Goal: Task Accomplishment & Management: Complete application form

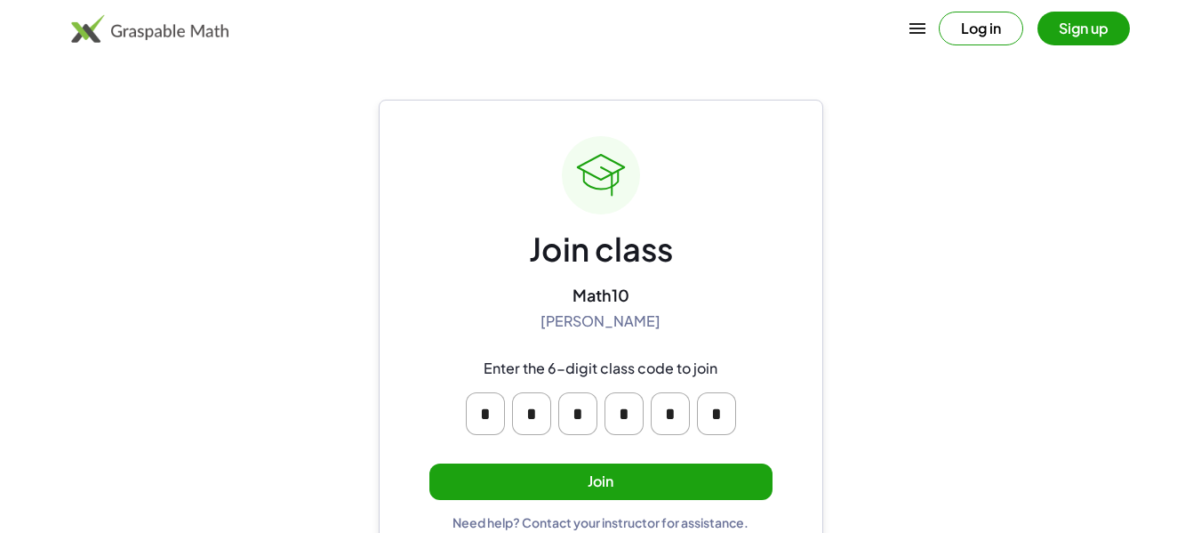
click at [631, 476] on button "Join" at bounding box center [600, 481] width 343 height 36
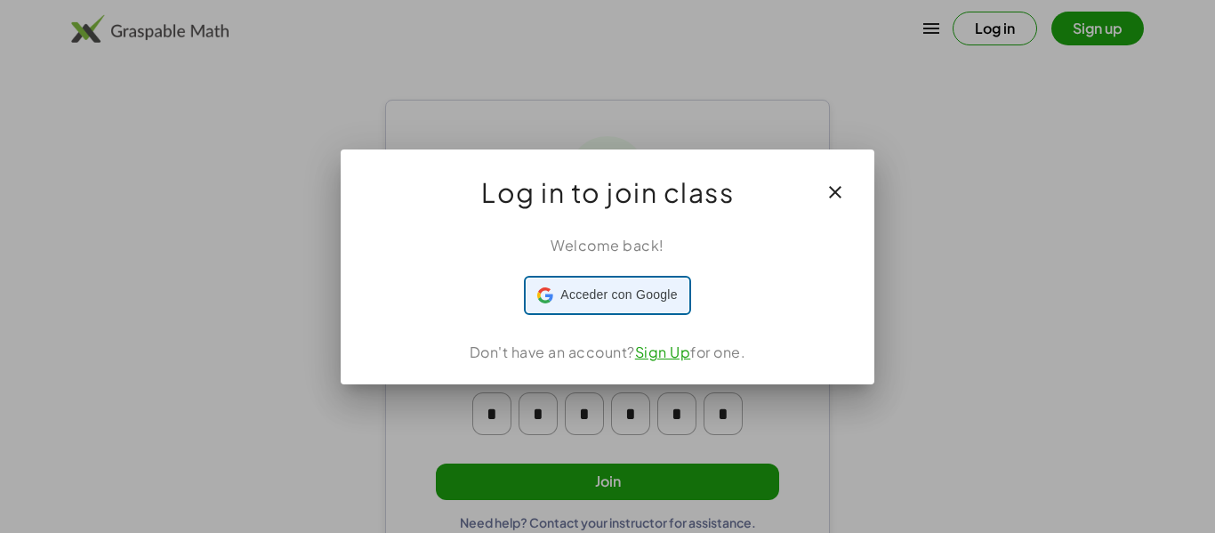
click at [640, 285] on div "Acceder con Google Acceder con Google. Se abre en una pestaña nueva" at bounding box center [607, 295] width 140 height 34
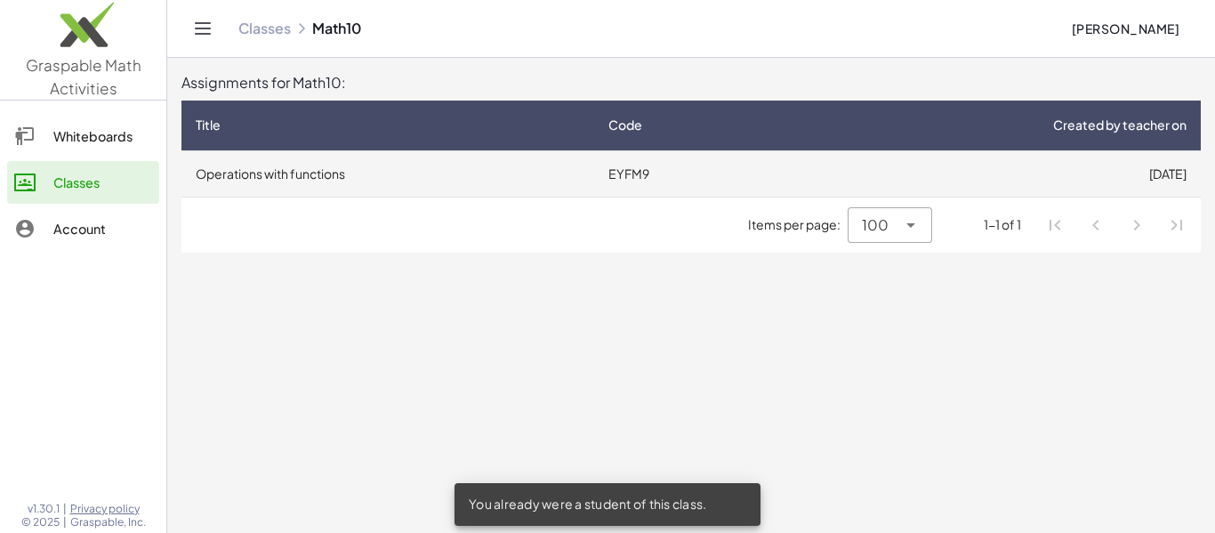
click at [564, 174] on td "Operations with functions" at bounding box center [387, 173] width 413 height 46
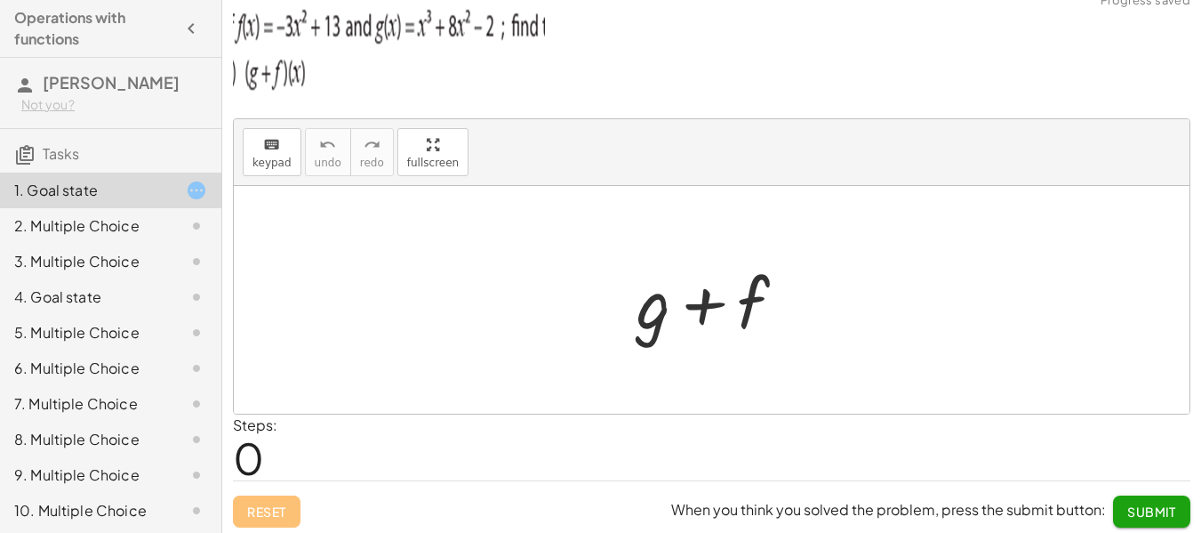
scroll to position [24, 0]
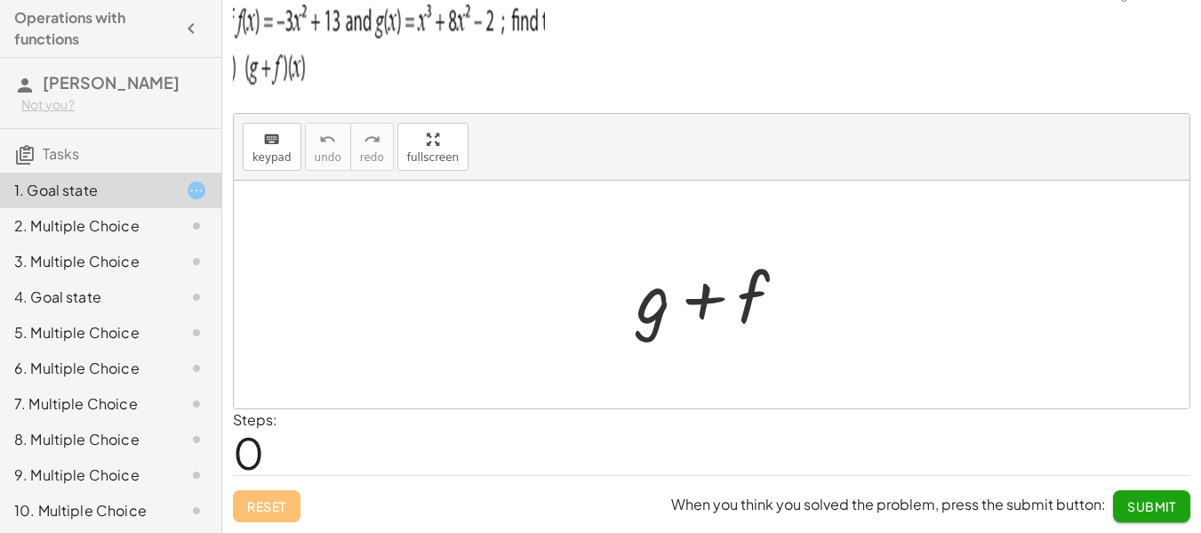
click at [171, 219] on div at bounding box center [182, 225] width 50 height 21
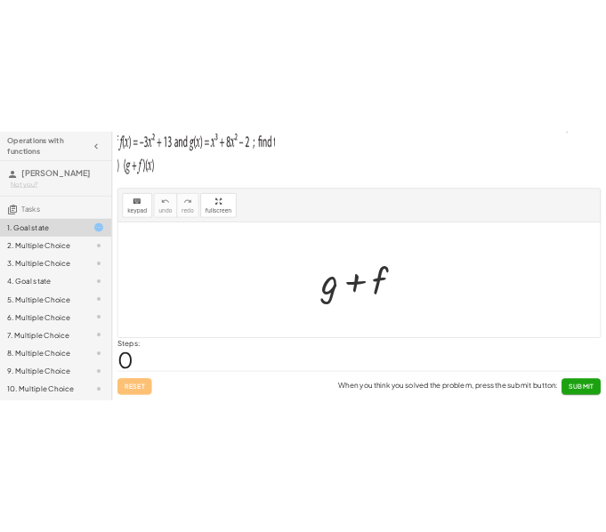
scroll to position [0, 0]
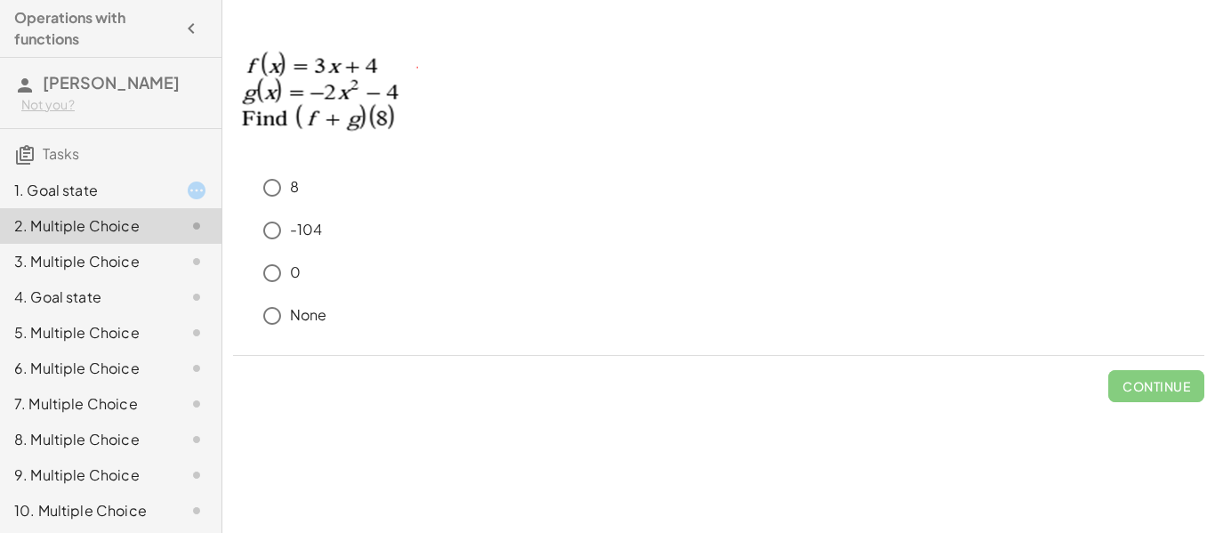
drag, startPoint x: 444, startPoint y: 143, endPoint x: 574, endPoint y: 13, distance: 183.6
click at [444, 143] on p at bounding box center [718, 98] width 971 height 130
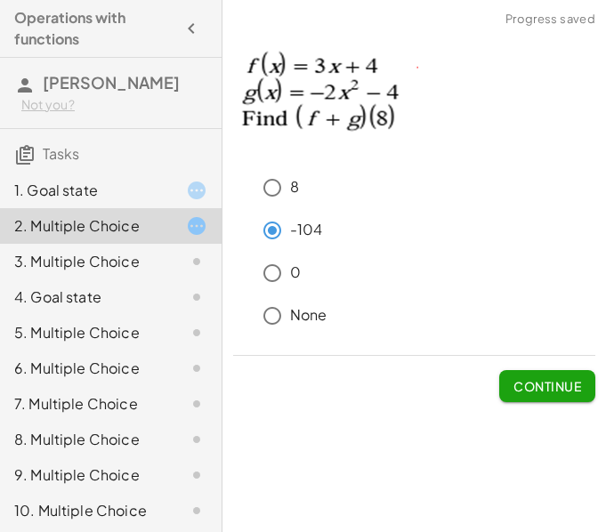
click at [565, 397] on button "Continue" at bounding box center [547, 386] width 96 height 32
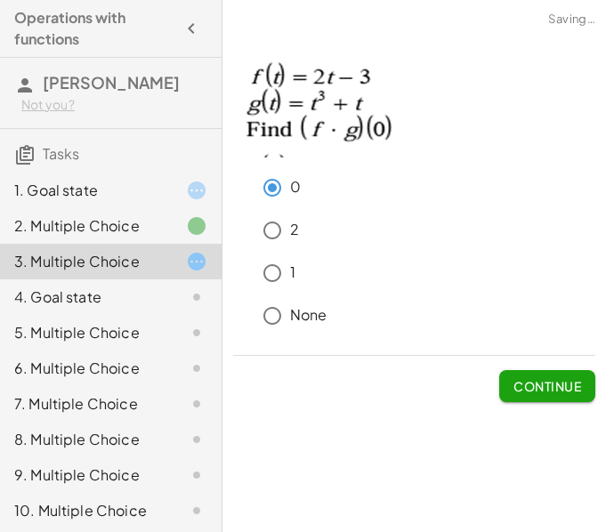
click at [555, 389] on span "Continue" at bounding box center [547, 386] width 68 height 16
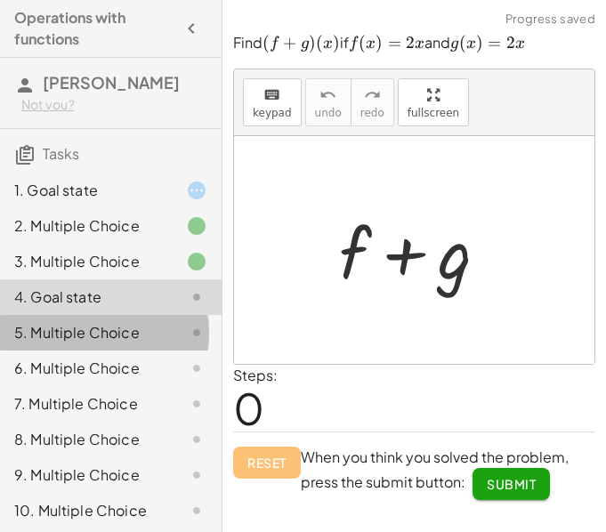
click at [157, 333] on div at bounding box center [182, 332] width 50 height 21
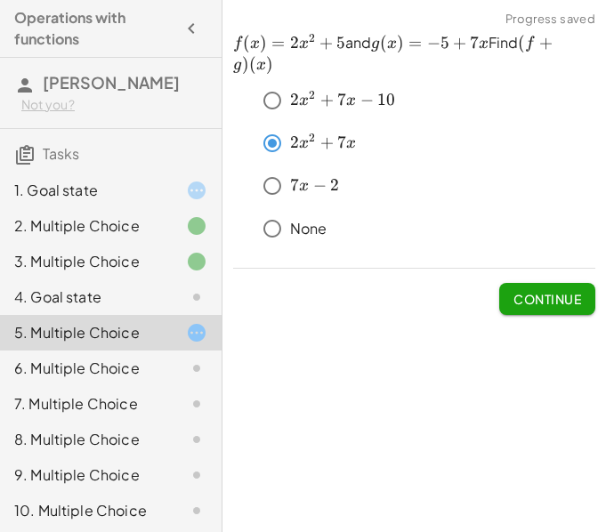
click at [541, 279] on span "Continue" at bounding box center [547, 292] width 96 height 46
click at [547, 294] on span "Continue" at bounding box center [547, 299] width 68 height 16
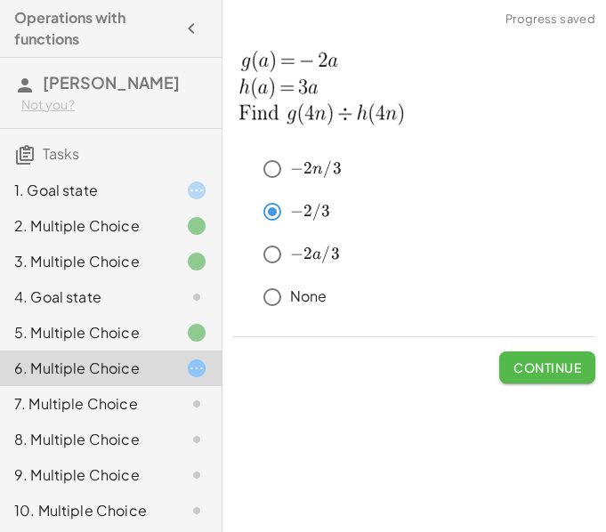
click at [550, 363] on span "Continue" at bounding box center [547, 367] width 68 height 16
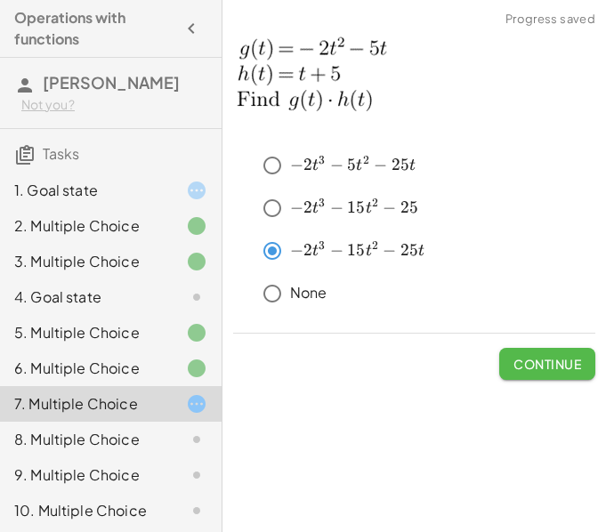
click at [545, 367] on span "Continue" at bounding box center [547, 364] width 68 height 16
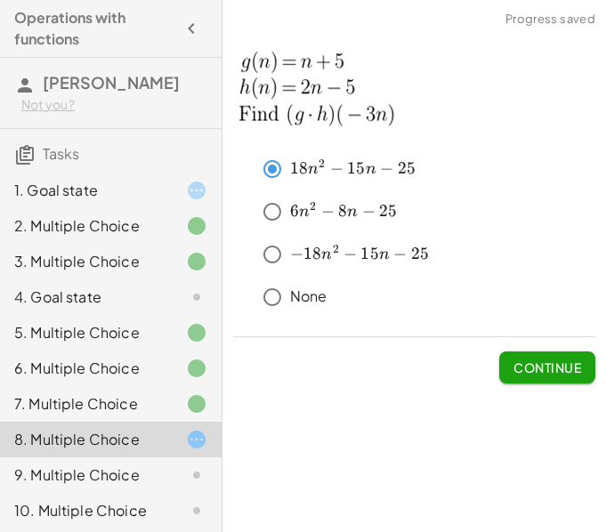
click at [537, 373] on span "Continue" at bounding box center [547, 367] width 68 height 16
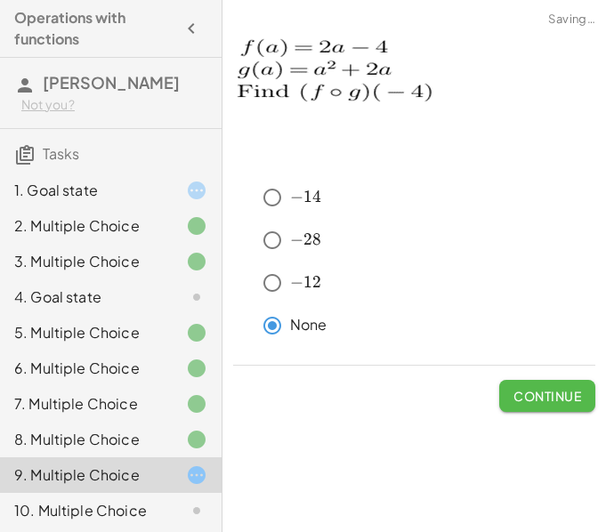
click at [564, 400] on span "Continue" at bounding box center [547, 396] width 68 height 16
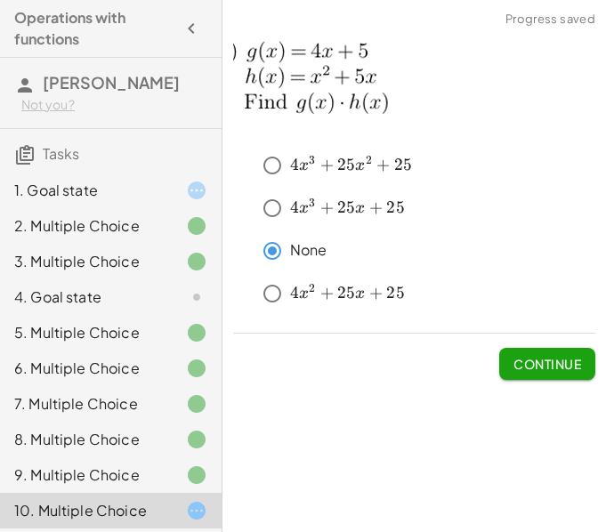
click at [556, 378] on button "Continue" at bounding box center [547, 364] width 96 height 32
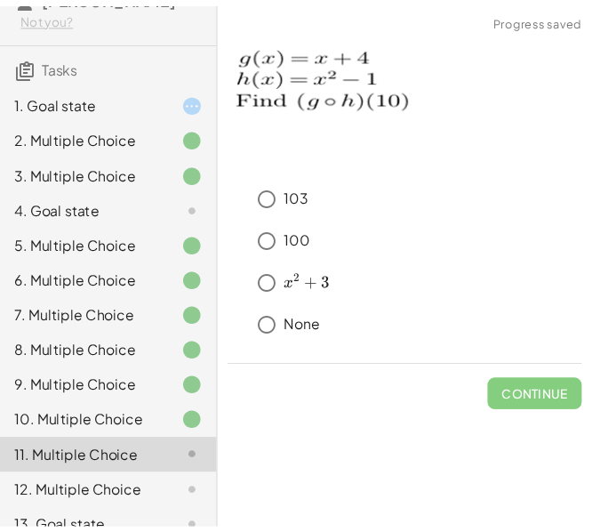
scroll to position [178, 0]
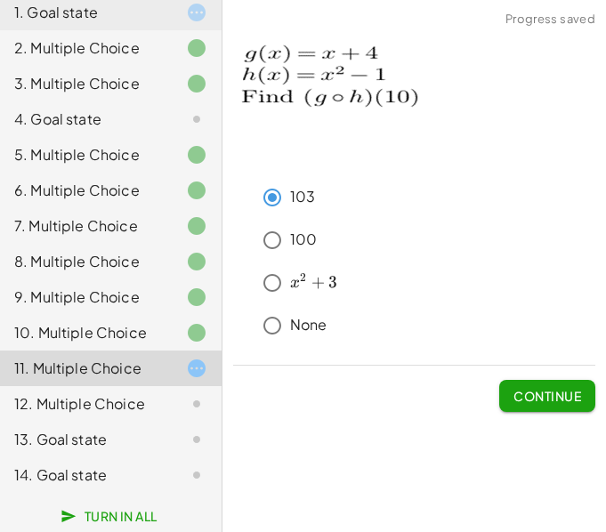
click at [521, 395] on span "Continue" at bounding box center [547, 396] width 68 height 16
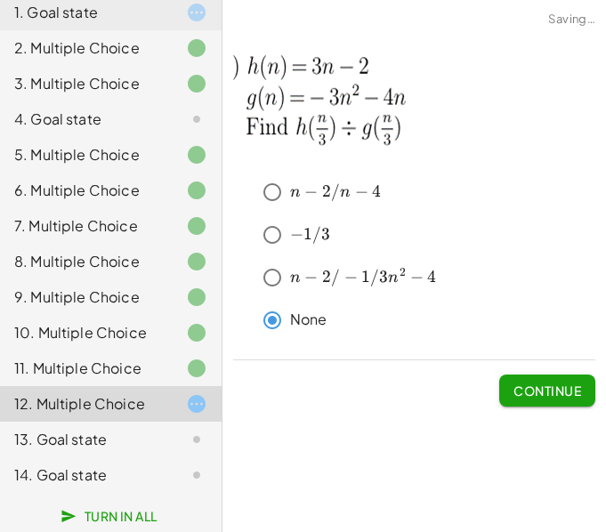
click at [542, 386] on span "Continue" at bounding box center [547, 390] width 68 height 16
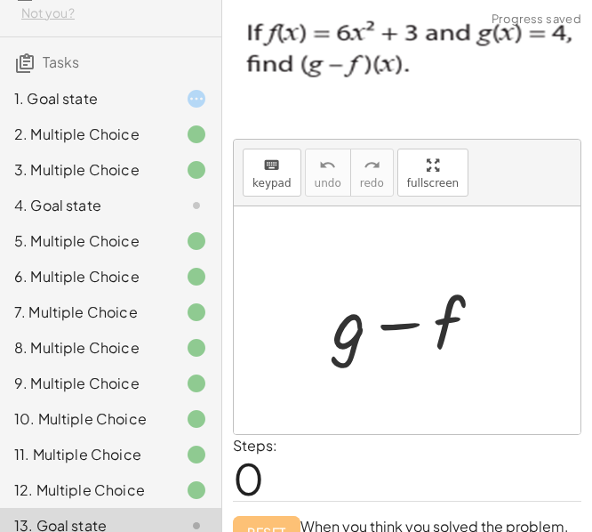
scroll to position [0, 0]
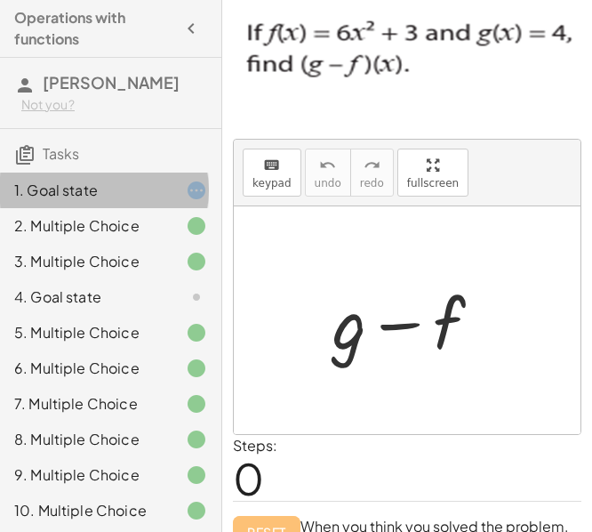
click at [89, 193] on div "1. Goal state" at bounding box center [85, 190] width 143 height 21
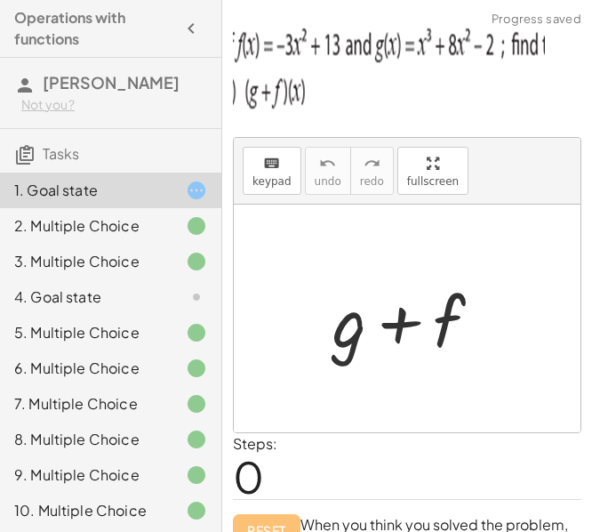
click at [356, 333] on div at bounding box center [414, 319] width 181 height 92
click at [267, 148] on button "keyboard keypad" at bounding box center [272, 171] width 59 height 48
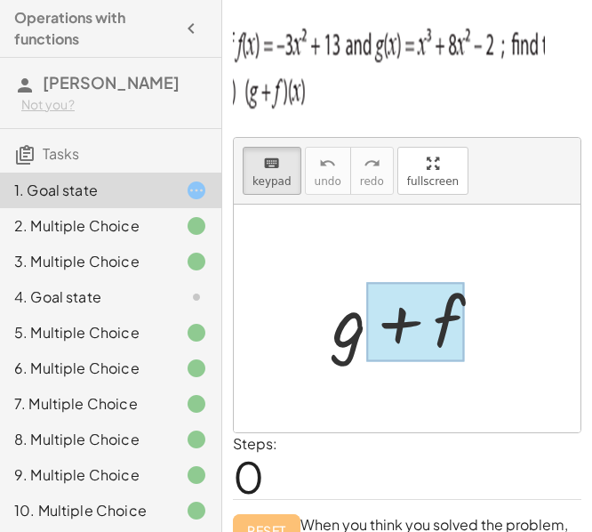
click at [366, 316] on div at bounding box center [415, 322] width 99 height 79
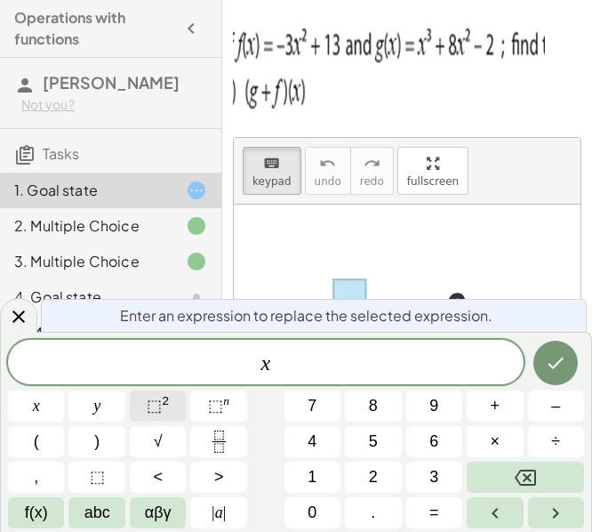
click at [163, 420] on button "⬚ 2" at bounding box center [158, 405] width 56 height 31
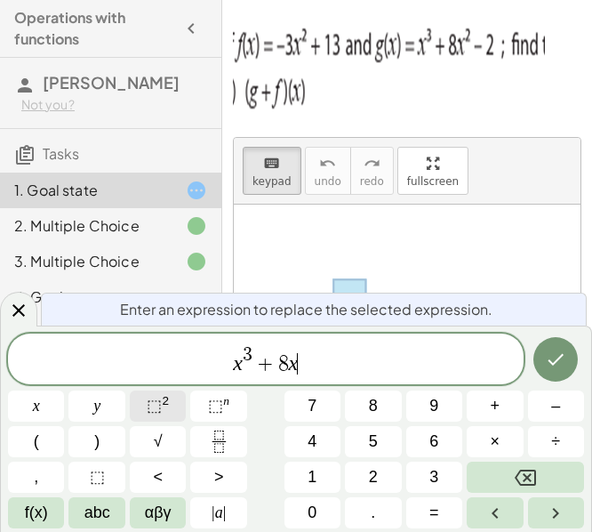
click at [163, 419] on button "⬚ 2" at bounding box center [158, 405] width 56 height 31
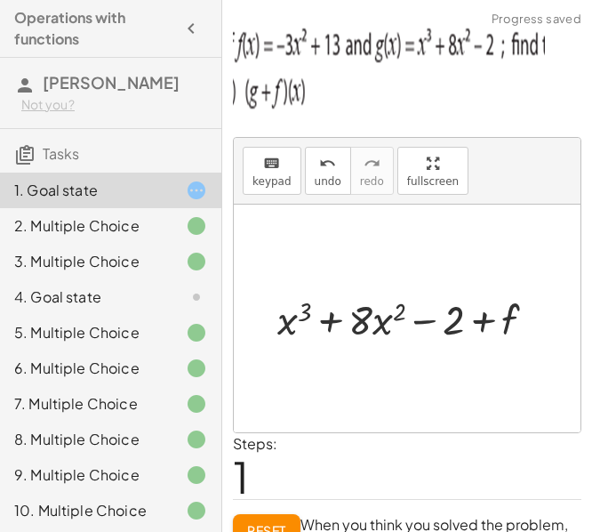
click at [511, 327] on div at bounding box center [414, 318] width 291 height 55
click at [282, 182] on span "keypad" at bounding box center [272, 181] width 39 height 12
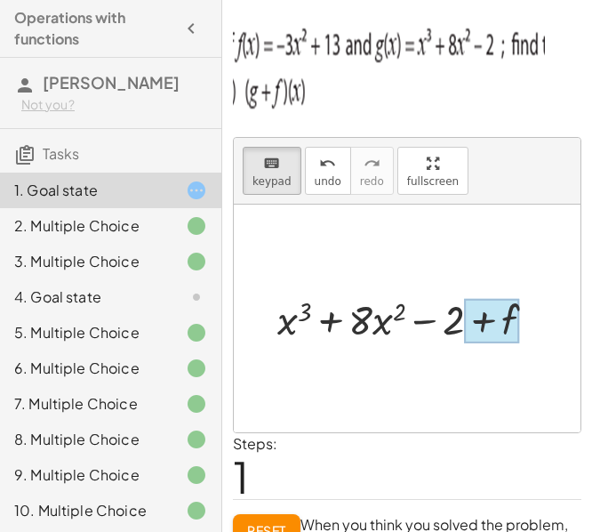
click at [516, 317] on div at bounding box center [492, 321] width 55 height 44
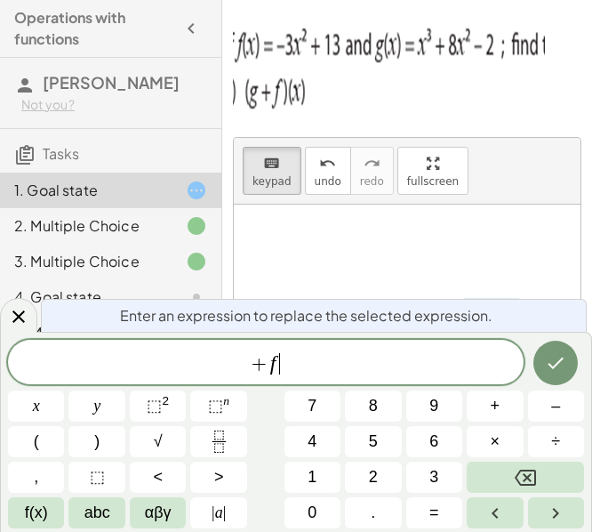
click at [355, 355] on span "+ f ​" at bounding box center [266, 363] width 516 height 25
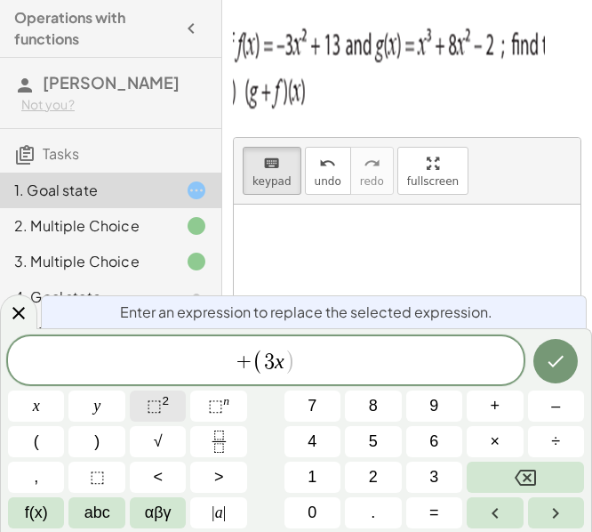
click at [162, 398] on sup "2" at bounding box center [165, 400] width 7 height 13
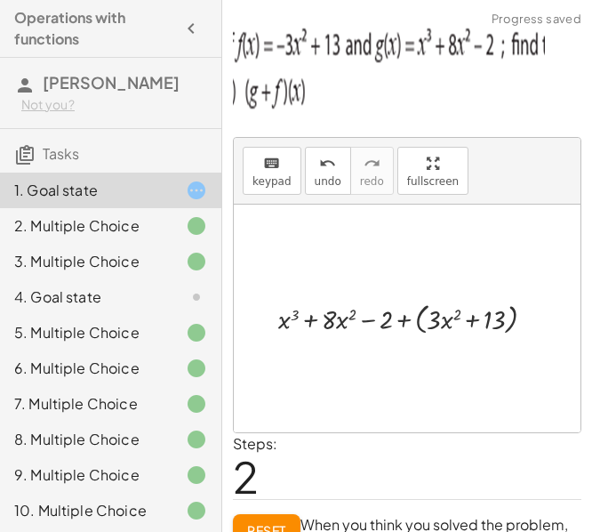
click at [469, 323] on div at bounding box center [413, 318] width 289 height 41
click at [322, 175] on span "undo" at bounding box center [328, 181] width 27 height 12
click at [472, 330] on div at bounding box center [414, 318] width 197 height 37
click at [270, 519] on button "Reset" at bounding box center [267, 530] width 68 height 32
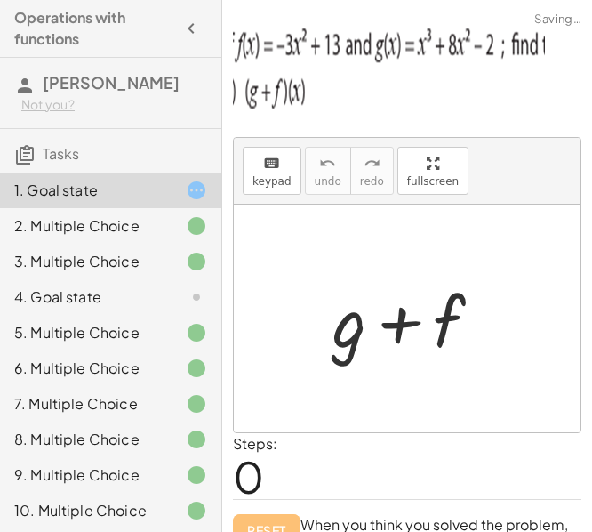
click at [349, 333] on div at bounding box center [414, 319] width 181 height 92
click at [285, 168] on div "keyboard" at bounding box center [272, 162] width 39 height 21
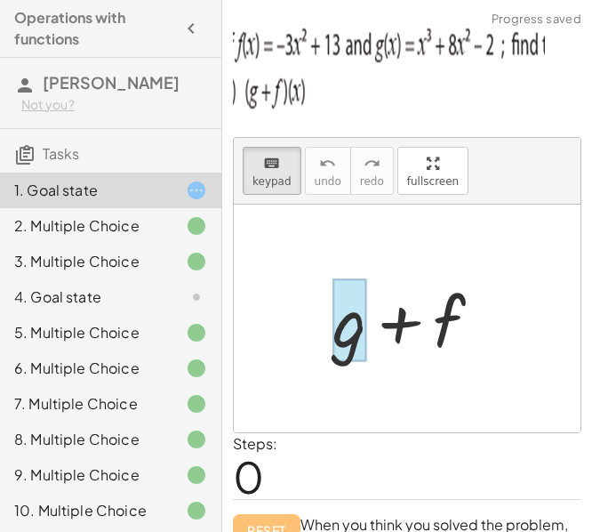
click at [361, 336] on div at bounding box center [350, 320] width 34 height 83
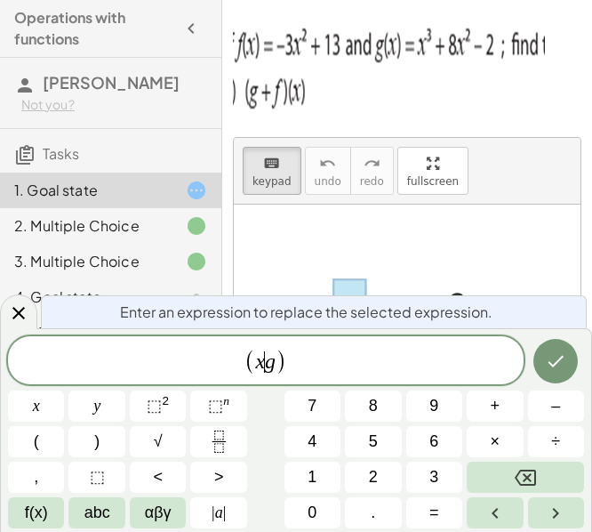
click at [277, 365] on span ")" at bounding box center [282, 362] width 12 height 26
click at [160, 405] on span "⬚" at bounding box center [154, 406] width 15 height 18
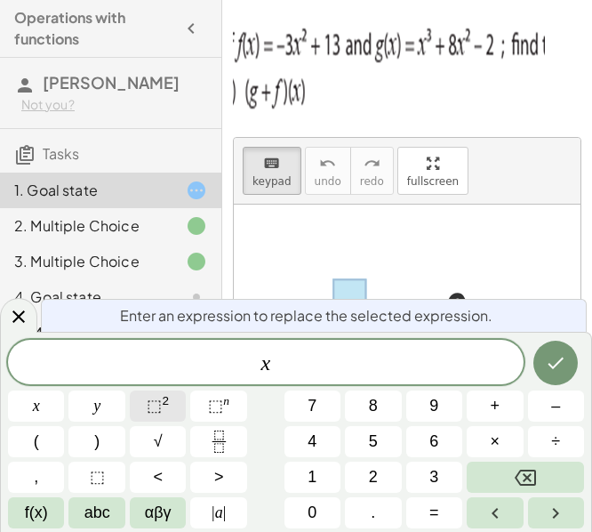
click at [160, 405] on span "⬚" at bounding box center [154, 406] width 15 height 18
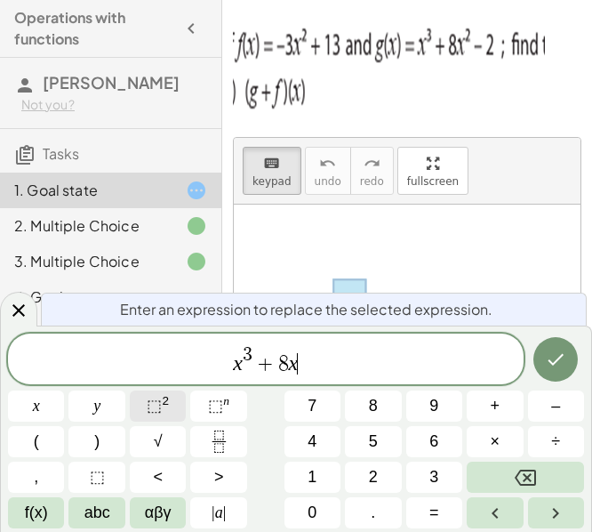
click at [156, 408] on span "⬚" at bounding box center [154, 406] width 15 height 18
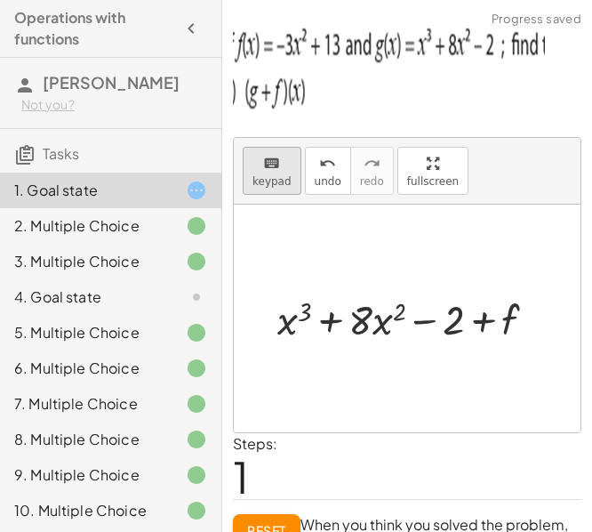
click at [278, 169] on div "keyboard" at bounding box center [272, 162] width 39 height 21
click at [509, 313] on div at bounding box center [492, 321] width 55 height 44
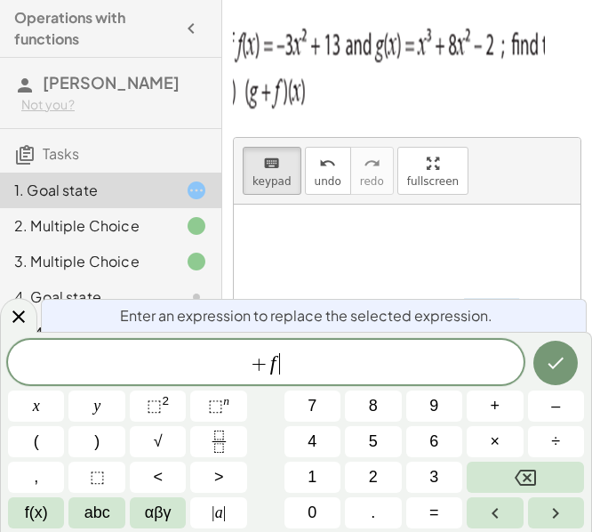
click at [364, 366] on span "+ f ​" at bounding box center [266, 363] width 516 height 25
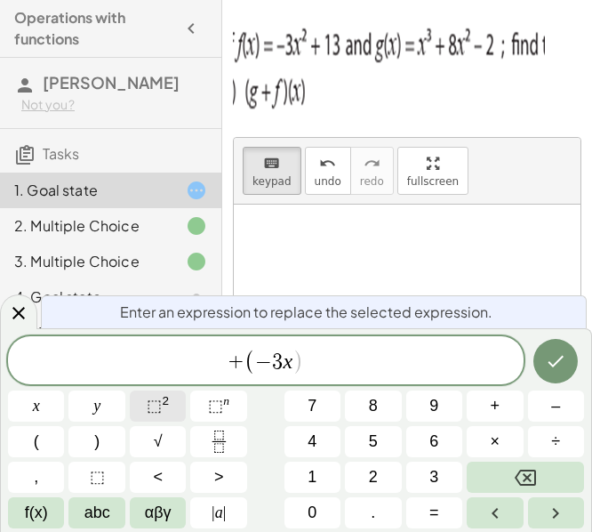
click at [158, 405] on span "⬚" at bounding box center [154, 406] width 15 height 18
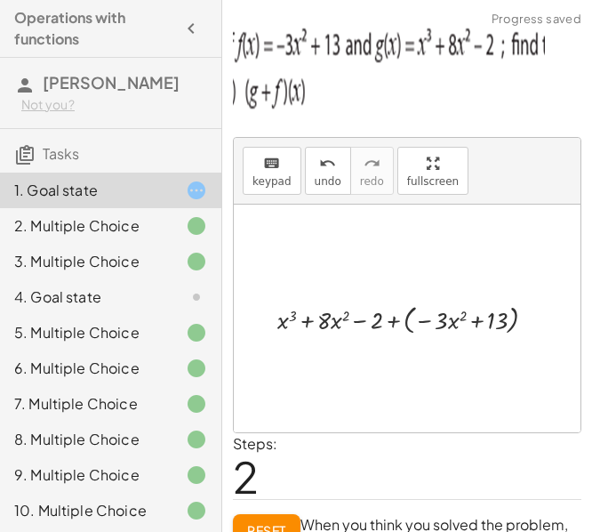
click at [394, 317] on div at bounding box center [414, 319] width 291 height 38
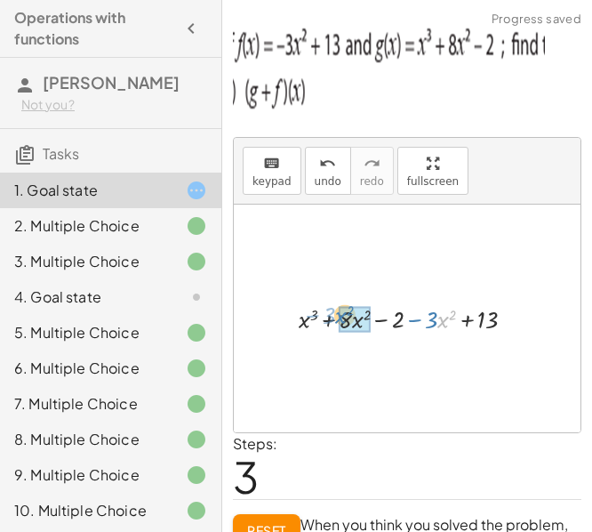
drag, startPoint x: 442, startPoint y: 321, endPoint x: 340, endPoint y: 321, distance: 102.3
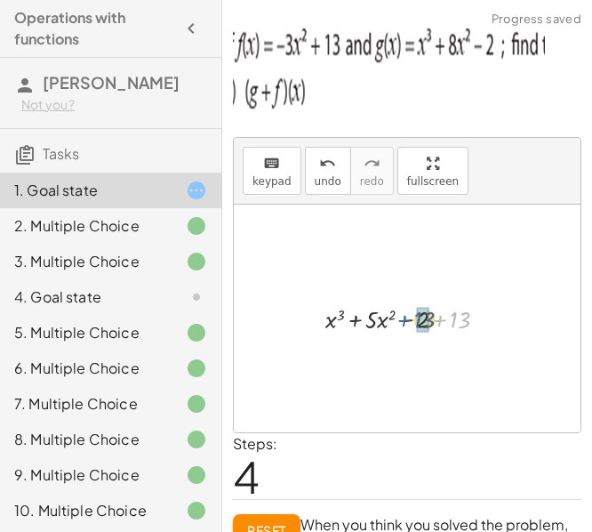
drag, startPoint x: 460, startPoint y: 317, endPoint x: 424, endPoint y: 317, distance: 35.6
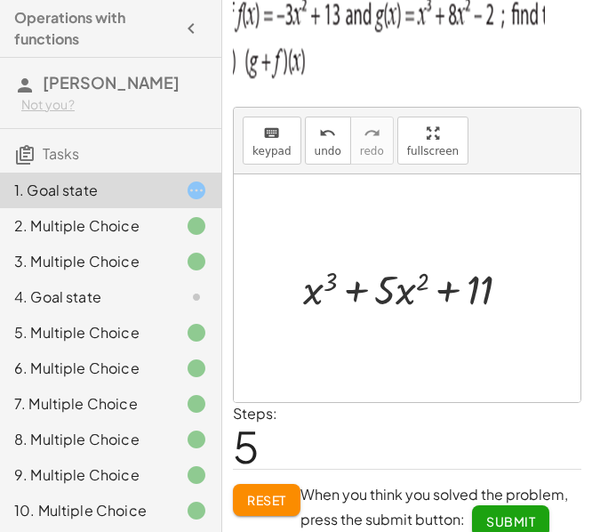
scroll to position [46, 0]
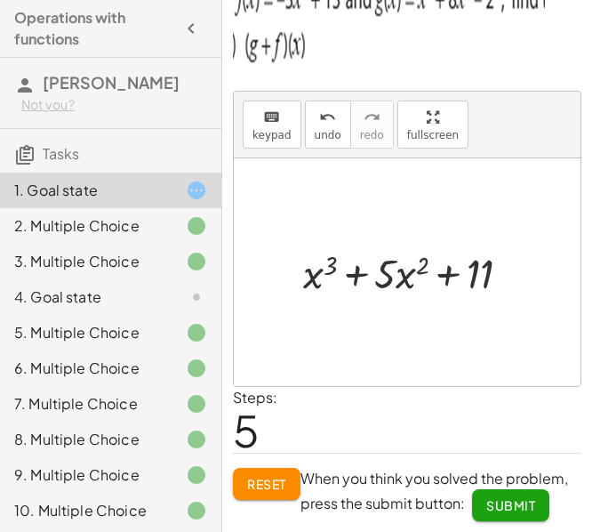
click at [536, 500] on button "Submit" at bounding box center [510, 505] width 77 height 32
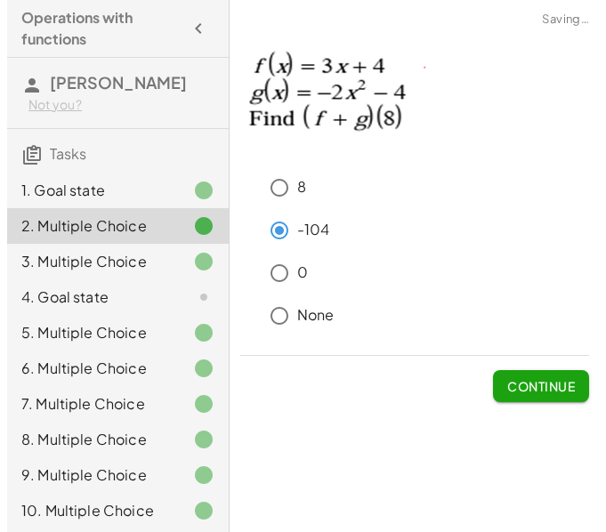
scroll to position [0, 0]
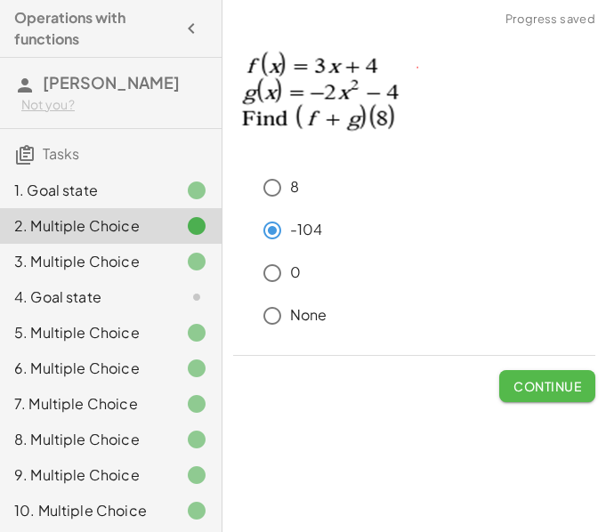
click at [550, 388] on span "Continue" at bounding box center [547, 386] width 68 height 16
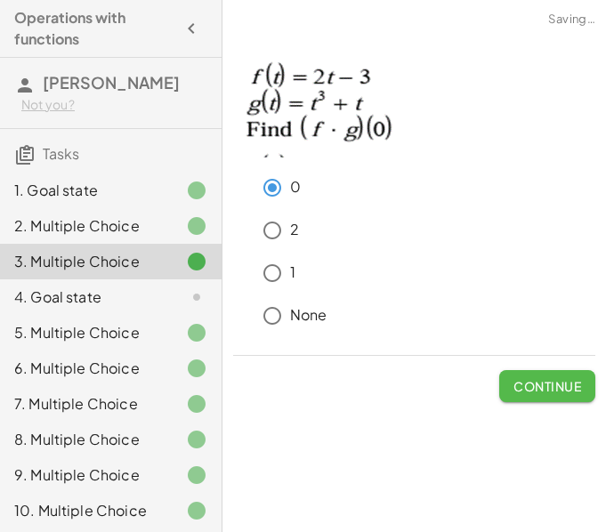
click at [550, 388] on span "Continue" at bounding box center [547, 386] width 68 height 16
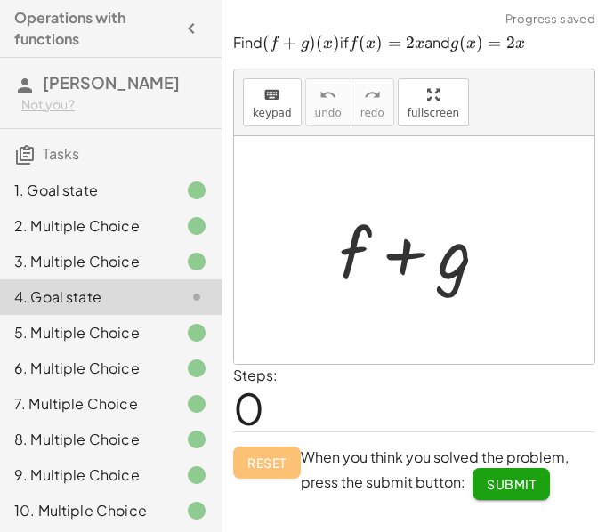
click at [356, 256] on div at bounding box center [420, 251] width 181 height 92
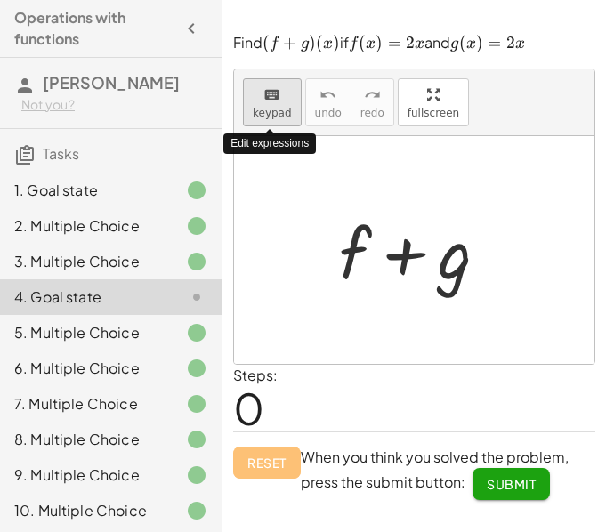
click at [265, 109] on span "keypad" at bounding box center [272, 113] width 39 height 12
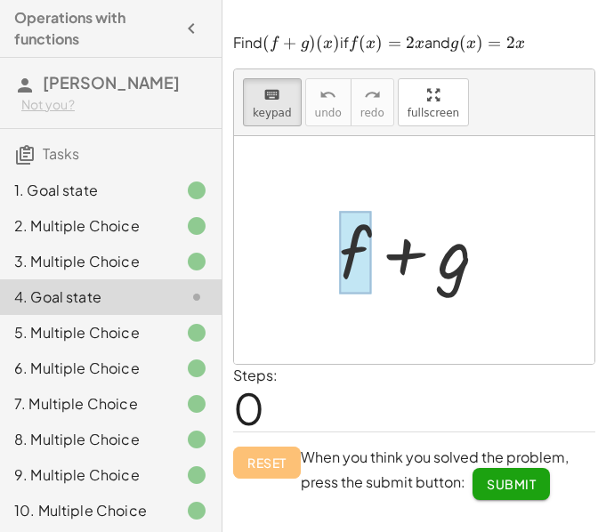
click at [350, 256] on div at bounding box center [355, 252] width 32 height 83
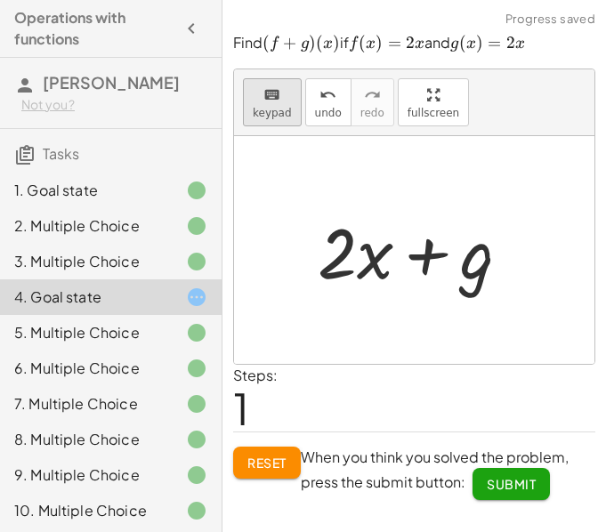
click at [280, 116] on span "keypad" at bounding box center [272, 113] width 39 height 12
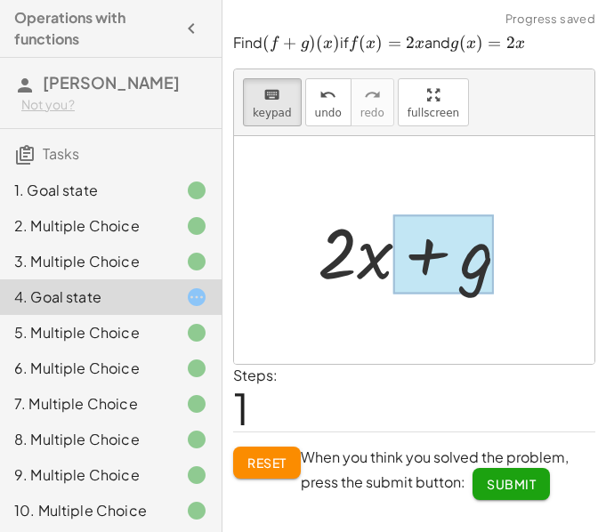
click at [490, 267] on div at bounding box center [443, 253] width 100 height 79
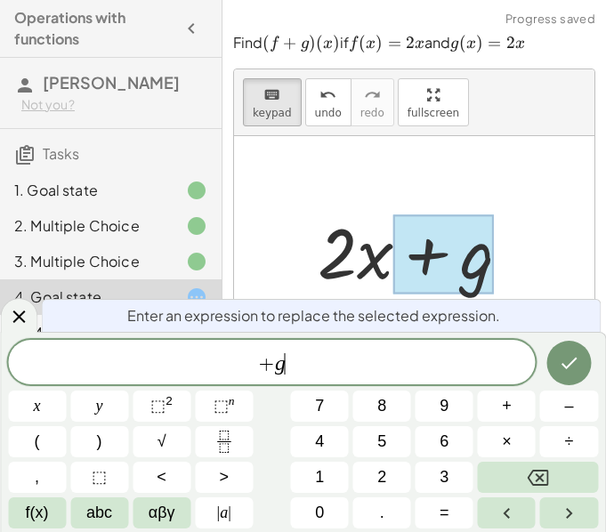
click at [309, 373] on span "+ g ​" at bounding box center [271, 363] width 527 height 25
click at [574, 381] on button "Done" at bounding box center [568, 363] width 44 height 44
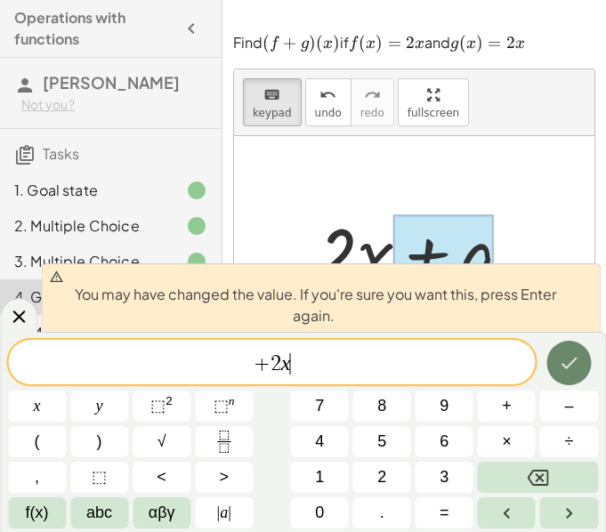
click at [572, 376] on button "Done" at bounding box center [568, 363] width 44 height 44
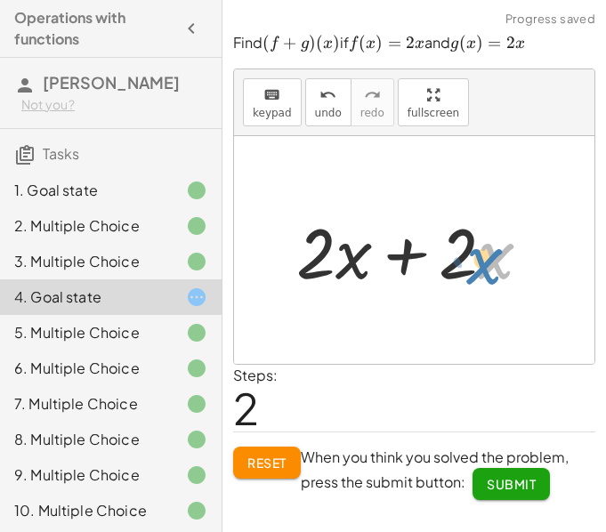
click at [494, 270] on div at bounding box center [420, 251] width 267 height 92
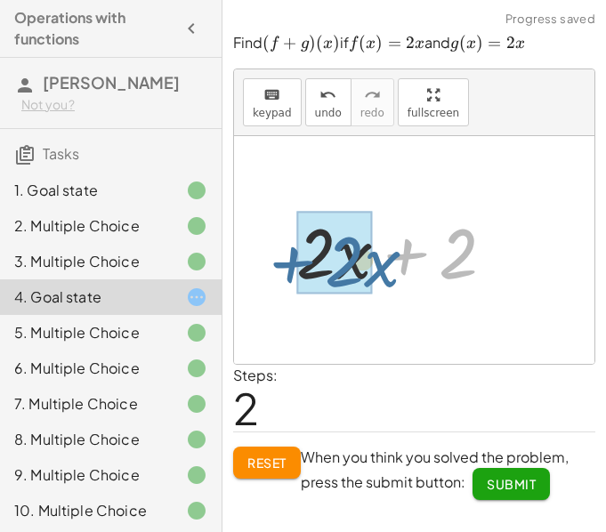
drag, startPoint x: 407, startPoint y: 261, endPoint x: 289, endPoint y: 271, distance: 118.7
click at [289, 271] on div at bounding box center [420, 251] width 267 height 92
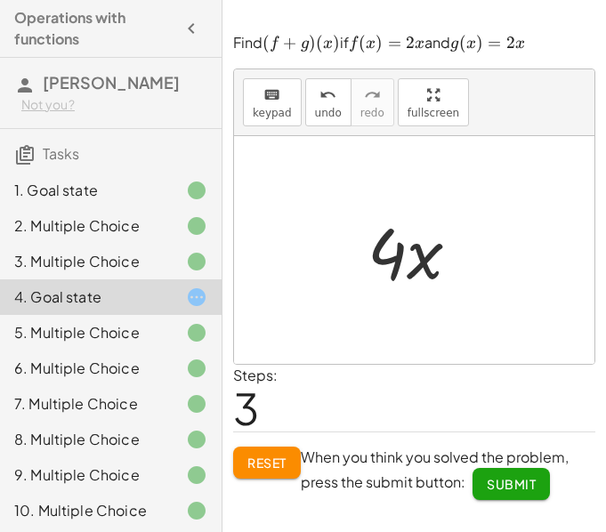
click at [514, 487] on span "Submit" at bounding box center [510, 484] width 49 height 16
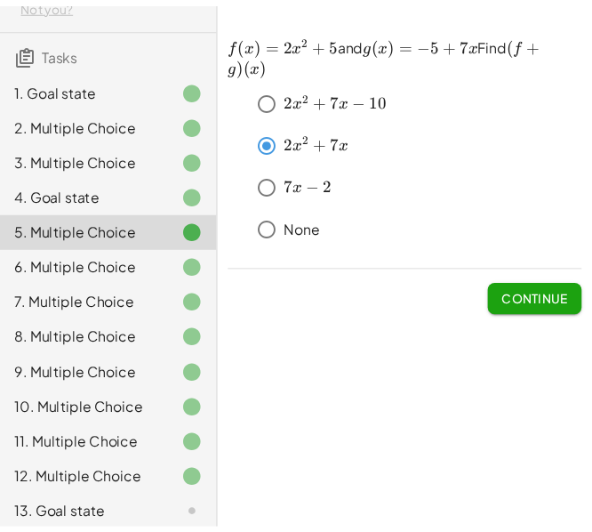
scroll to position [192, 0]
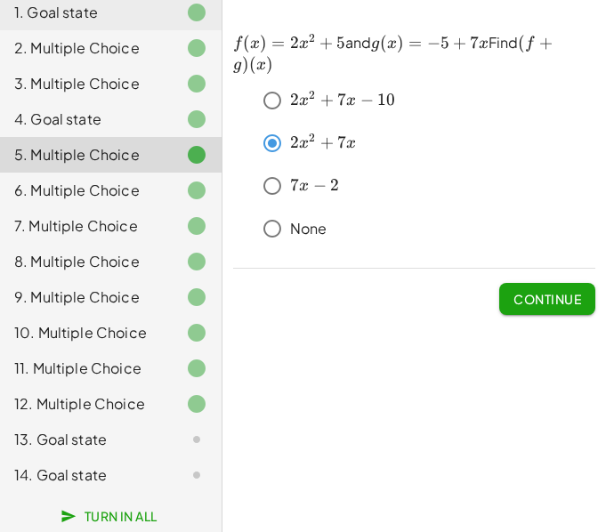
click at [71, 437] on div "13. Goal state" at bounding box center [85, 439] width 143 height 21
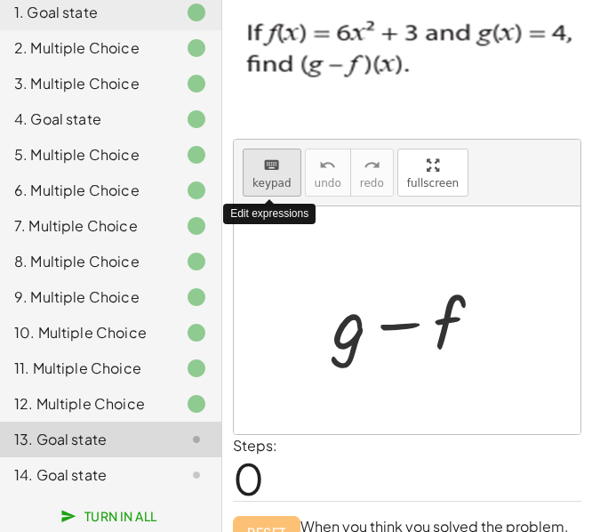
click at [268, 178] on span "keypad" at bounding box center [272, 183] width 39 height 12
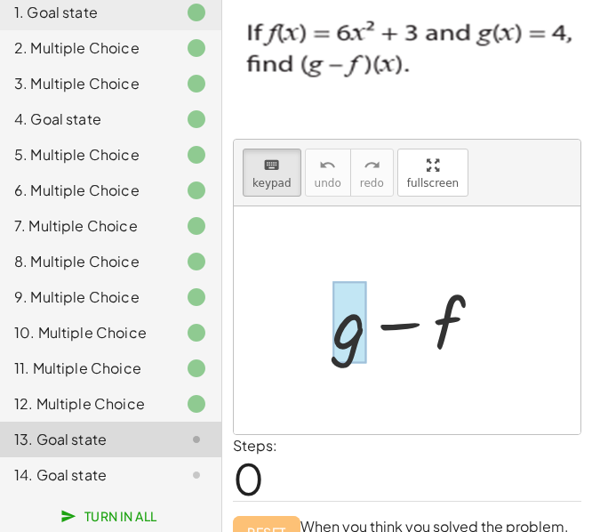
click at [358, 360] on div at bounding box center [350, 322] width 34 height 83
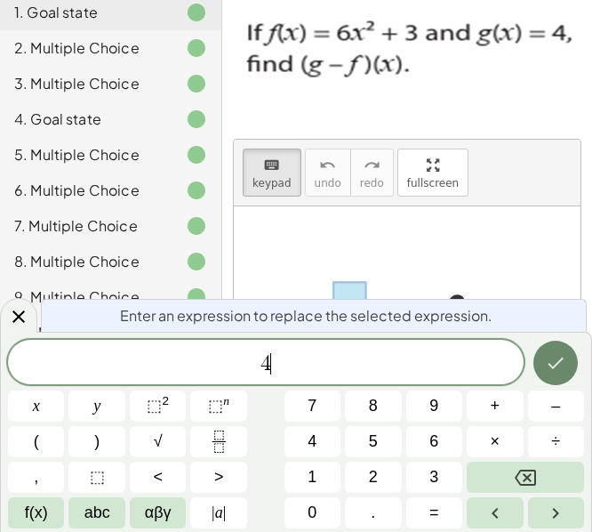
click at [551, 365] on icon "Done" at bounding box center [557, 363] width 16 height 12
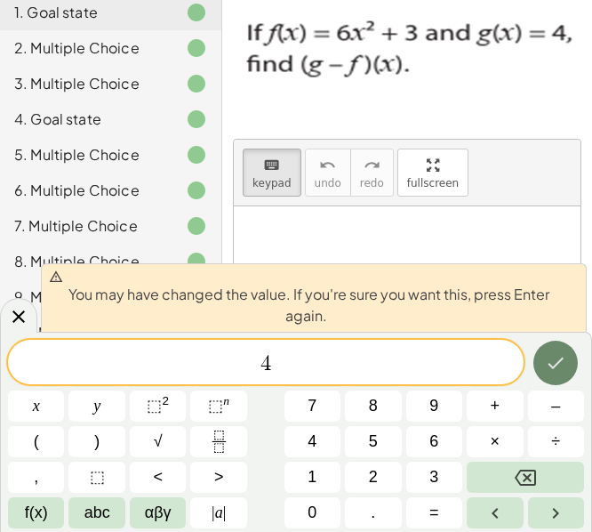
click at [551, 365] on icon "Done" at bounding box center [557, 363] width 16 height 12
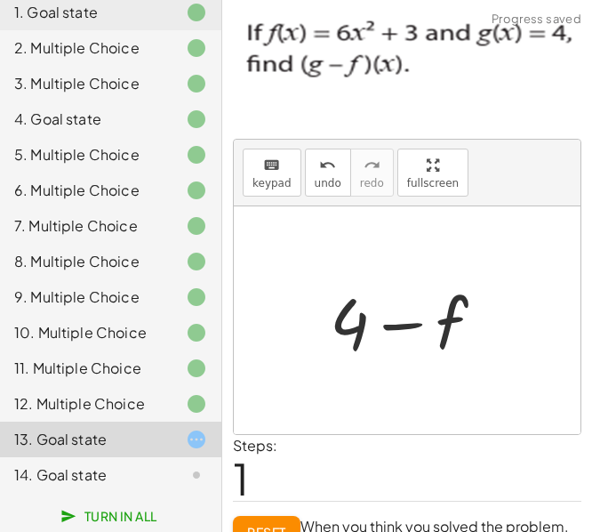
click at [259, 205] on div "keyboard keypad undo undo redo redo fullscreen" at bounding box center [407, 173] width 347 height 67
click at [259, 189] on span "keypad" at bounding box center [272, 183] width 39 height 12
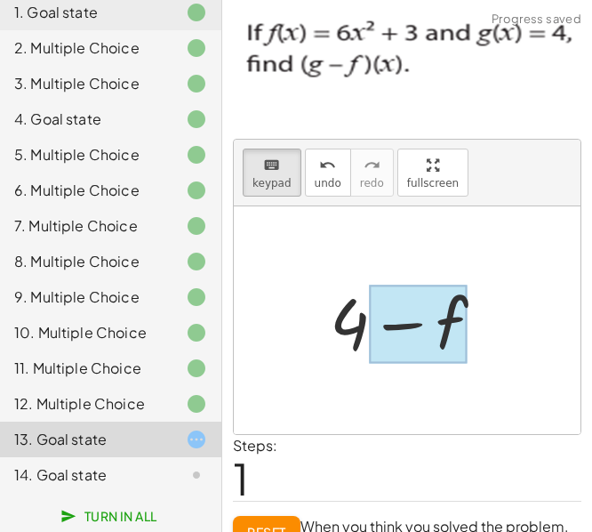
click at [468, 322] on div at bounding box center [414, 321] width 187 height 92
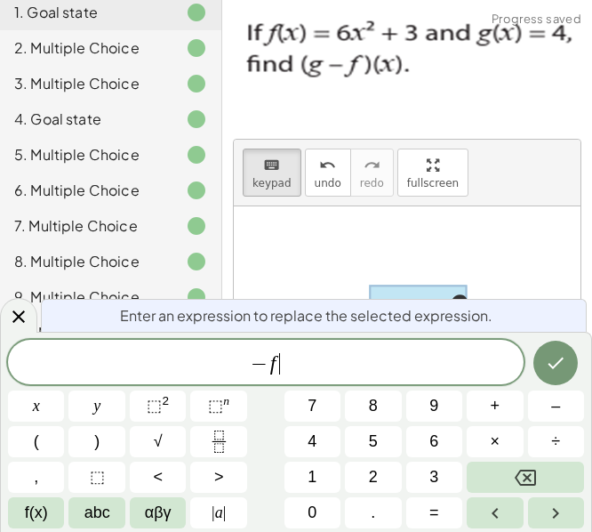
click at [344, 368] on span "− f ​" at bounding box center [266, 363] width 516 height 25
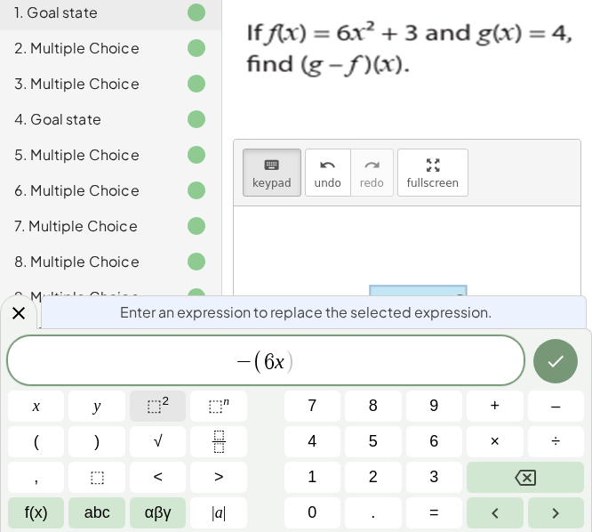
click at [145, 403] on button "⬚ 2" at bounding box center [158, 405] width 56 height 31
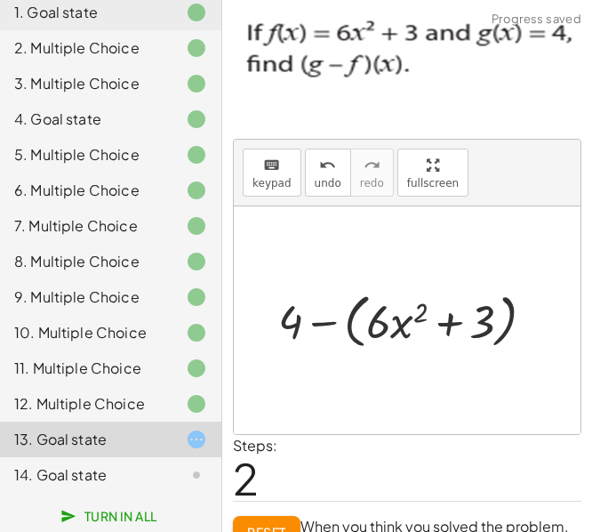
click at [331, 323] on div at bounding box center [413, 320] width 288 height 68
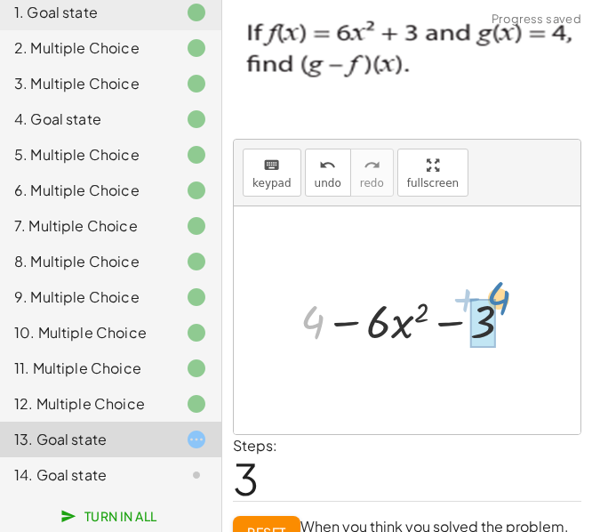
drag, startPoint x: 316, startPoint y: 325, endPoint x: 501, endPoint y: 301, distance: 187.4
click at [501, 301] on div at bounding box center [414, 320] width 245 height 60
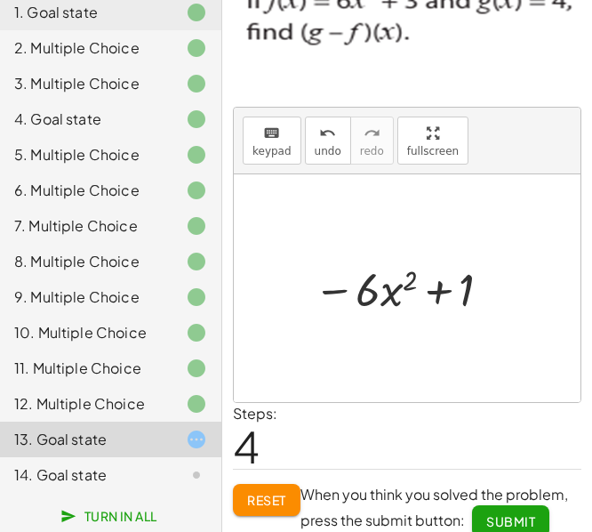
scroll to position [48, 0]
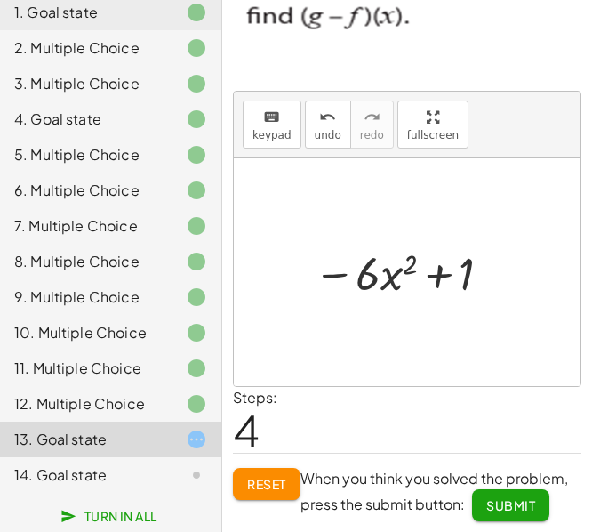
click at [485, 510] on button "Submit" at bounding box center [510, 505] width 77 height 32
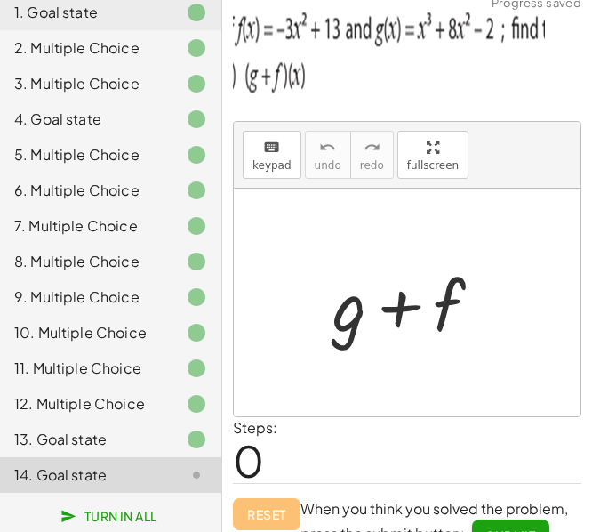
scroll to position [0, 0]
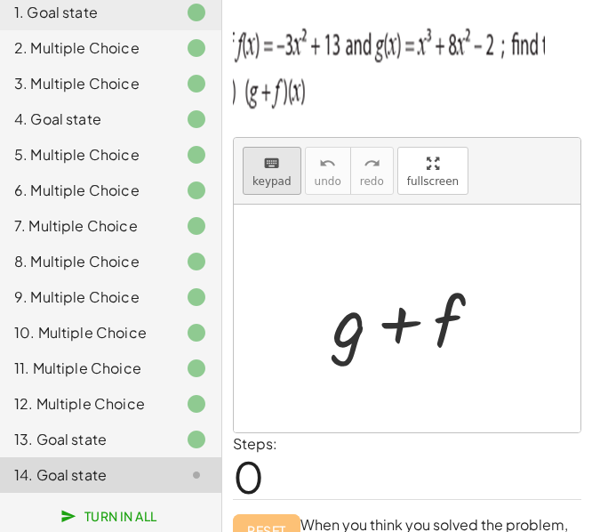
click at [274, 180] on span "keypad" at bounding box center [272, 181] width 39 height 12
click at [342, 335] on div at bounding box center [350, 320] width 34 height 83
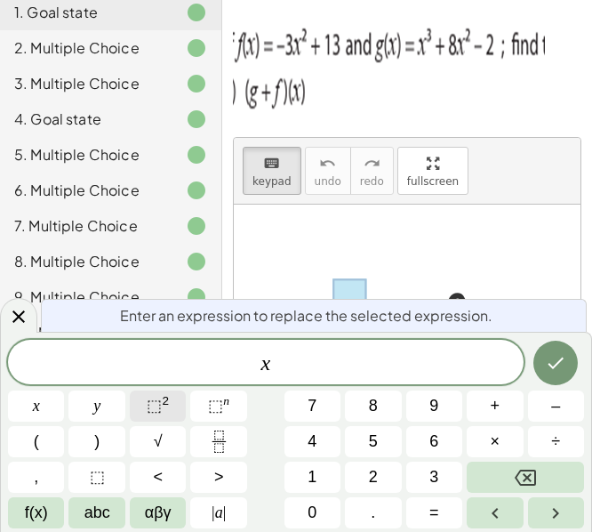
click at [168, 407] on span "⬚ 2" at bounding box center [158, 406] width 22 height 24
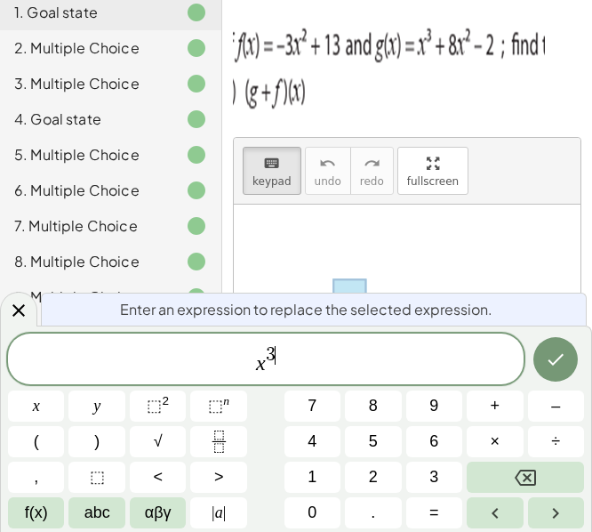
click at [295, 363] on span "x 3 ​" at bounding box center [266, 360] width 516 height 32
click at [162, 395] on sup "2" at bounding box center [165, 400] width 7 height 13
click at [558, 346] on button "Done" at bounding box center [555, 359] width 44 height 44
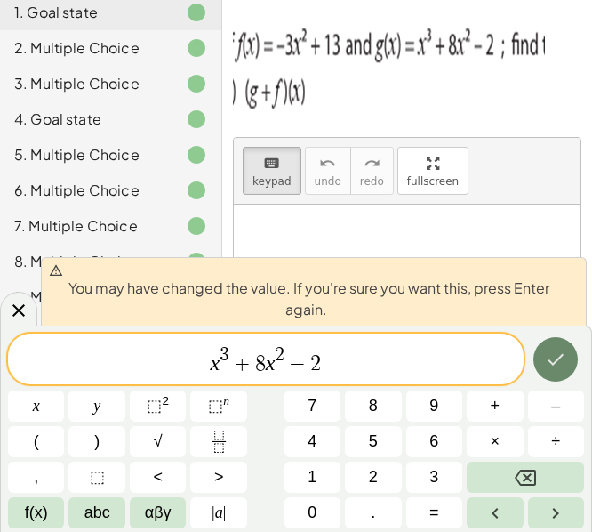
click at [558, 342] on button "Done" at bounding box center [555, 359] width 44 height 44
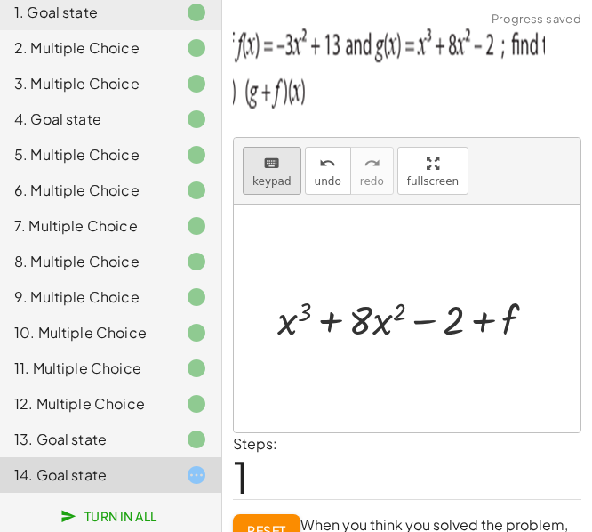
click at [277, 185] on span "keypad" at bounding box center [272, 181] width 39 height 12
click at [518, 316] on div at bounding box center [492, 321] width 55 height 44
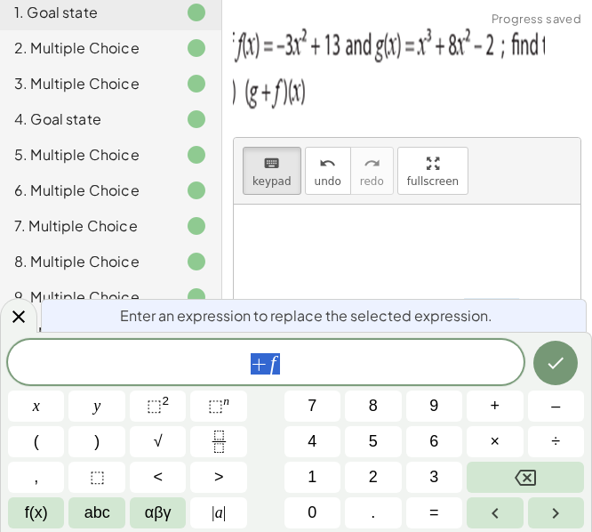
click at [346, 368] on span "+ f" at bounding box center [266, 363] width 516 height 25
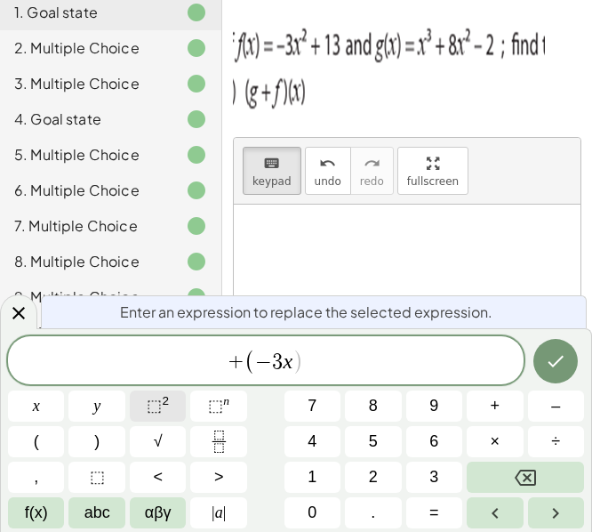
click at [164, 402] on sup "2" at bounding box center [165, 400] width 7 height 13
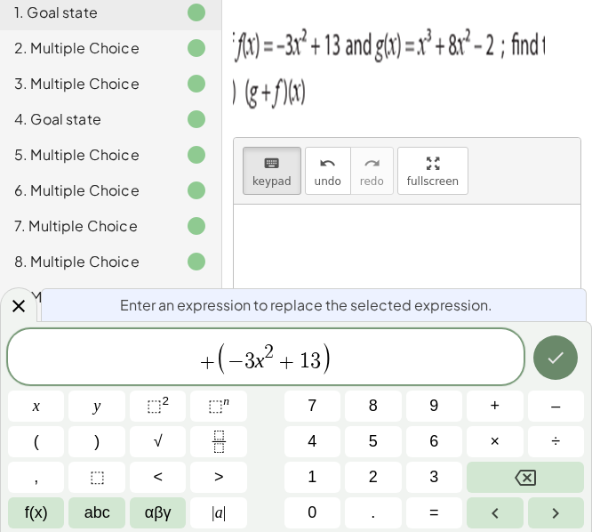
click at [554, 369] on button "Done" at bounding box center [555, 357] width 44 height 44
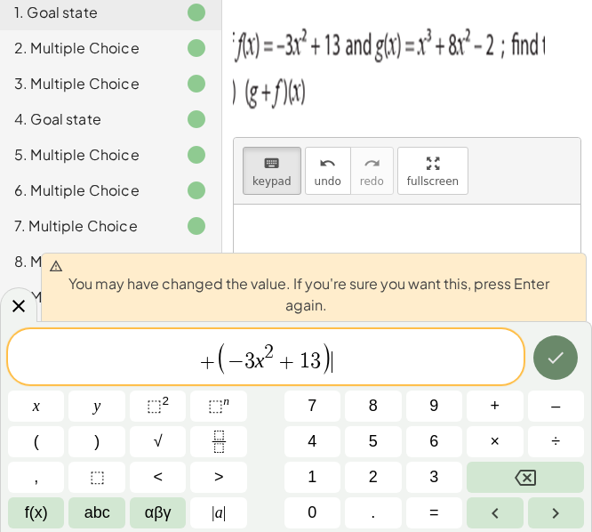
click at [554, 369] on button "Done" at bounding box center [555, 357] width 44 height 44
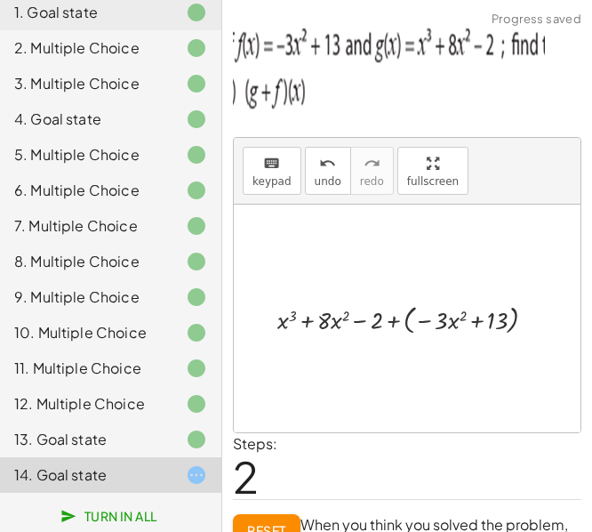
click at [393, 325] on div at bounding box center [414, 319] width 291 height 38
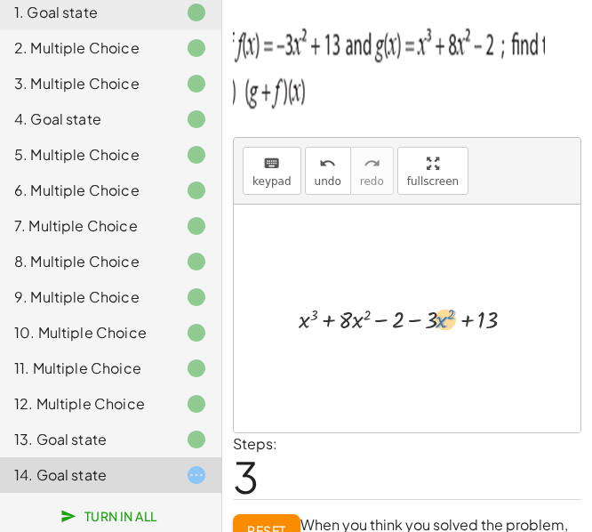
click at [440, 323] on div at bounding box center [414, 318] width 248 height 35
drag, startPoint x: 414, startPoint y: 322, endPoint x: 326, endPoint y: 330, distance: 88.4
click at [326, 330] on div at bounding box center [414, 318] width 248 height 35
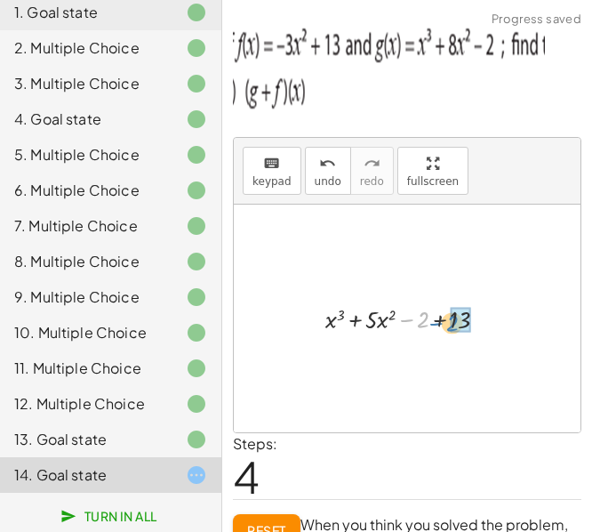
drag, startPoint x: 409, startPoint y: 317, endPoint x: 438, endPoint y: 320, distance: 29.6
click at [438, 320] on div at bounding box center [414, 318] width 194 height 35
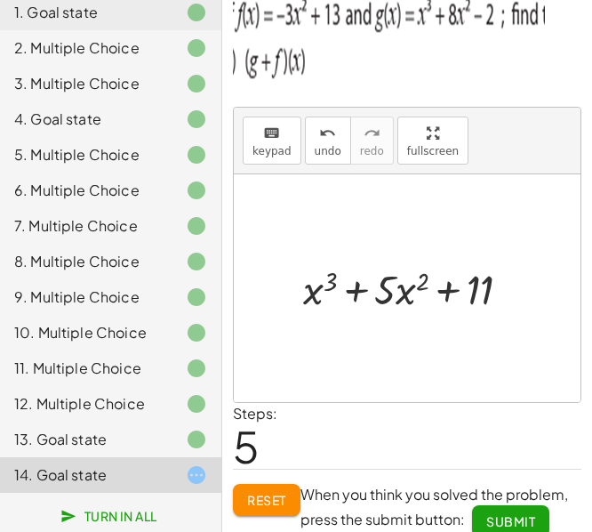
scroll to position [46, 0]
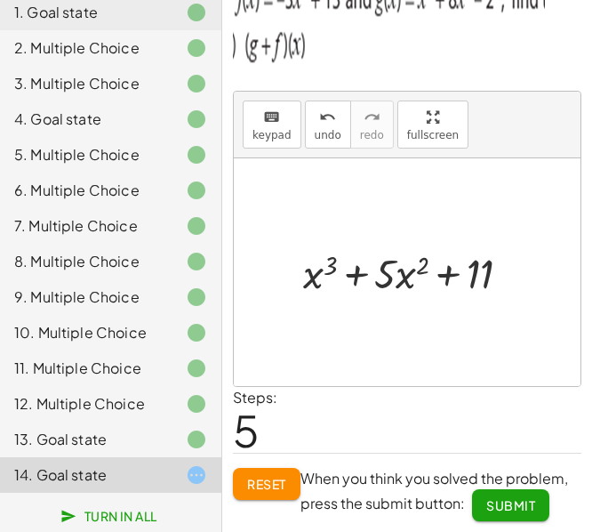
click at [499, 502] on span "Submit" at bounding box center [510, 505] width 49 height 16
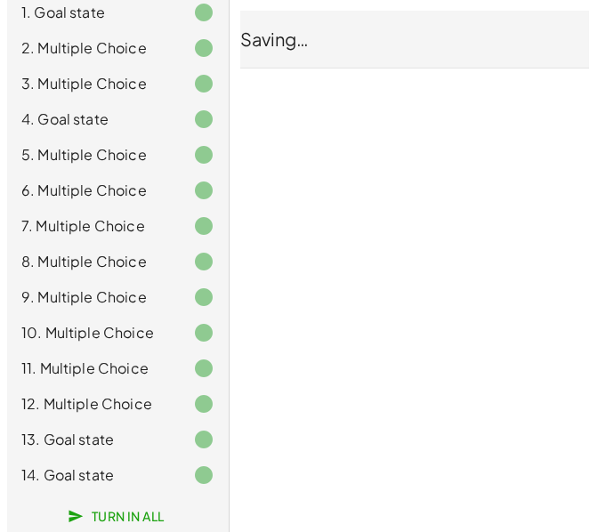
scroll to position [0, 0]
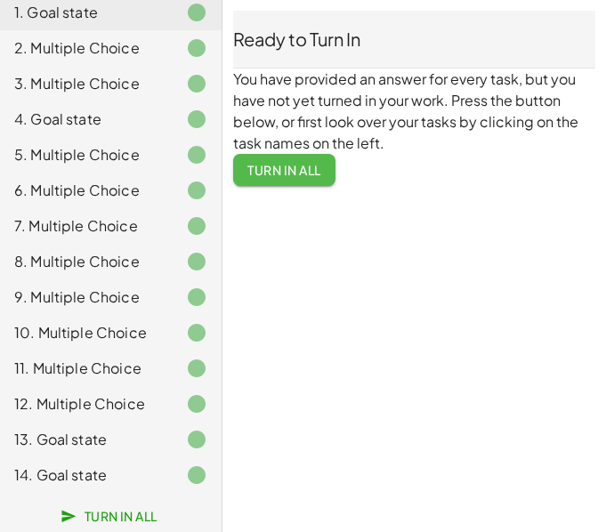
click at [290, 181] on button "Turn In All" at bounding box center [284, 170] width 102 height 32
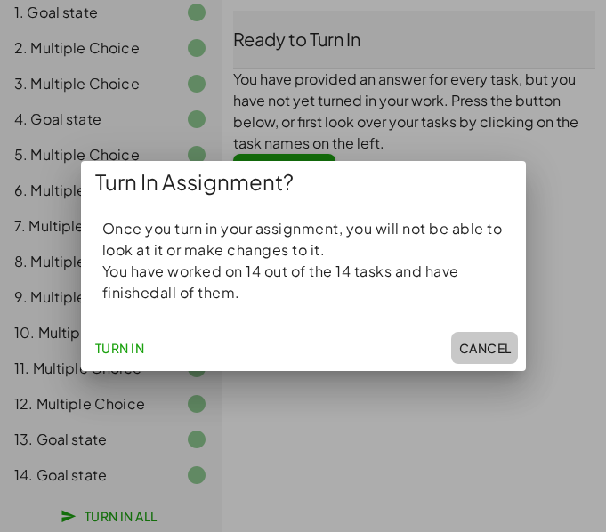
click at [489, 350] on span "Cancel" at bounding box center [484, 348] width 52 height 16
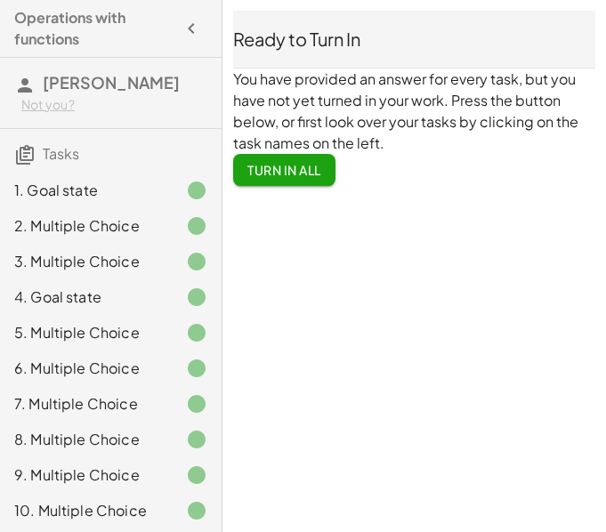
click at [117, 197] on div "1. Goal state" at bounding box center [85, 190] width 143 height 21
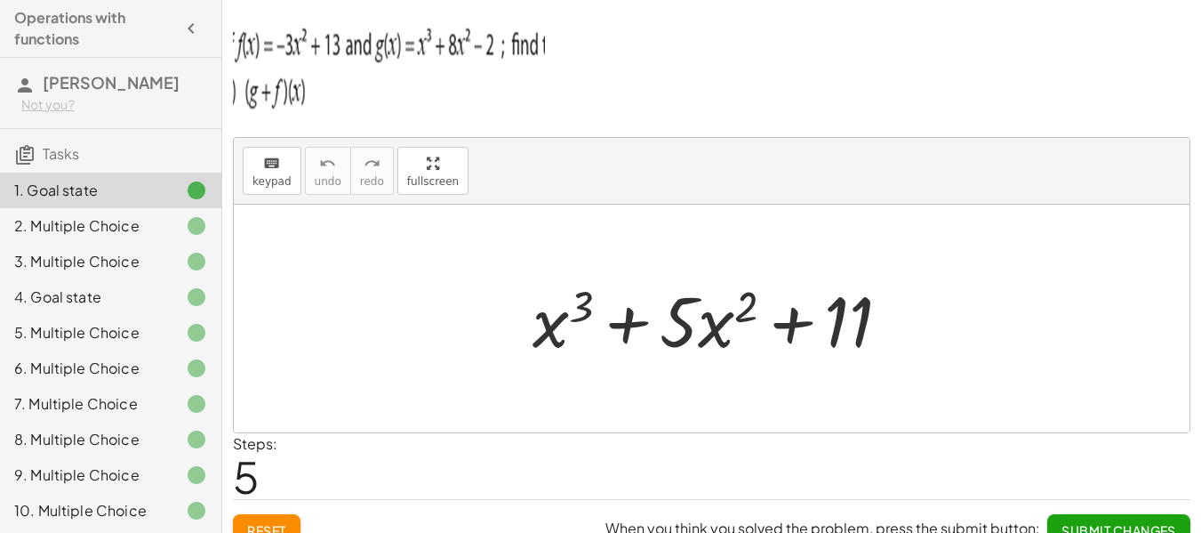
click at [100, 190] on div "1. Goal state" at bounding box center [85, 190] width 143 height 21
click at [55, 243] on div "1. Goal state 2. Multiple Choice 3. Multiple Choice 4. Goal state 5. Multiple C…" at bounding box center [110, 421] width 221 height 512
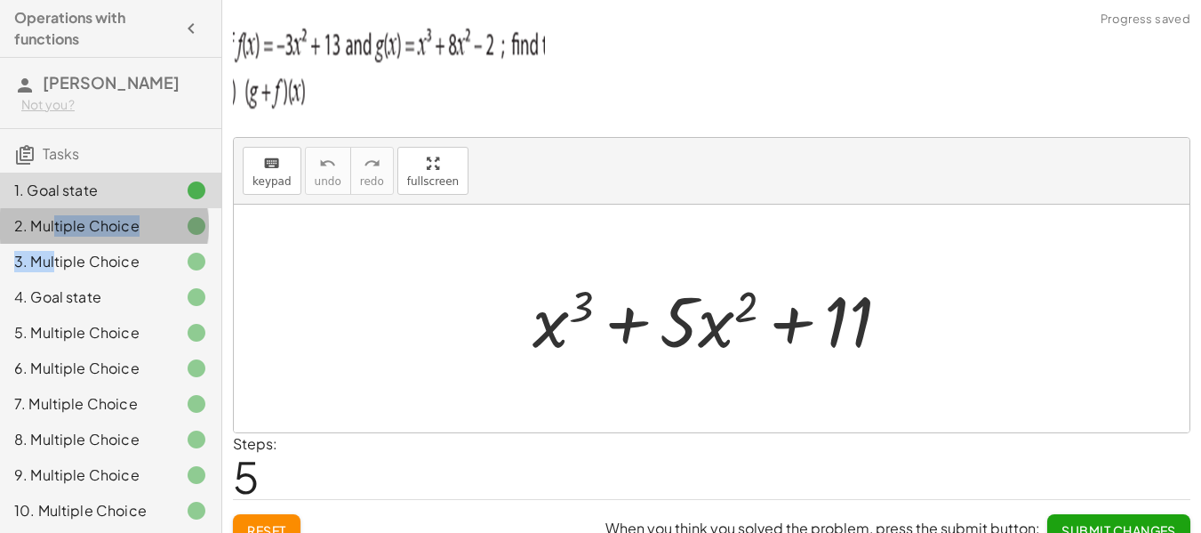
click at [85, 224] on div "2. Multiple Choice" at bounding box center [85, 225] width 143 height 21
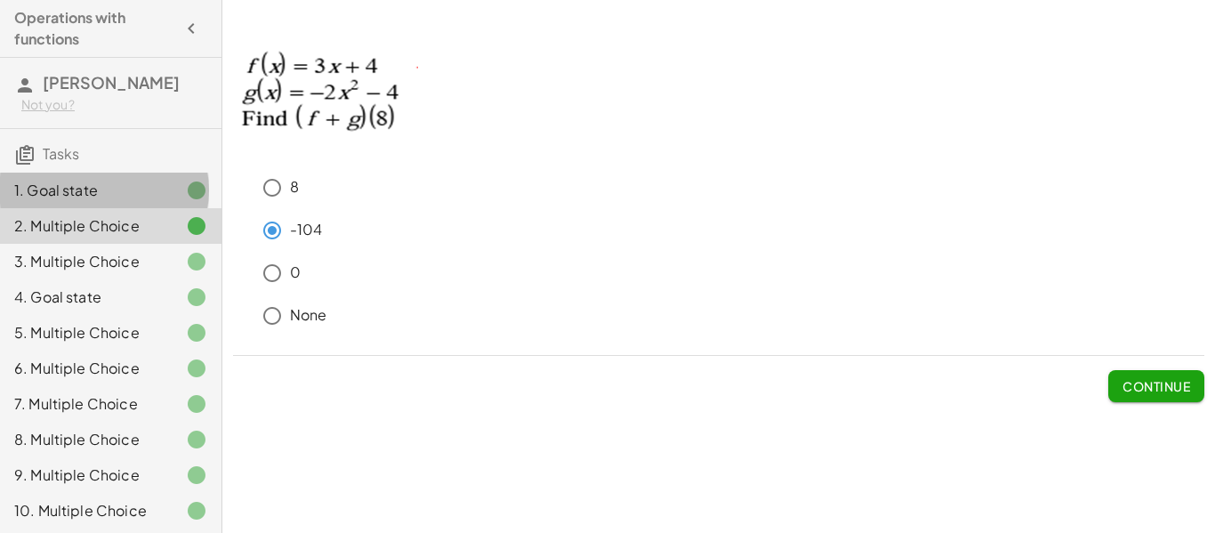
click at [134, 198] on div "1. Goal state" at bounding box center [85, 190] width 143 height 21
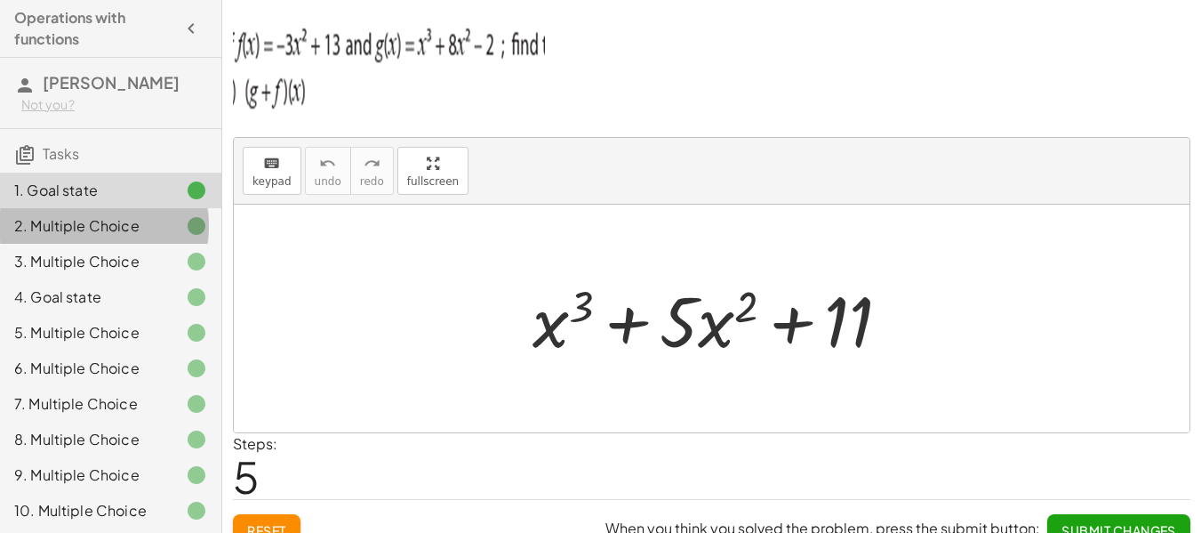
click at [118, 279] on div "2. Multiple Choice" at bounding box center [110, 297] width 221 height 36
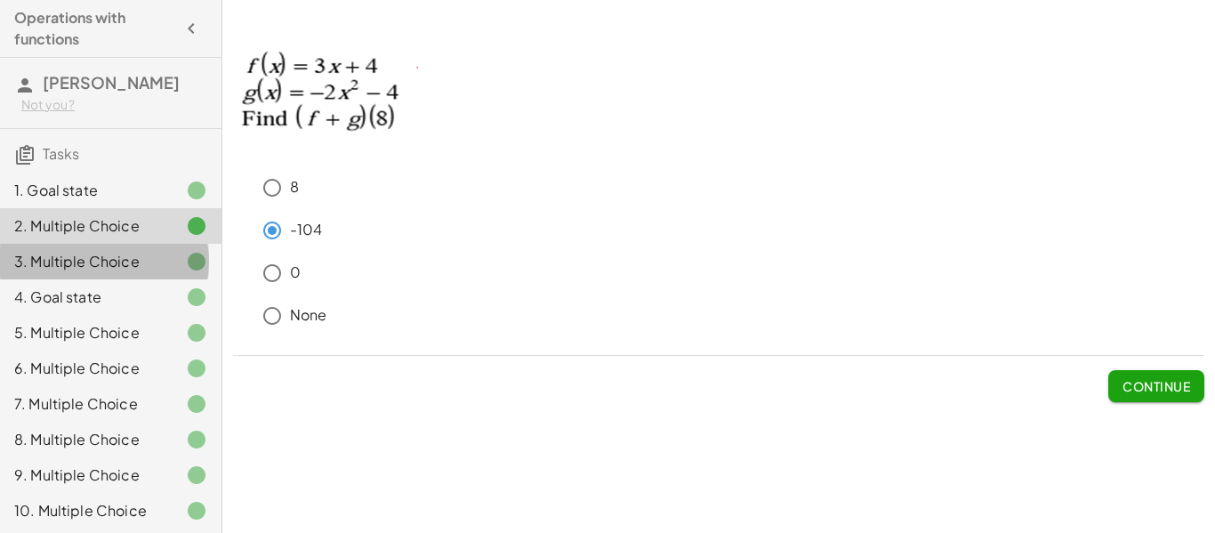
click at [131, 269] on div "3. Multiple Choice" at bounding box center [85, 261] width 143 height 21
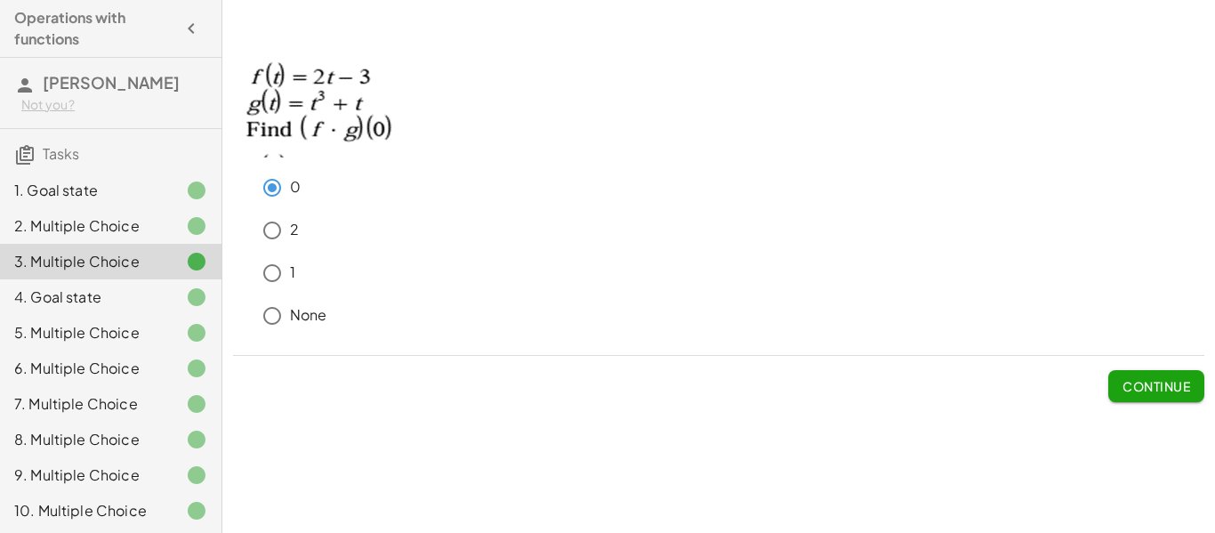
click at [102, 194] on div "1. Goal state" at bounding box center [85, 190] width 143 height 21
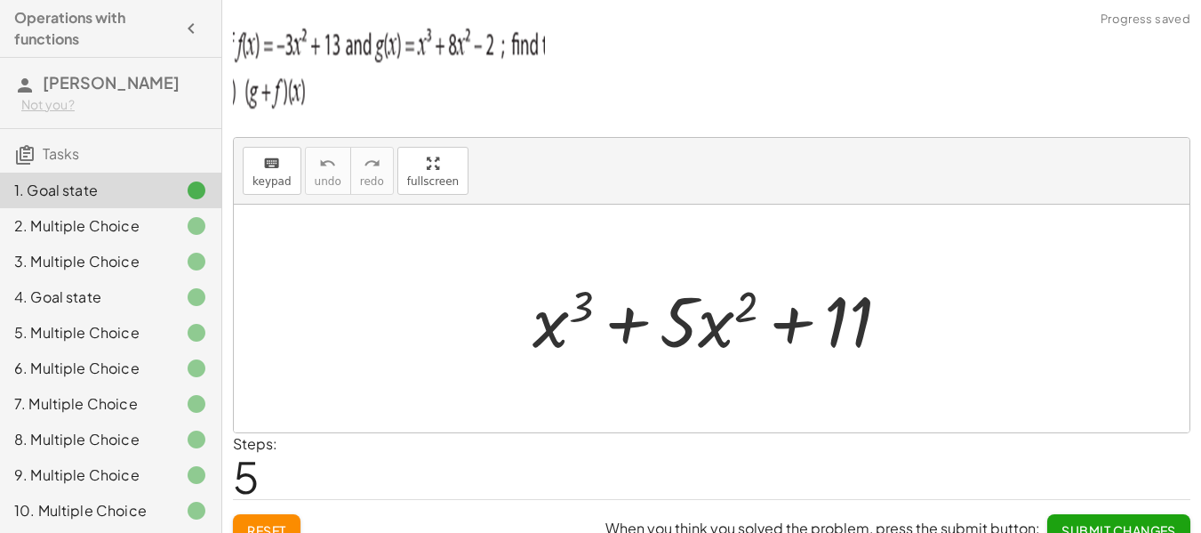
click at [258, 479] on span "5" at bounding box center [246, 476] width 27 height 54
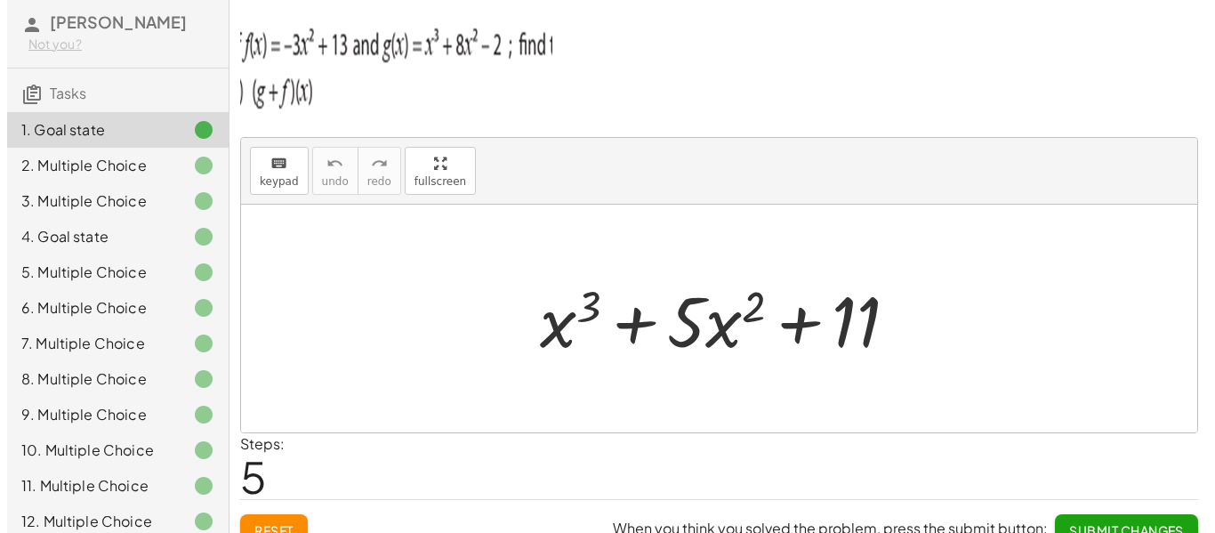
scroll to position [89, 0]
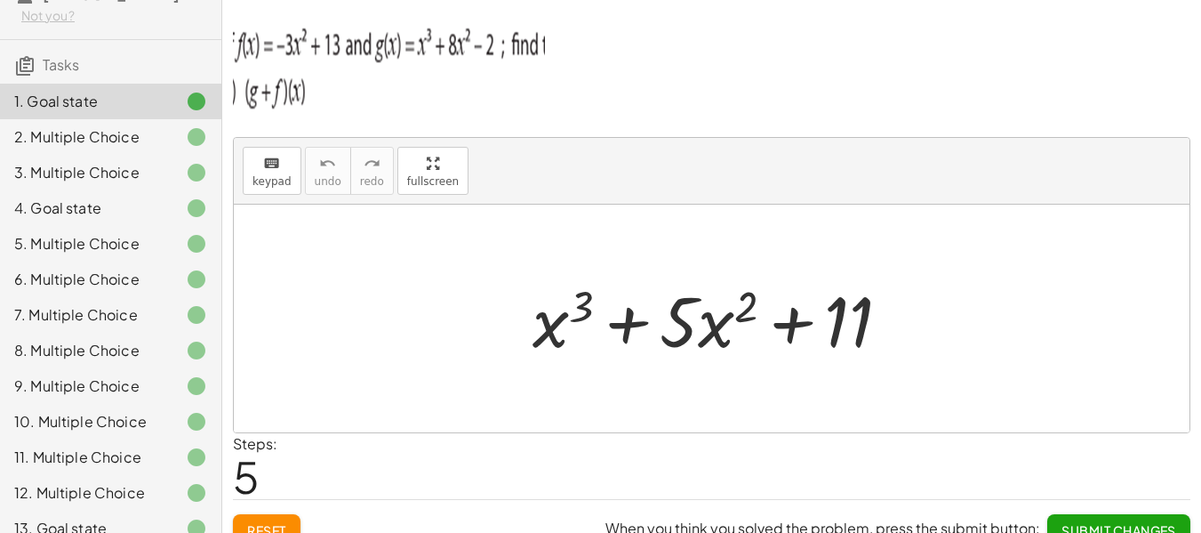
click at [118, 146] on div "2. Multiple Choice" at bounding box center [85, 136] width 143 height 21
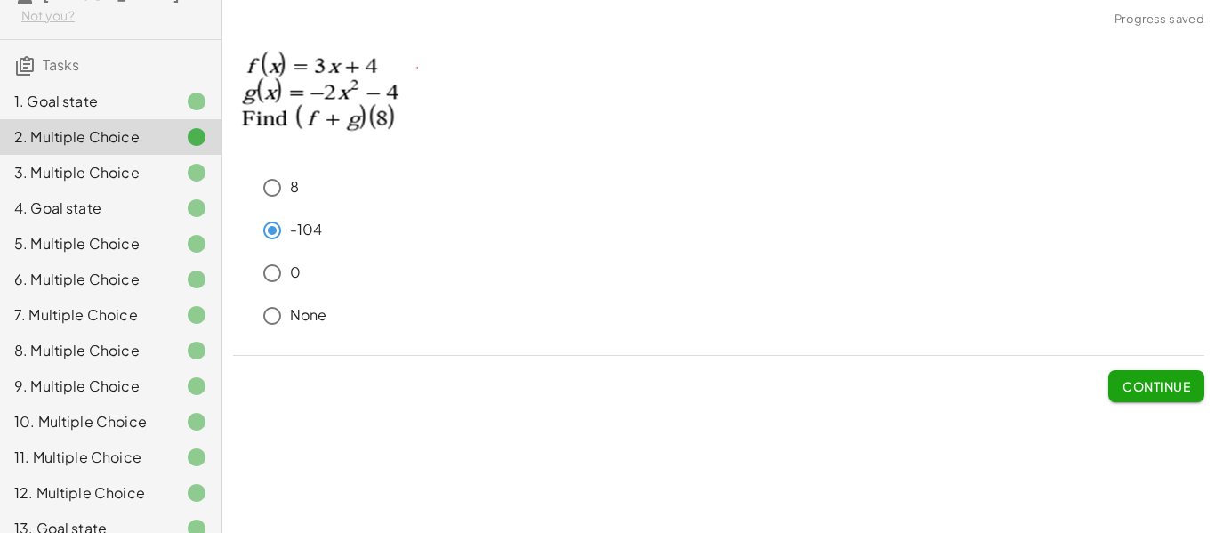
click at [103, 172] on div "3. Multiple Choice" at bounding box center [85, 172] width 143 height 21
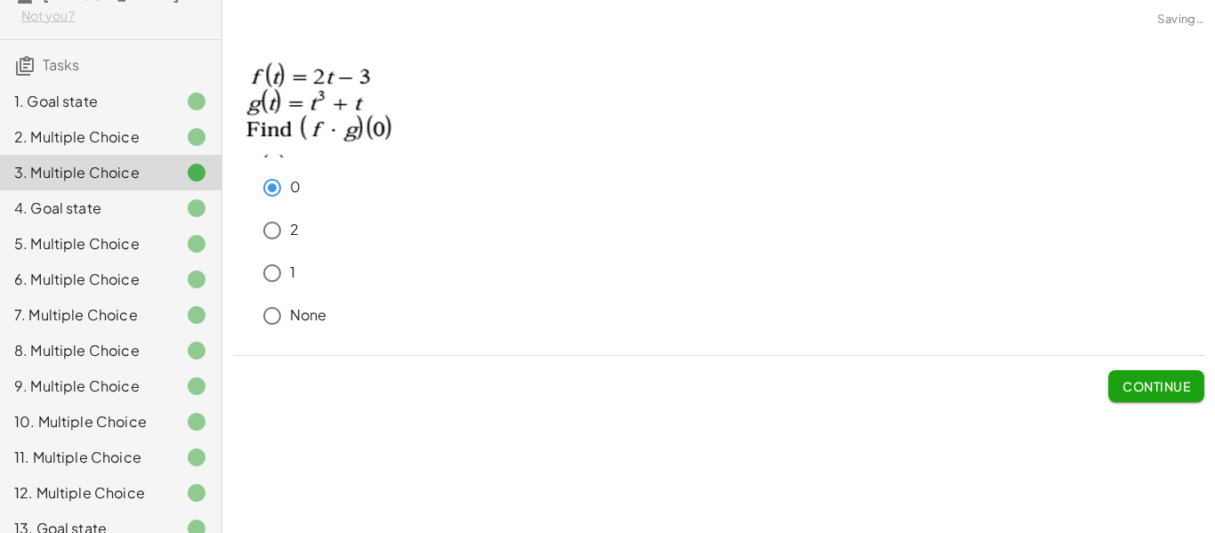
click at [107, 204] on div "4. Goal state" at bounding box center [85, 207] width 143 height 21
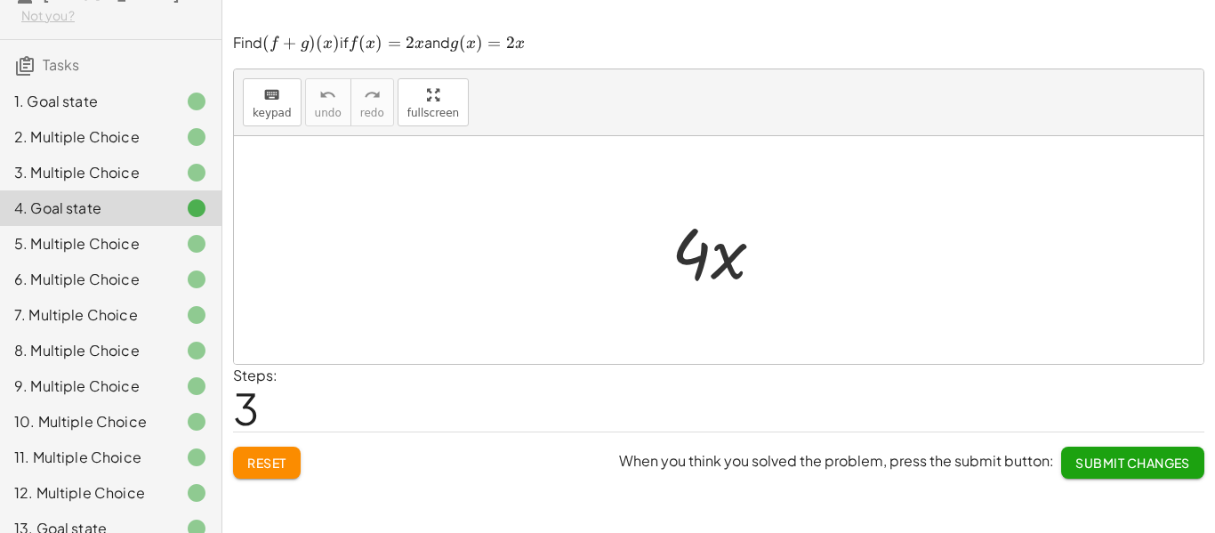
click at [95, 241] on div "5. Multiple Choice" at bounding box center [85, 243] width 143 height 21
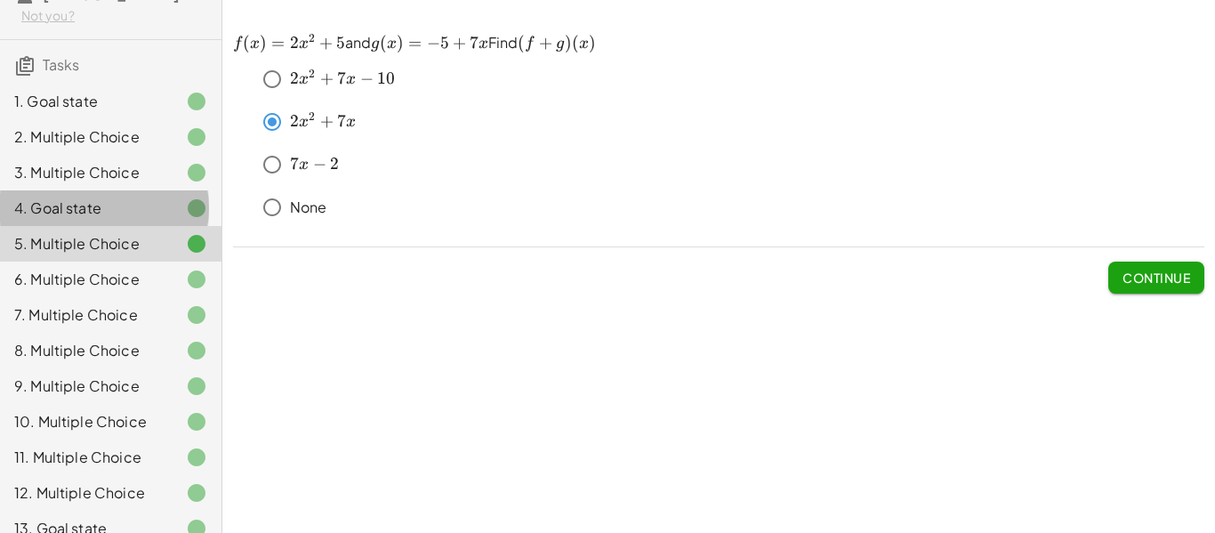
click at [57, 211] on div "4. Goal state" at bounding box center [85, 207] width 143 height 21
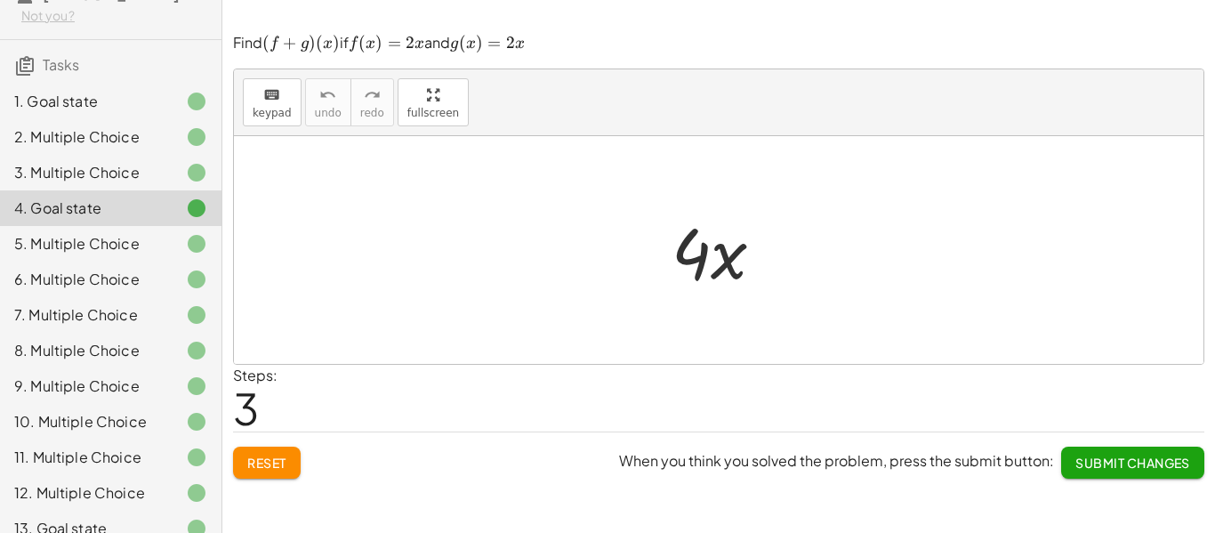
click at [124, 252] on div "5. Multiple Choice" at bounding box center [85, 243] width 143 height 21
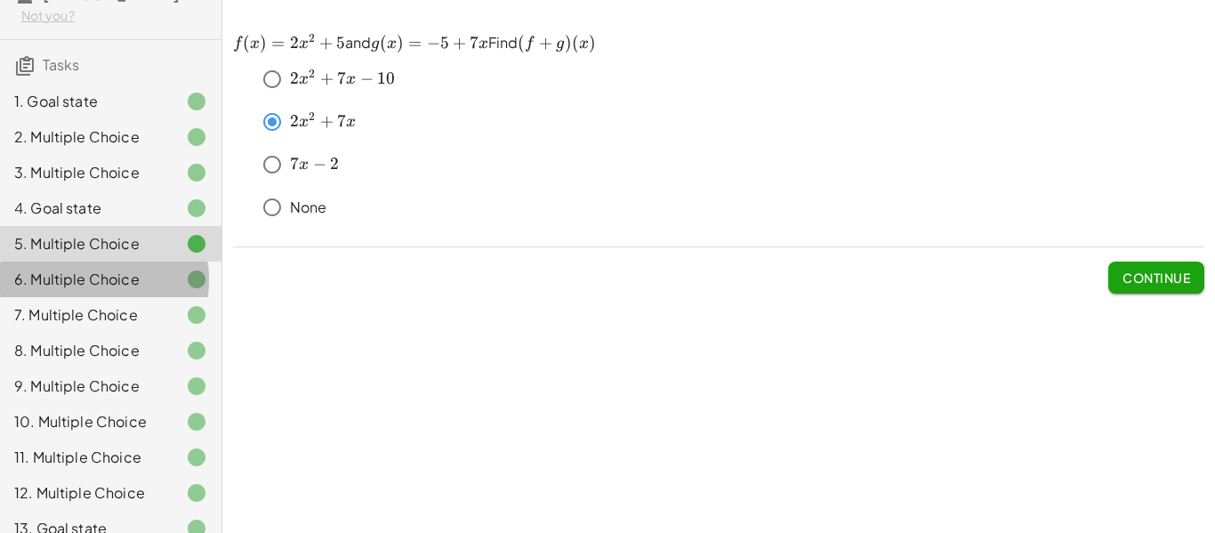
click at [65, 333] on div "6. Multiple Choice" at bounding box center [110, 351] width 221 height 36
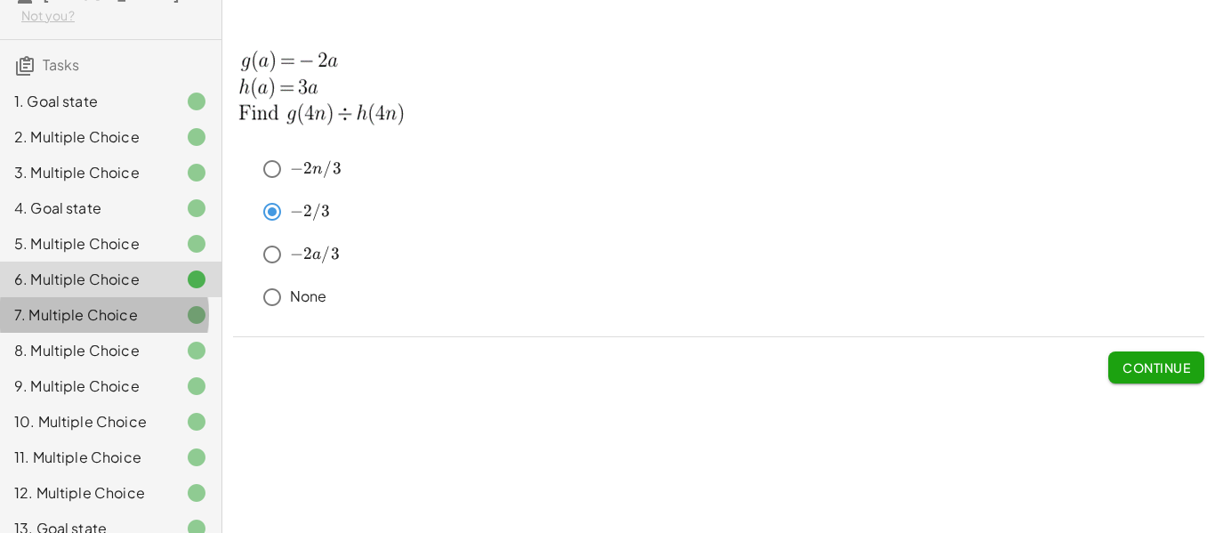
click at [58, 316] on div "7. Multiple Choice" at bounding box center [85, 314] width 143 height 21
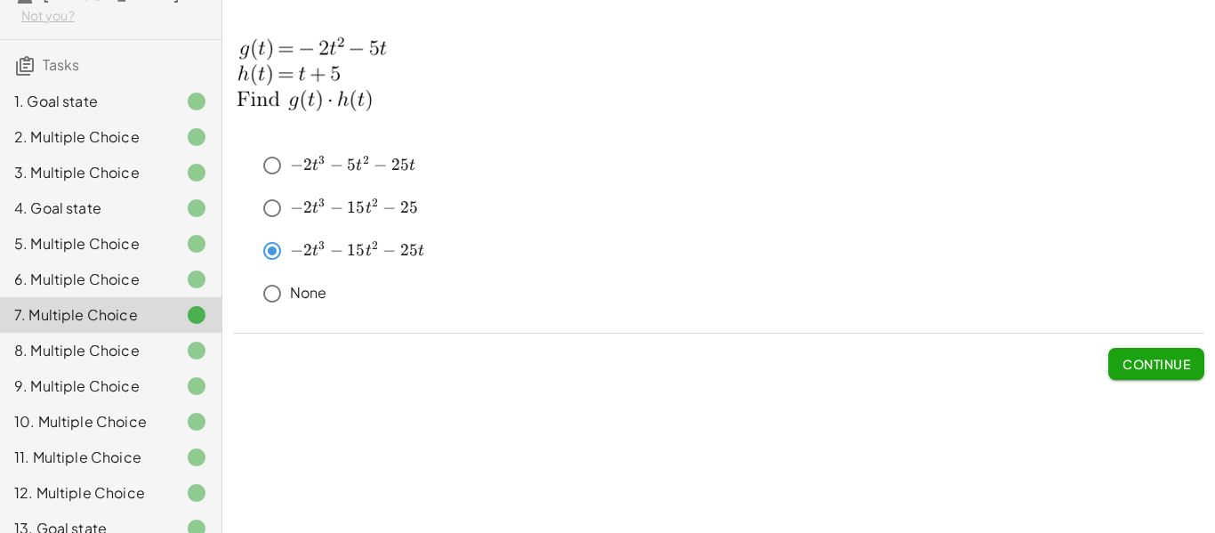
click at [76, 355] on div "8. Multiple Choice" at bounding box center [85, 350] width 143 height 21
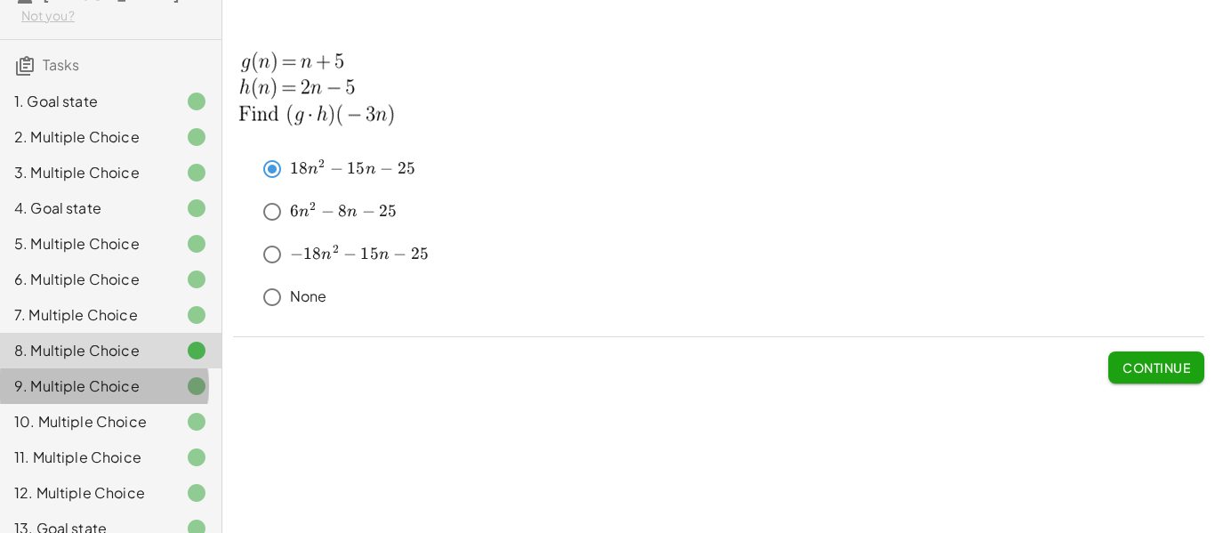
click at [79, 379] on div "9. Multiple Choice" at bounding box center [85, 385] width 143 height 21
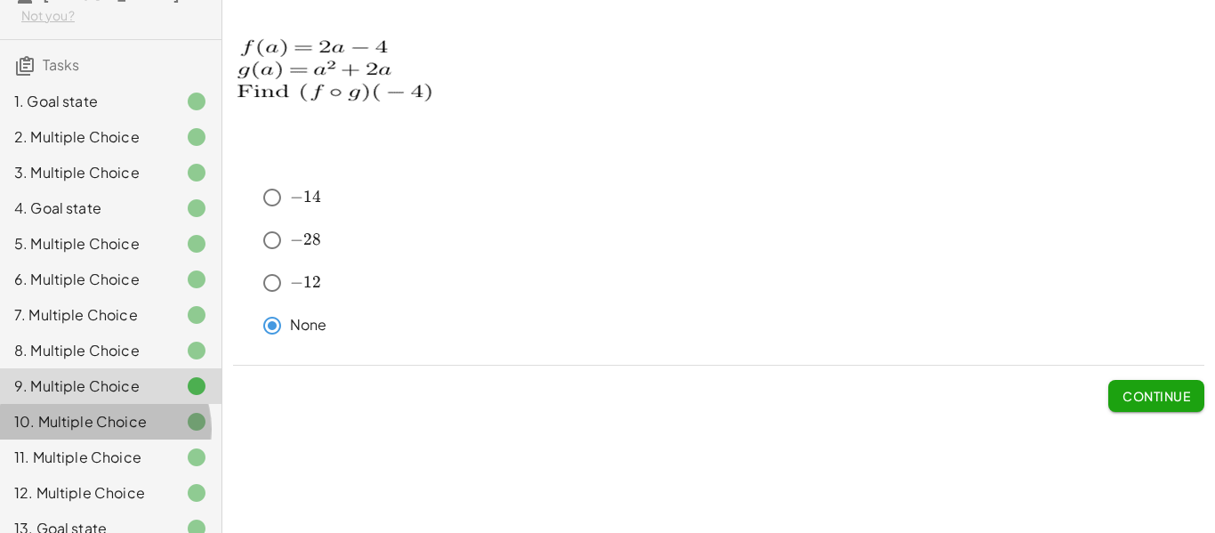
click at [53, 414] on div "10. Multiple Choice" at bounding box center [85, 421] width 143 height 21
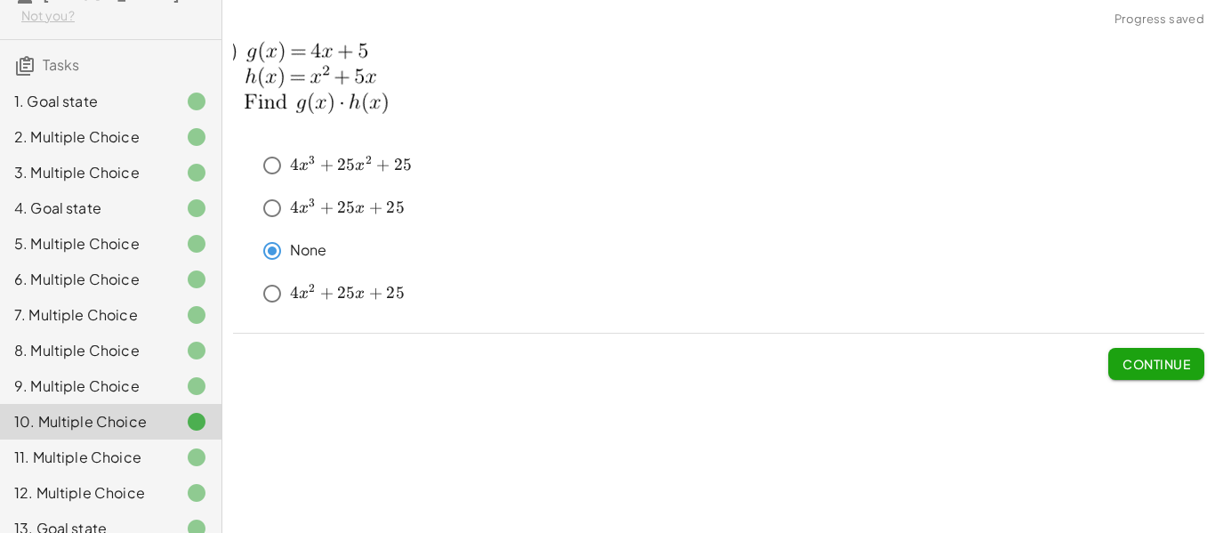
click at [98, 416] on div "10. Multiple Choice" at bounding box center [85, 421] width 143 height 21
drag, startPoint x: 88, startPoint y: 421, endPoint x: 80, endPoint y: 426, distance: 9.2
click at [87, 421] on div "10. Multiple Choice" at bounding box center [85, 421] width 143 height 21
click at [80, 429] on div "10. Multiple Choice" at bounding box center [85, 421] width 143 height 21
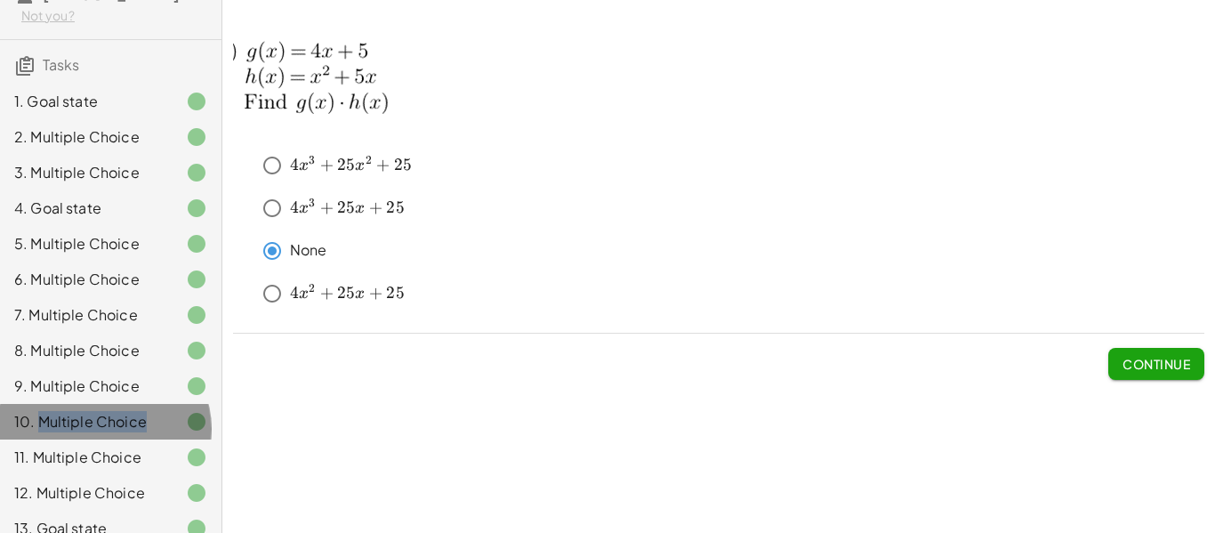
click at [80, 430] on div "10. Multiple Choice" at bounding box center [85, 421] width 143 height 21
click at [82, 432] on div "10. Multiple Choice" at bounding box center [85, 421] width 143 height 21
click at [84, 432] on div "10. Multiple Choice" at bounding box center [85, 421] width 143 height 21
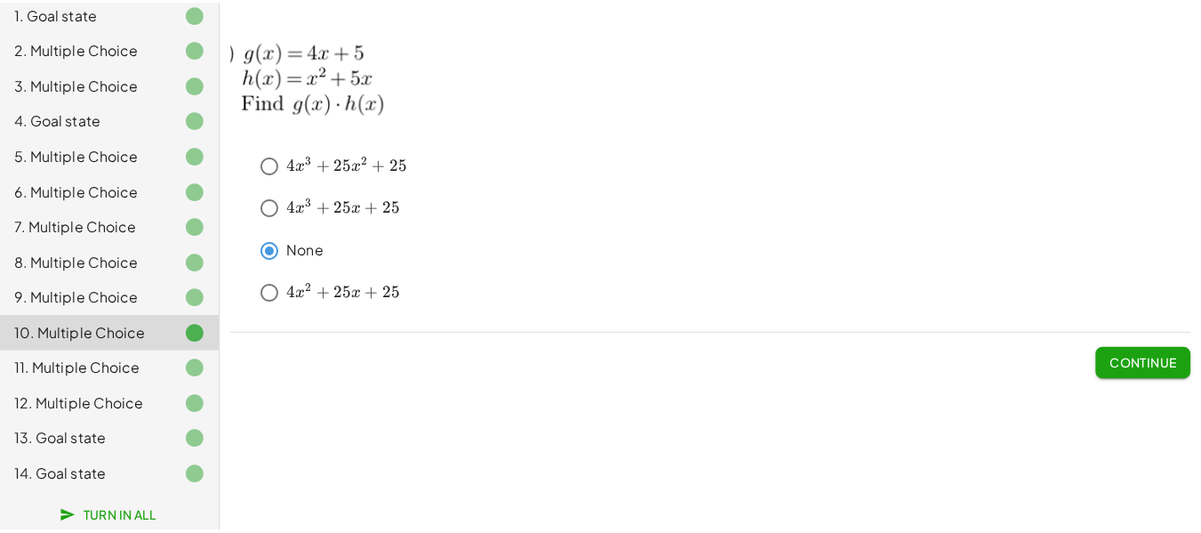
scroll to position [191, 0]
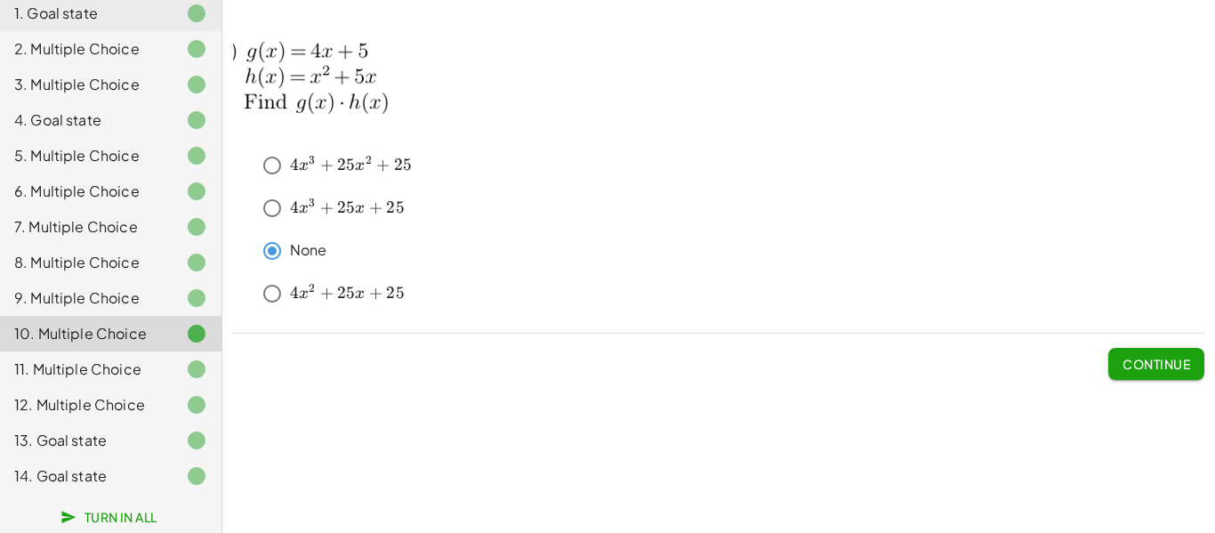
click at [76, 364] on div "11. Multiple Choice" at bounding box center [85, 368] width 143 height 21
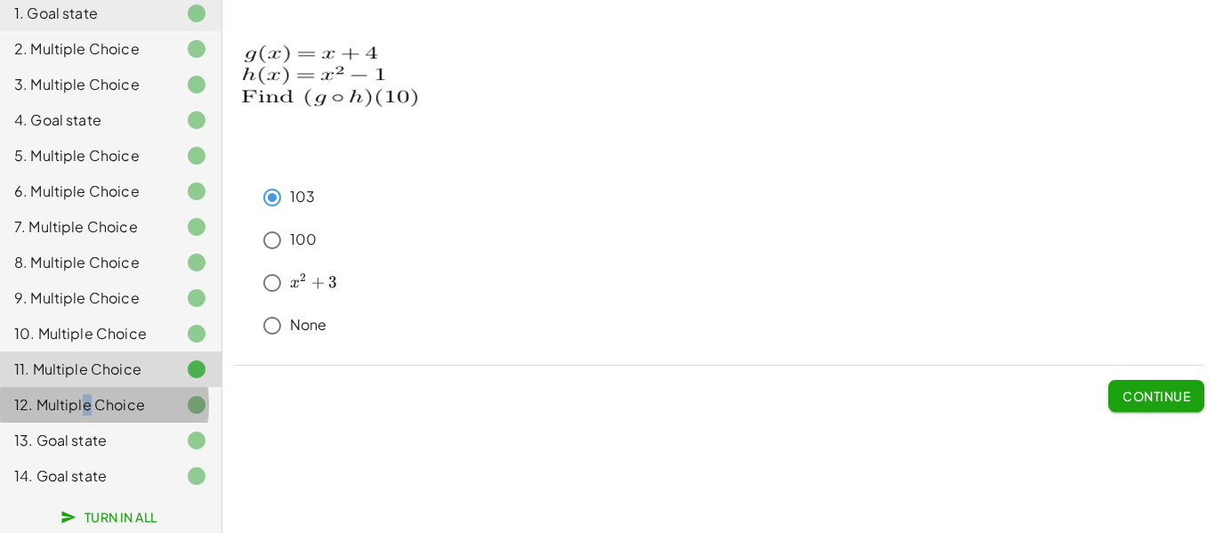
click at [85, 405] on div "12. Multiple Choice" at bounding box center [85, 404] width 143 height 21
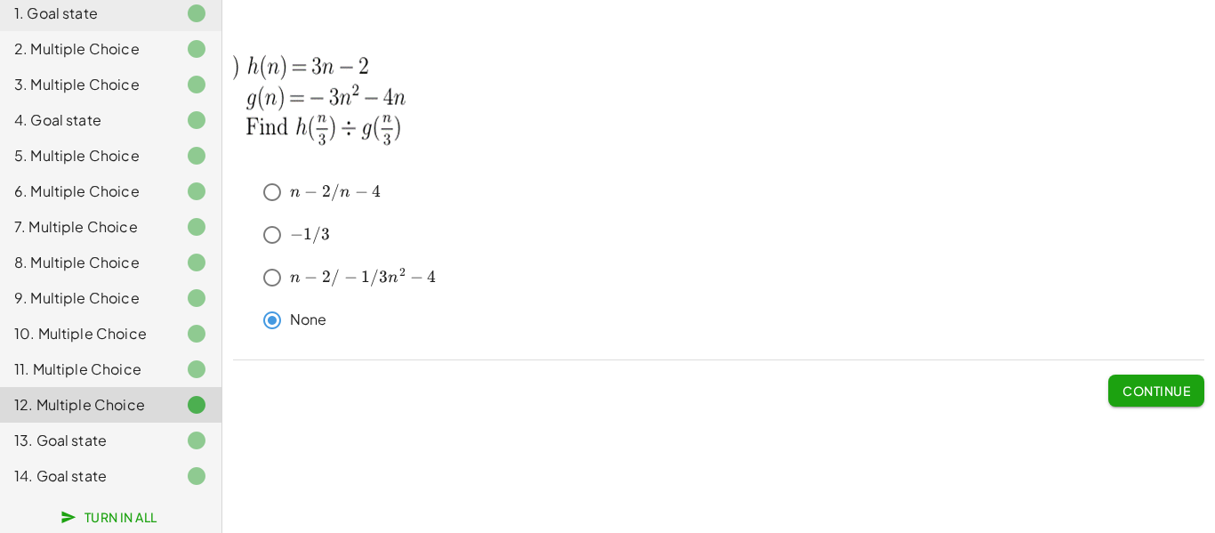
click at [504, 402] on div "Continue" at bounding box center [718, 383] width 971 height 46
click at [67, 449] on div "13. Goal state" at bounding box center [85, 439] width 143 height 21
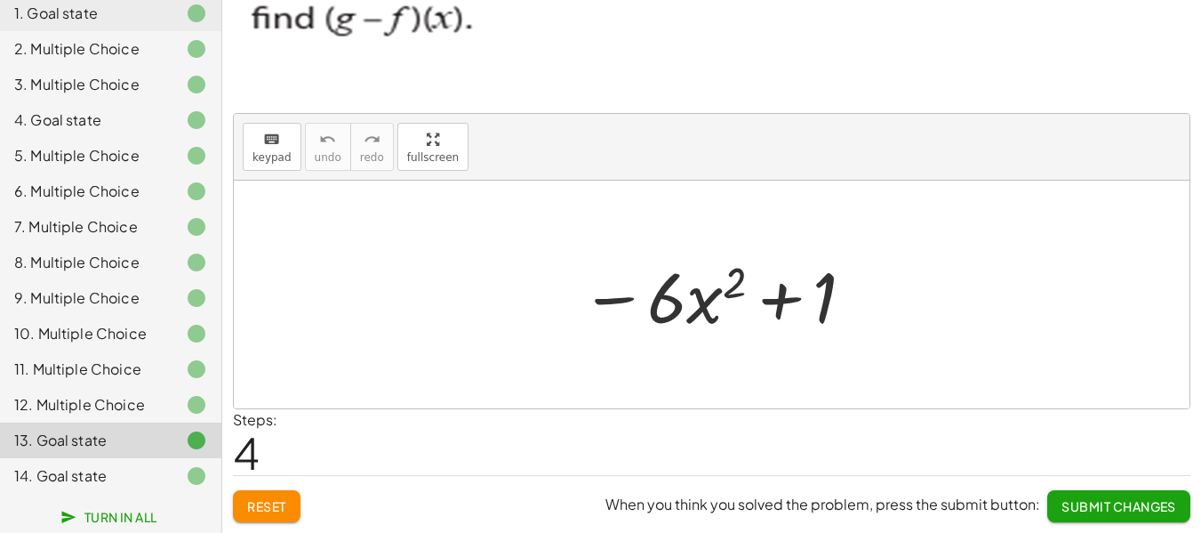
click at [84, 466] on div "14. Goal state" at bounding box center [85, 475] width 143 height 21
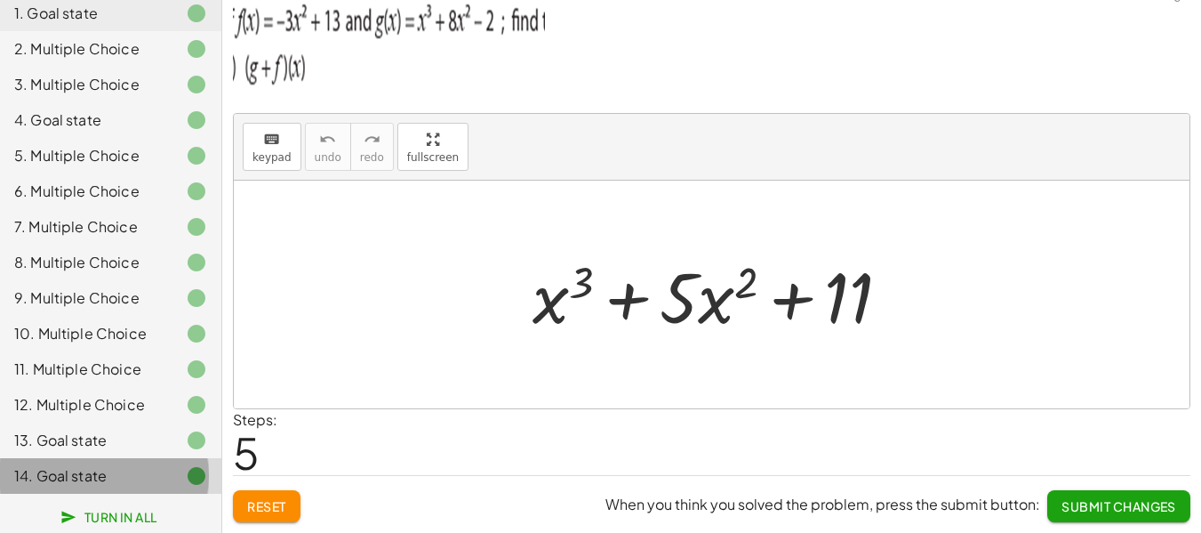
scroll to position [24, 0]
click at [1070, 492] on button "Submit Changes" at bounding box center [1118, 506] width 143 height 32
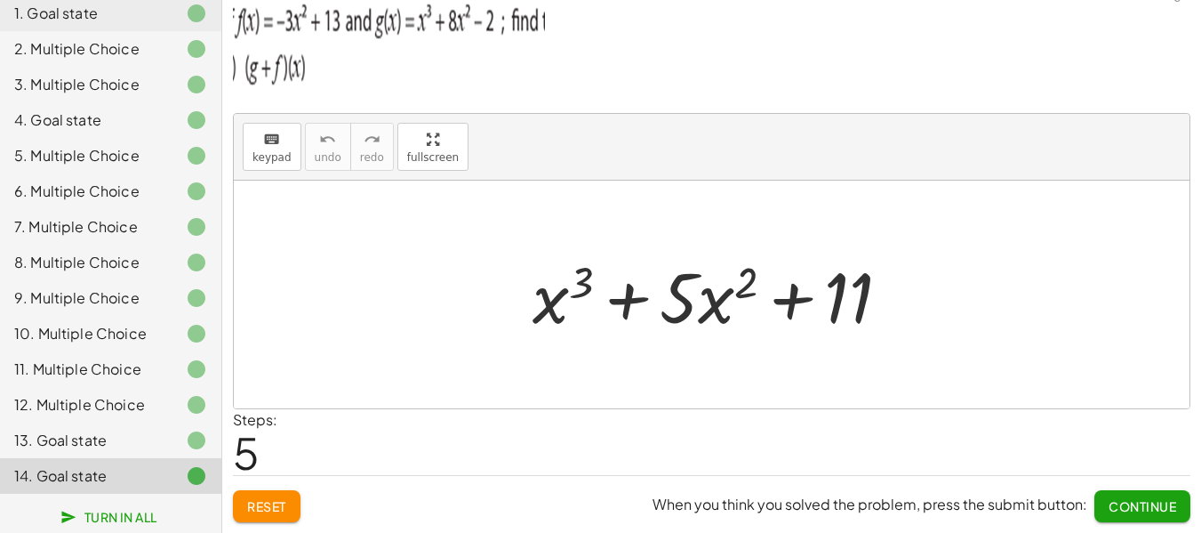
click at [1114, 504] on span "Continue" at bounding box center [1143, 506] width 68 height 16
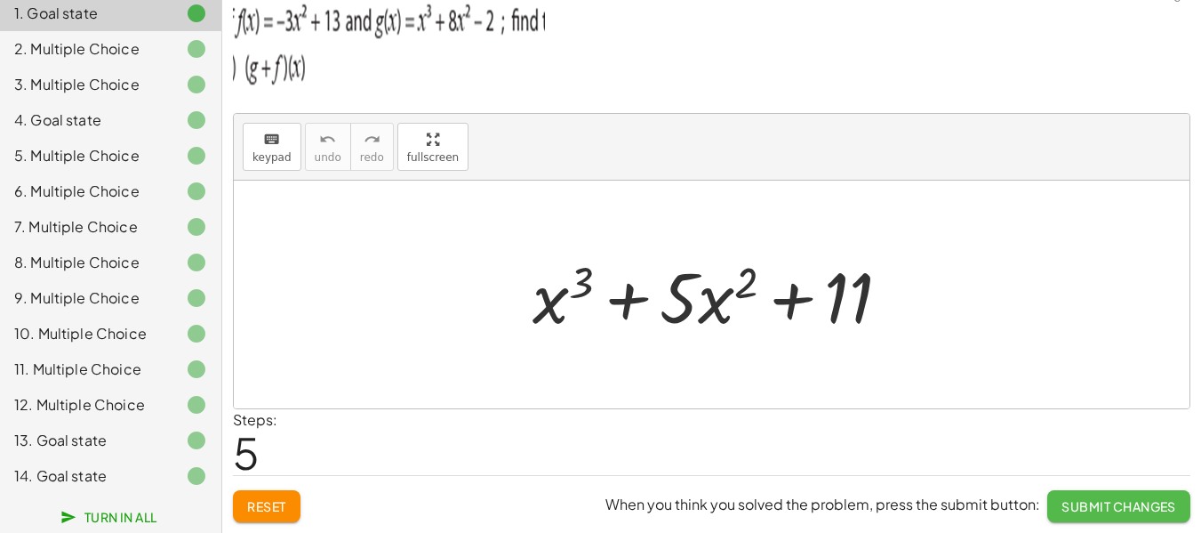
click at [1114, 504] on span "Submit Changes" at bounding box center [1119, 506] width 115 height 16
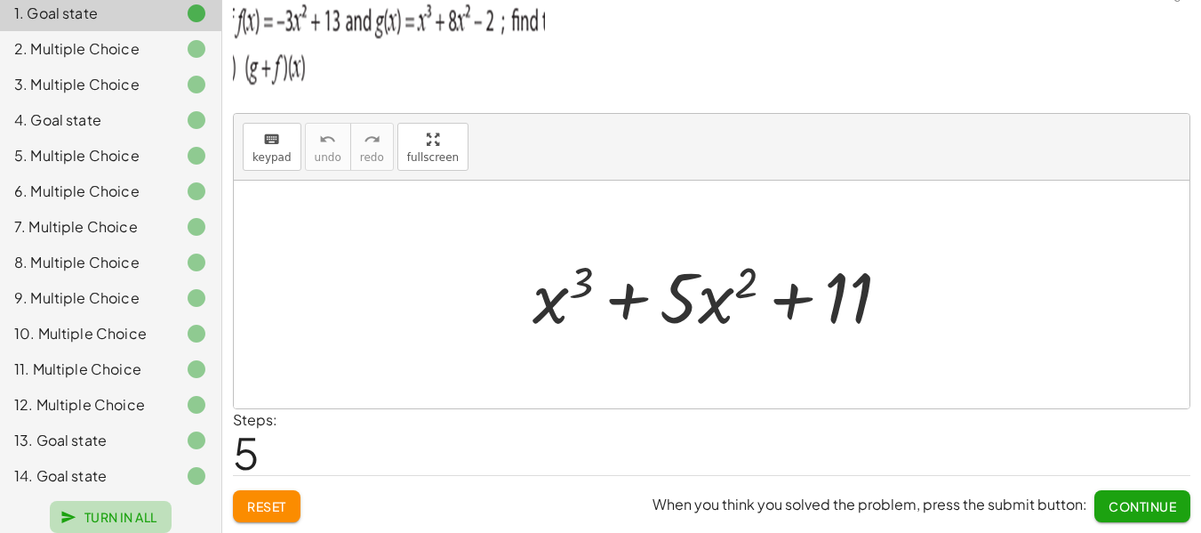
click at [77, 514] on span "Turn In All" at bounding box center [110, 517] width 93 height 16
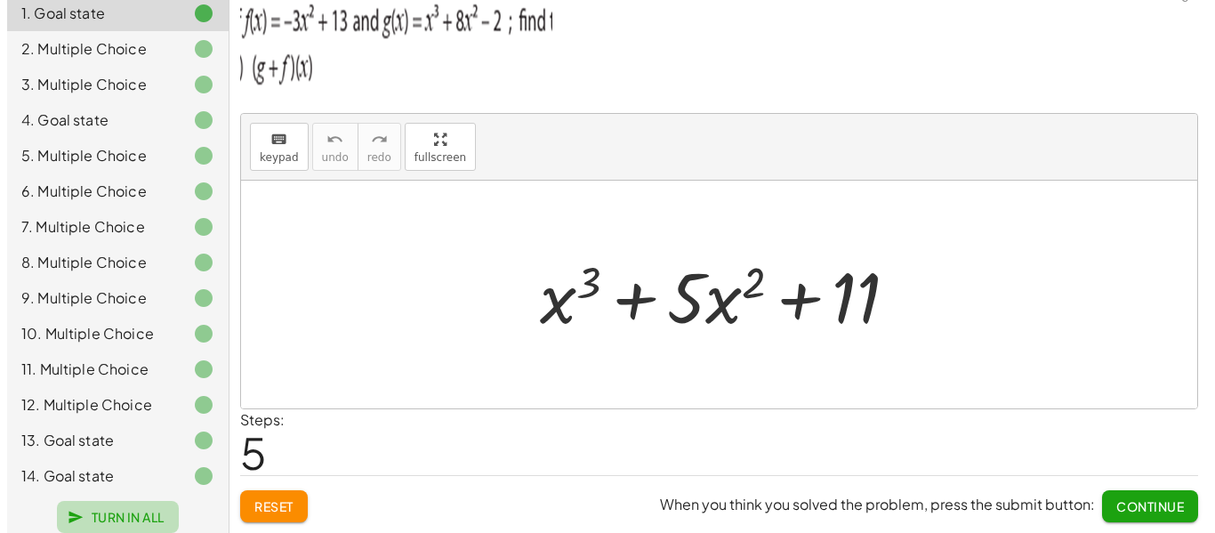
scroll to position [0, 0]
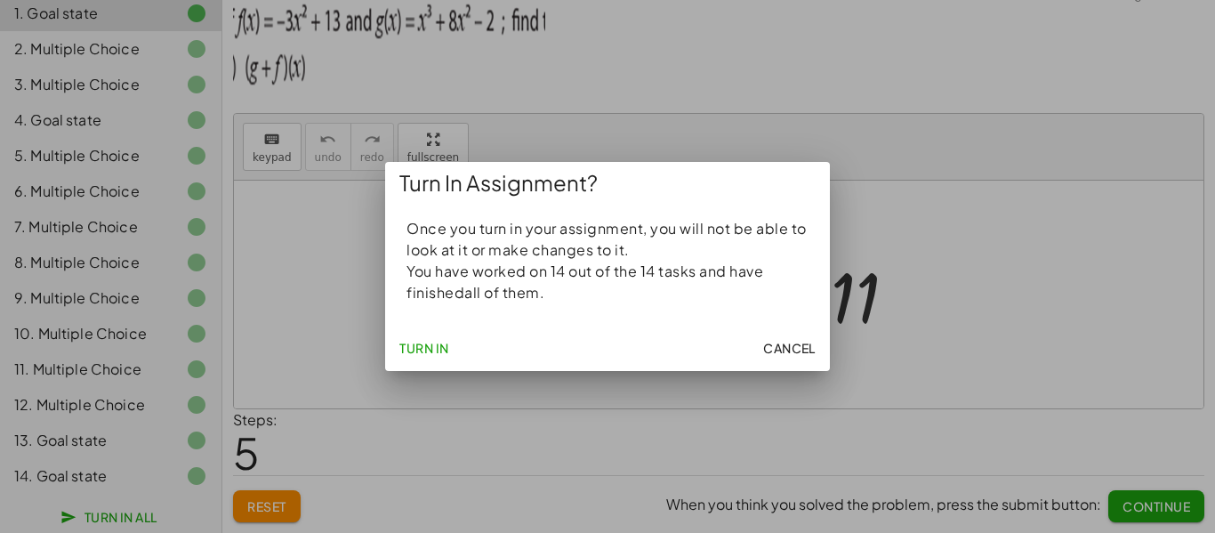
click at [433, 343] on span "Turn In" at bounding box center [424, 348] width 50 height 16
click at [434, 341] on span "Turn In" at bounding box center [424, 348] width 50 height 16
click at [432, 341] on span "Turn In" at bounding box center [424, 348] width 50 height 16
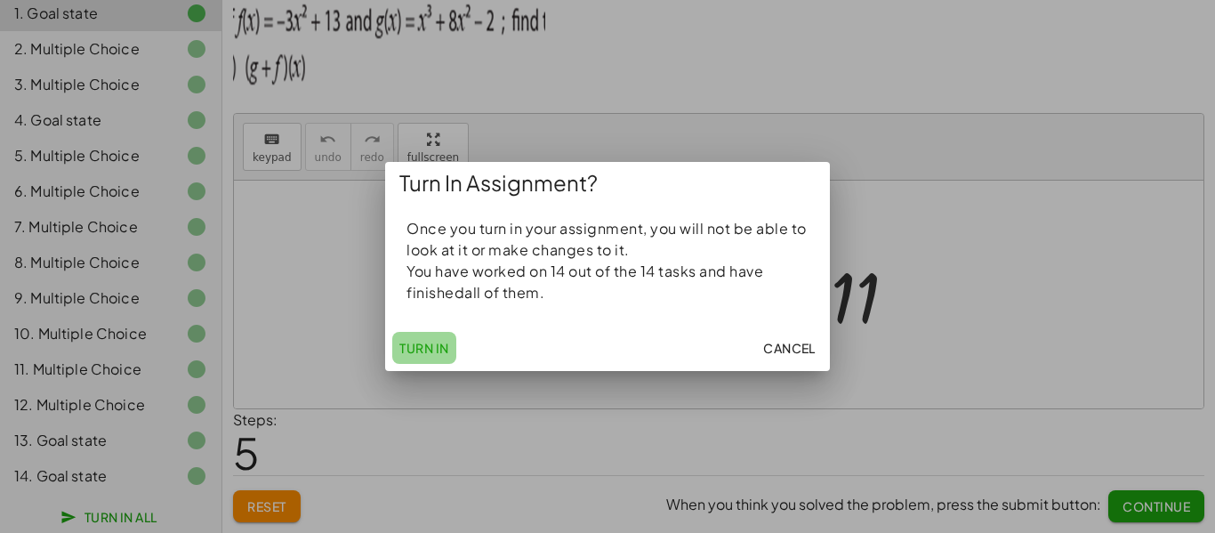
click at [434, 341] on span "Turn In" at bounding box center [424, 348] width 50 height 16
click at [435, 341] on span "Turn In" at bounding box center [424, 348] width 50 height 16
click at [437, 346] on span "Turn In" at bounding box center [424, 348] width 50 height 16
click at [437, 348] on span "Turn In" at bounding box center [424, 348] width 50 height 16
click at [808, 348] on span "Cancel" at bounding box center [789, 348] width 52 height 16
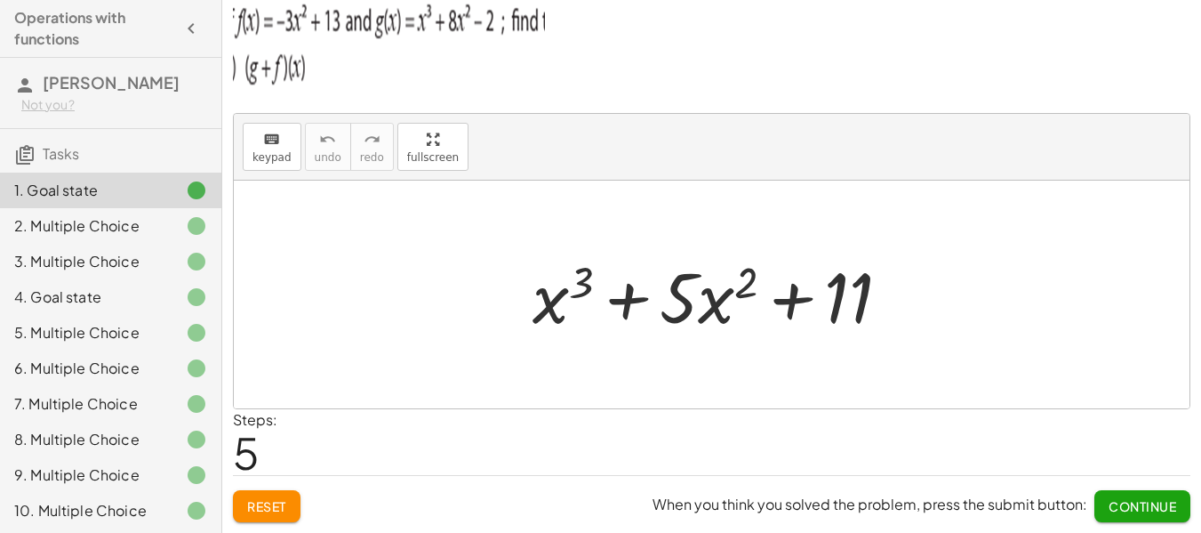
click at [78, 185] on div "1. Goal state" at bounding box center [85, 190] width 143 height 21
click at [1128, 499] on span "Continue" at bounding box center [1143, 506] width 68 height 16
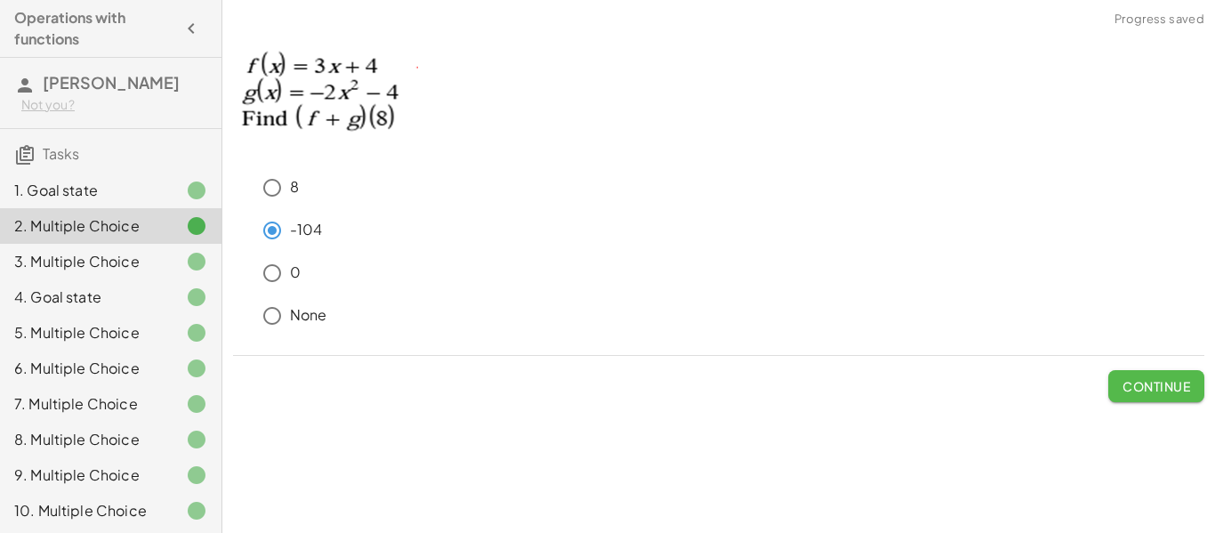
click at [1159, 389] on span "Continue" at bounding box center [1156, 386] width 68 height 16
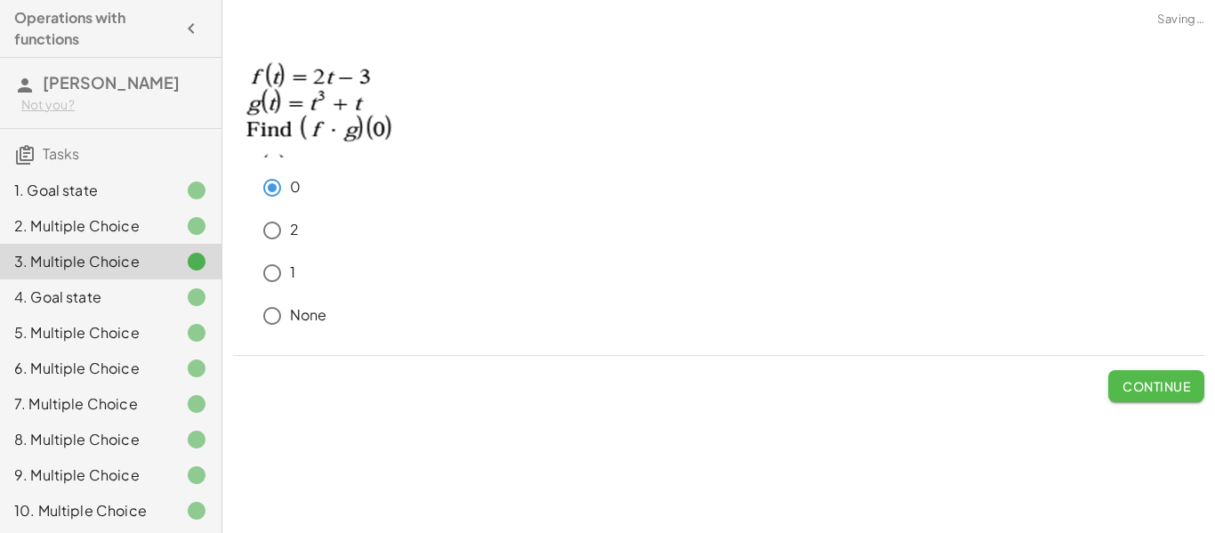
click at [1159, 389] on span "Continue" at bounding box center [1156, 386] width 68 height 16
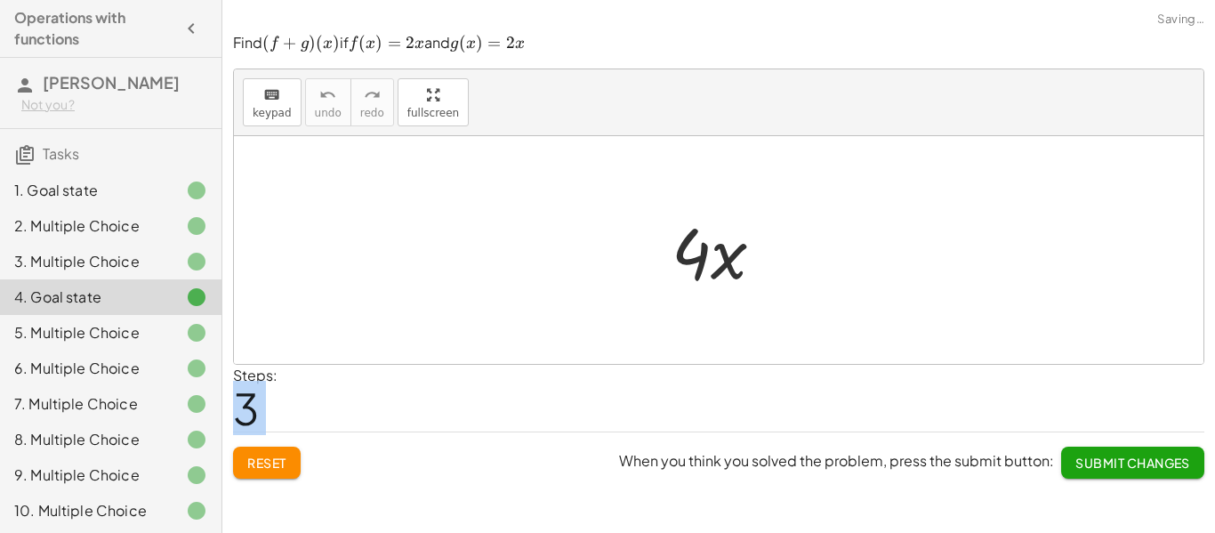
drag, startPoint x: 1159, startPoint y: 389, endPoint x: 1122, endPoint y: 450, distance: 70.6
click at [1158, 390] on div "Steps: 3" at bounding box center [718, 398] width 971 height 66
click at [1123, 463] on span "Submit Changes" at bounding box center [1132, 462] width 115 height 16
click at [1123, 463] on span "Continue" at bounding box center [1156, 462] width 68 height 16
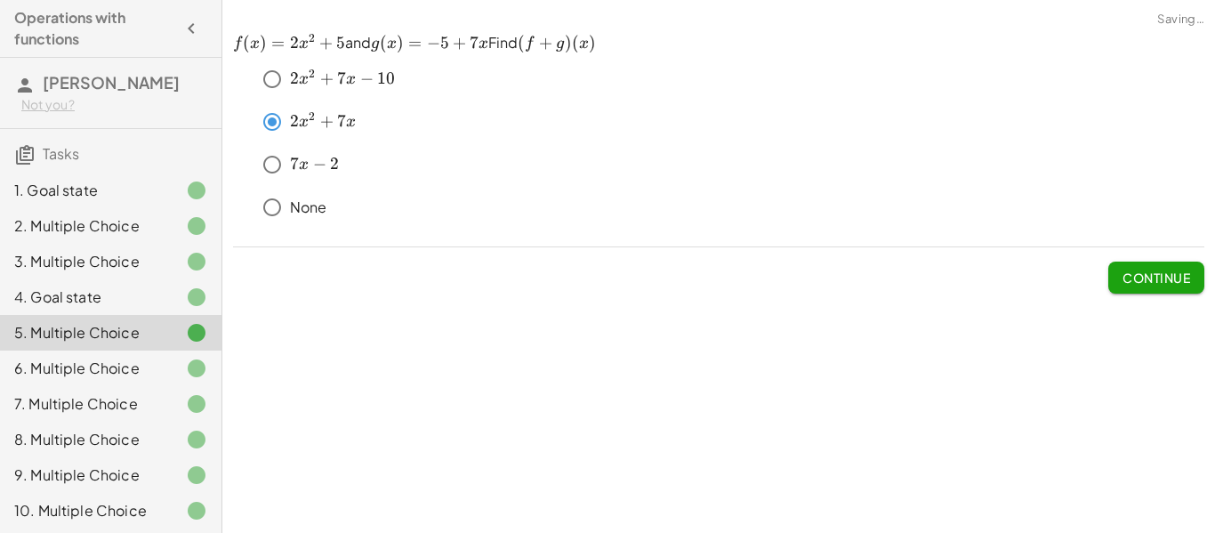
click at [1174, 259] on span "Continue" at bounding box center [1156, 270] width 96 height 46
click at [1164, 276] on span "Continue" at bounding box center [1156, 277] width 68 height 16
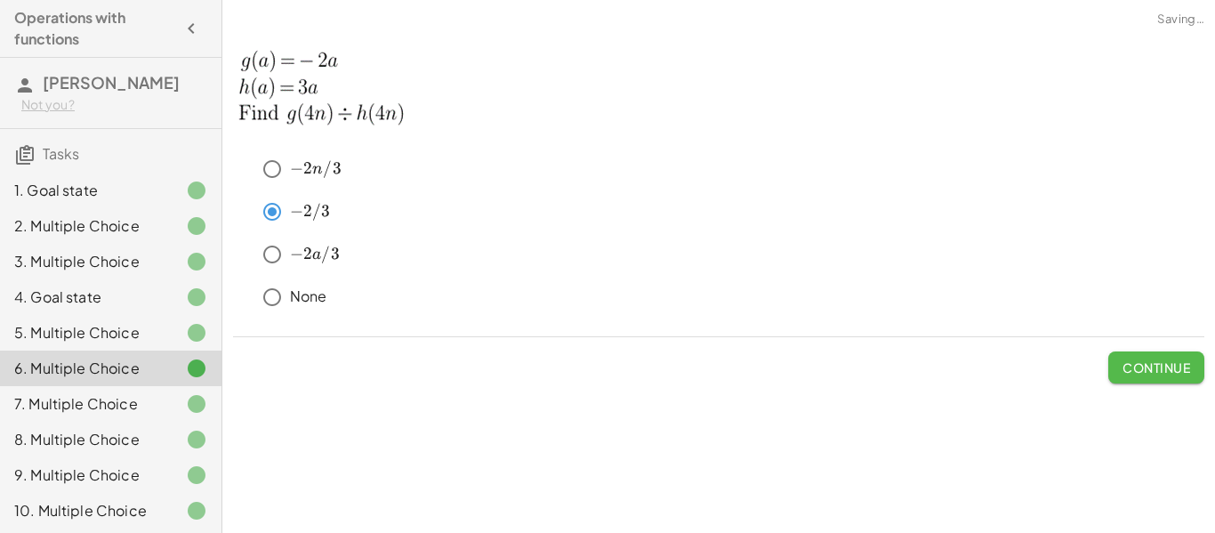
click at [1135, 368] on span "Continue" at bounding box center [1156, 367] width 68 height 16
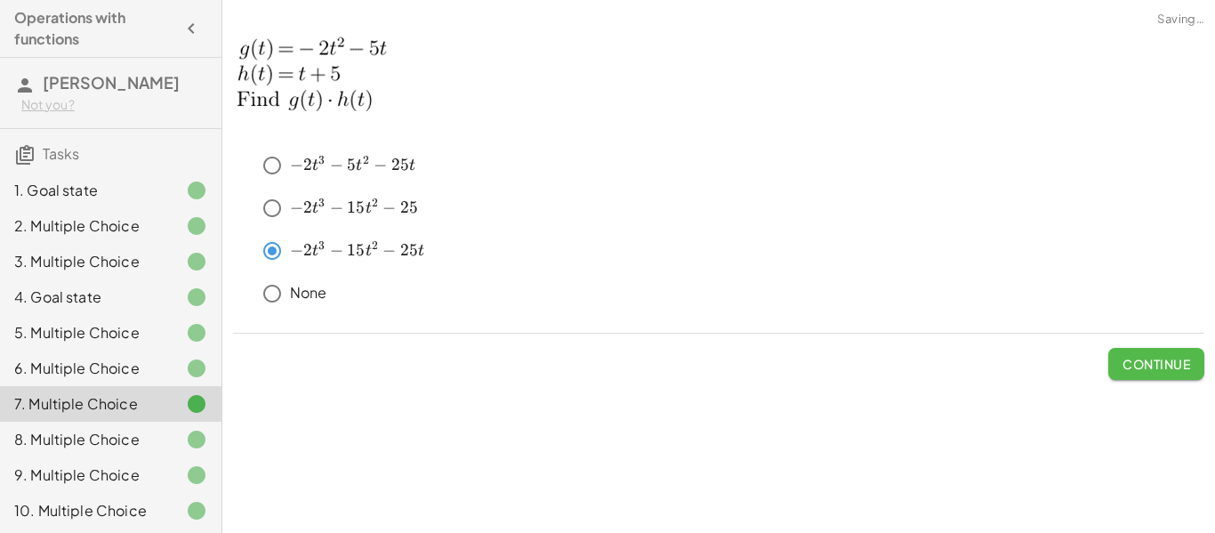
click at [1132, 374] on button "Continue" at bounding box center [1156, 364] width 96 height 32
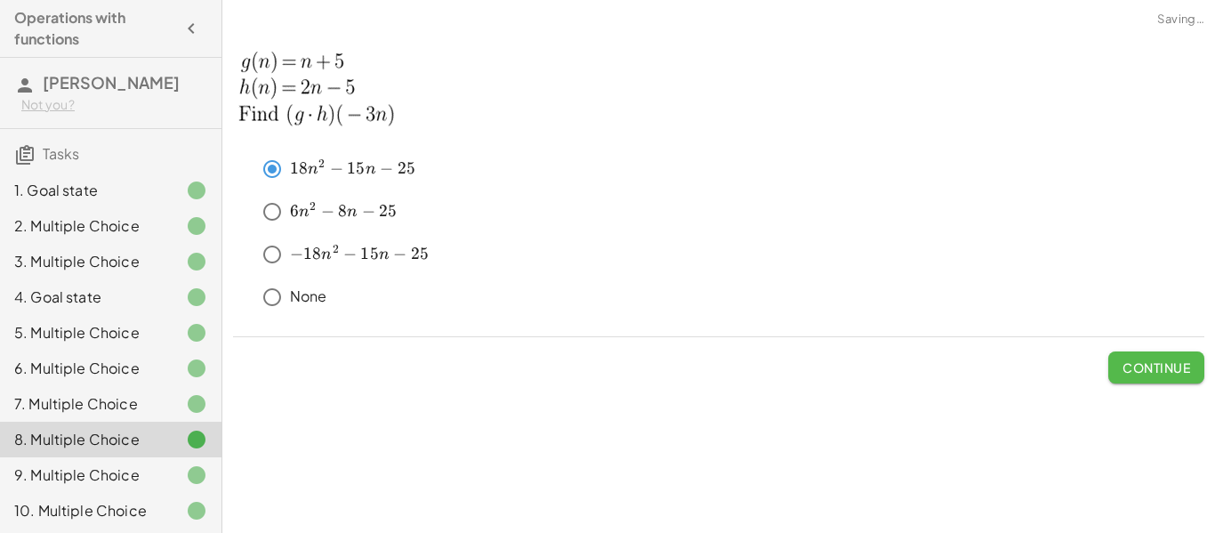
click at [1127, 374] on span "Continue" at bounding box center [1156, 367] width 68 height 16
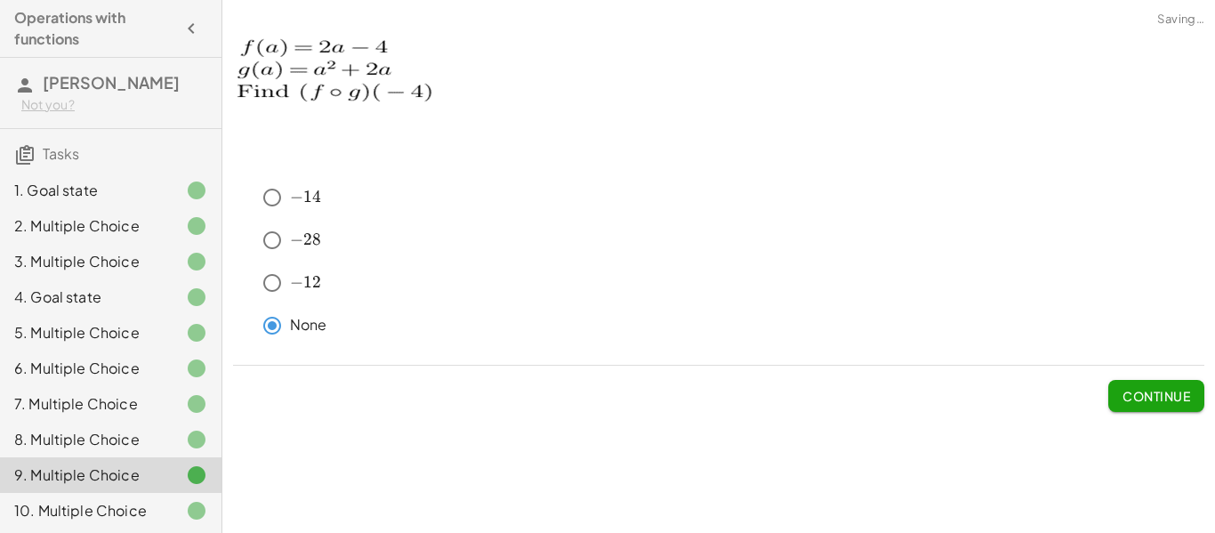
click at [1127, 391] on span "Continue" at bounding box center [1156, 396] width 68 height 16
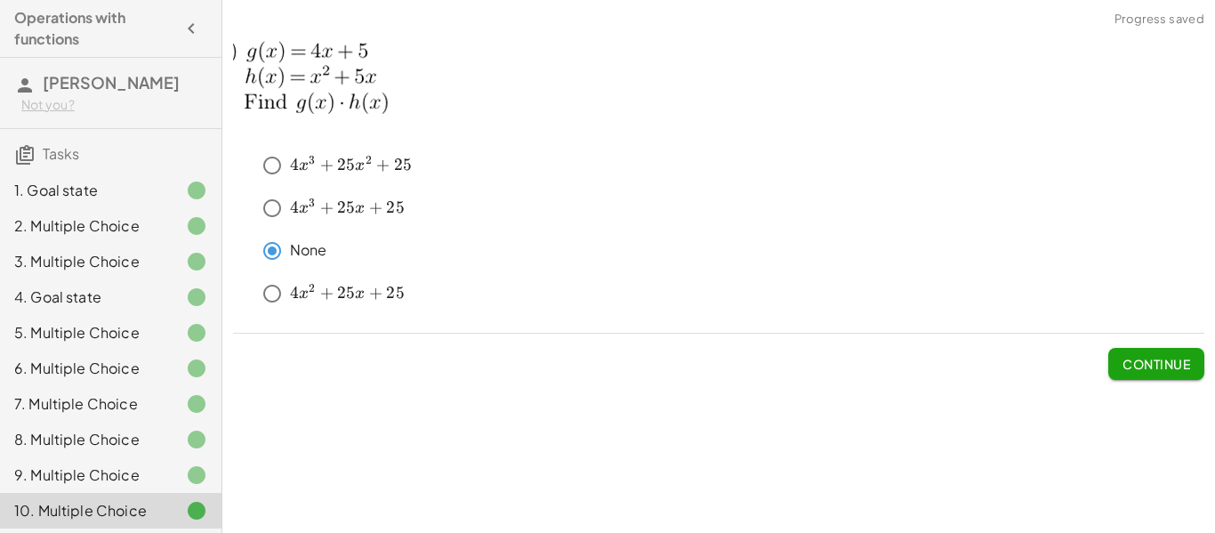
click at [1146, 357] on span "Continue" at bounding box center [1156, 364] width 68 height 16
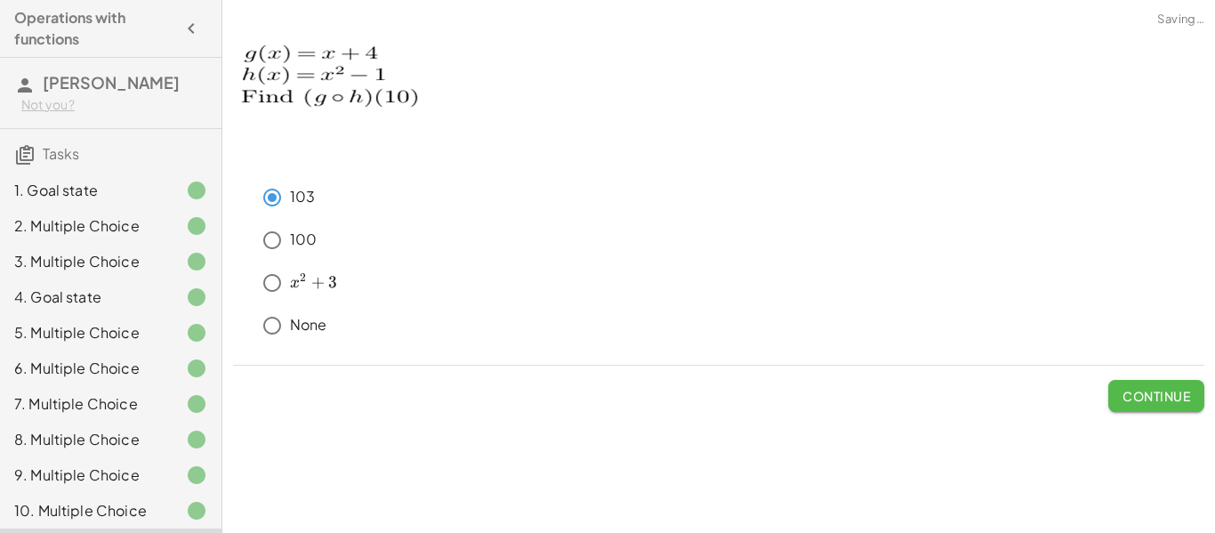
click at [1136, 401] on span "Continue" at bounding box center [1156, 396] width 68 height 16
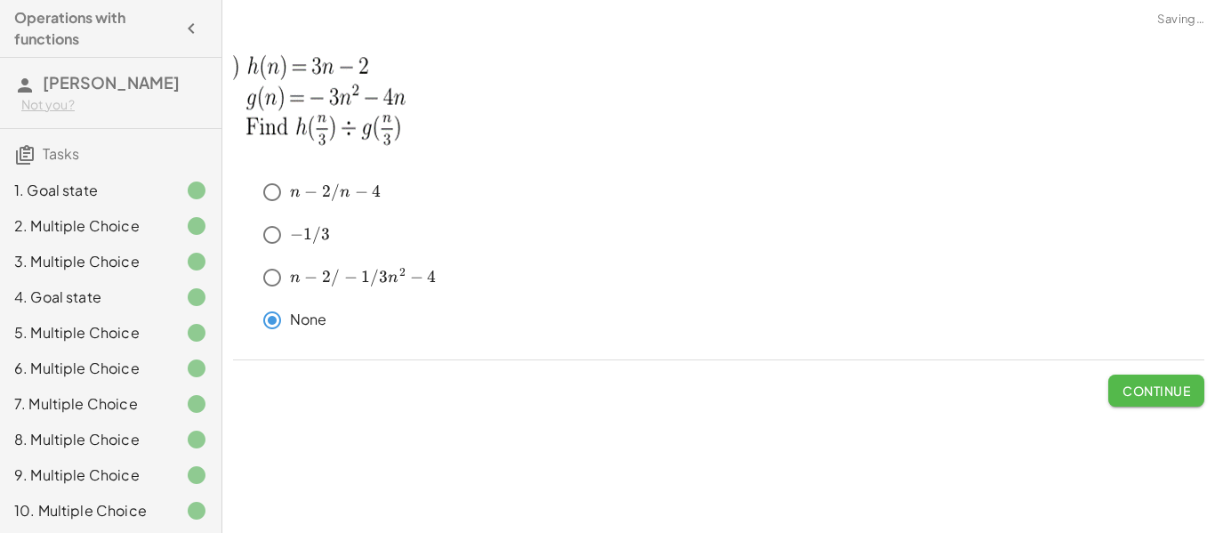
click at [1142, 389] on span "Continue" at bounding box center [1156, 390] width 68 height 16
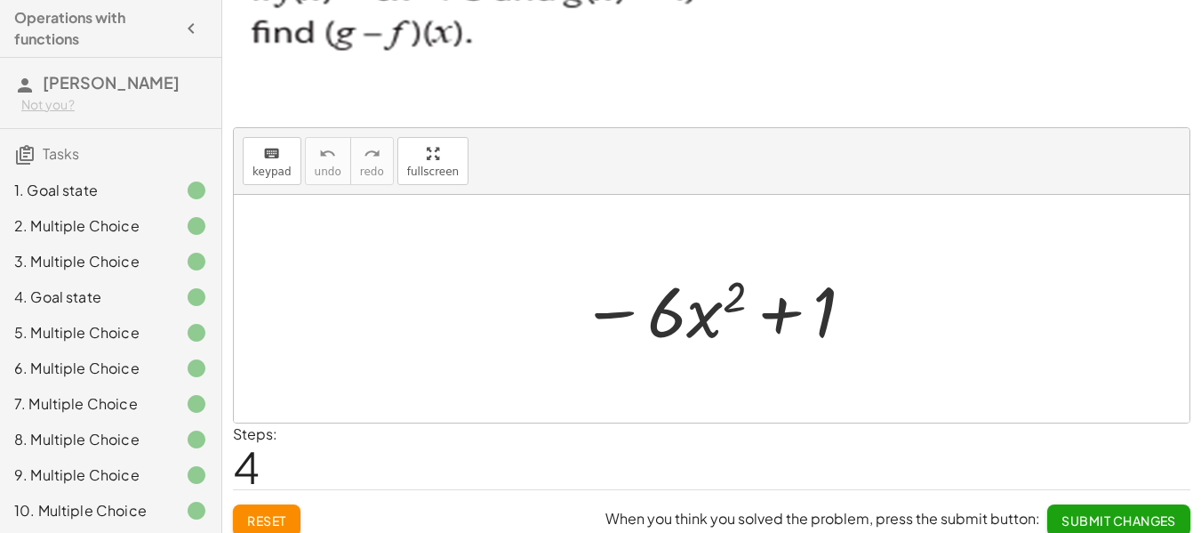
scroll to position [65, 0]
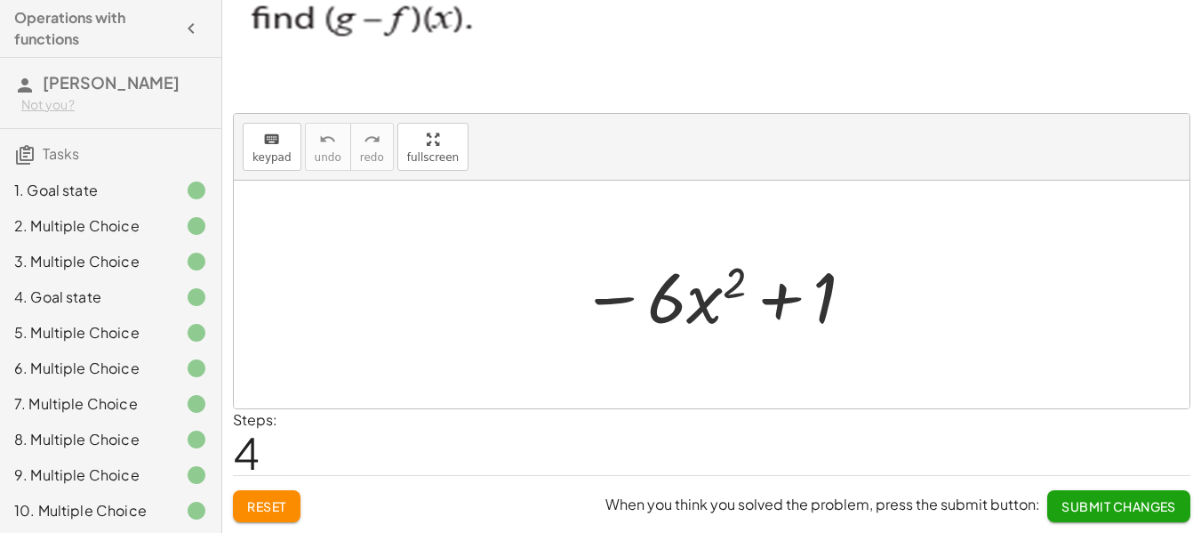
click at [1122, 499] on span "Submit Changes" at bounding box center [1119, 506] width 115 height 16
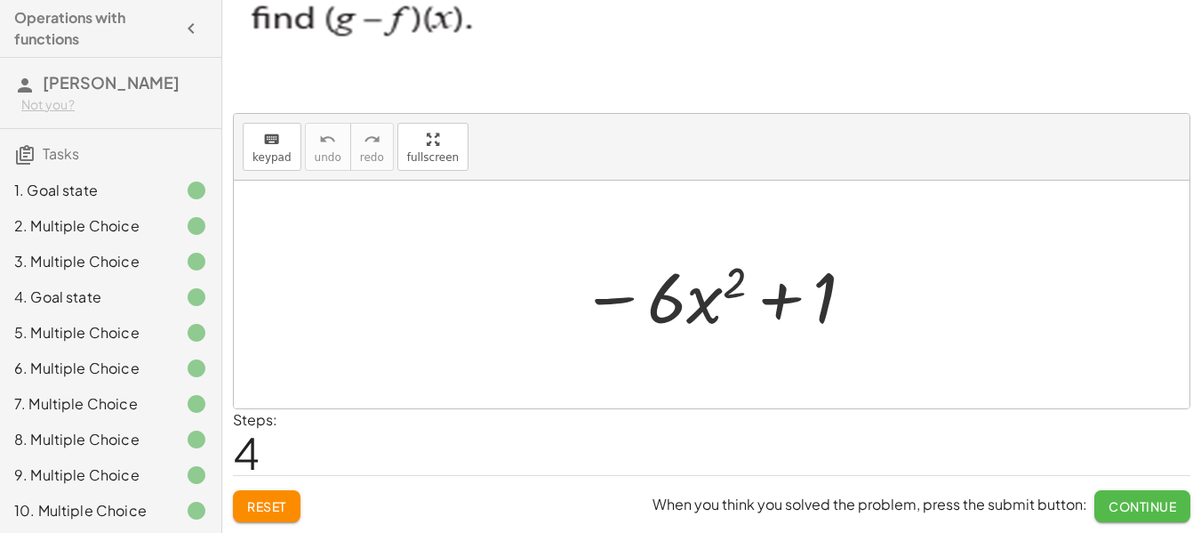
click at [1122, 498] on span "Continue" at bounding box center [1143, 506] width 68 height 16
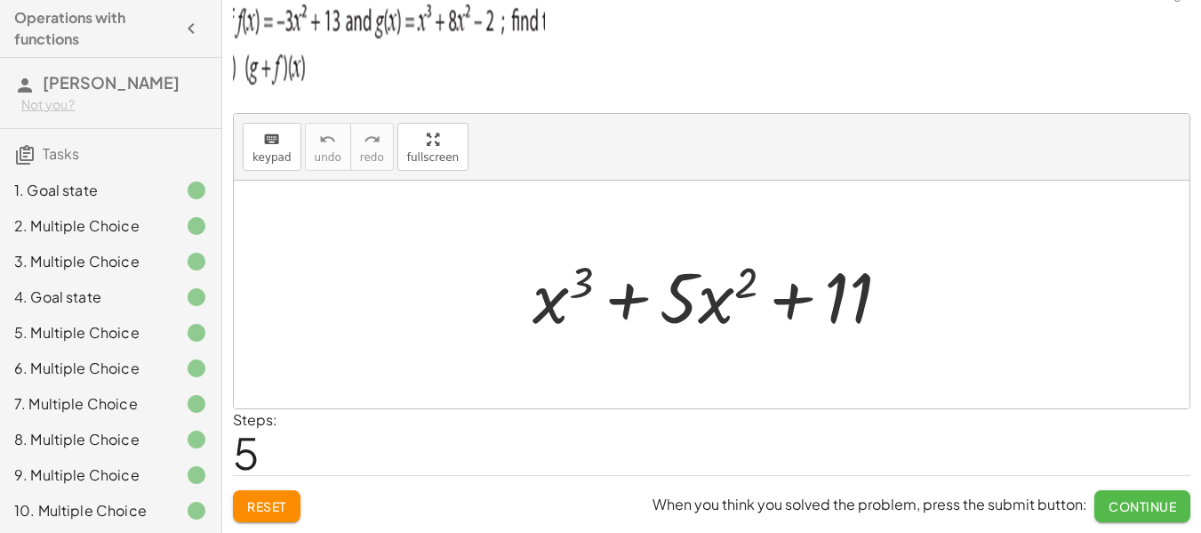
click at [1122, 498] on span "Continue" at bounding box center [1143, 506] width 68 height 16
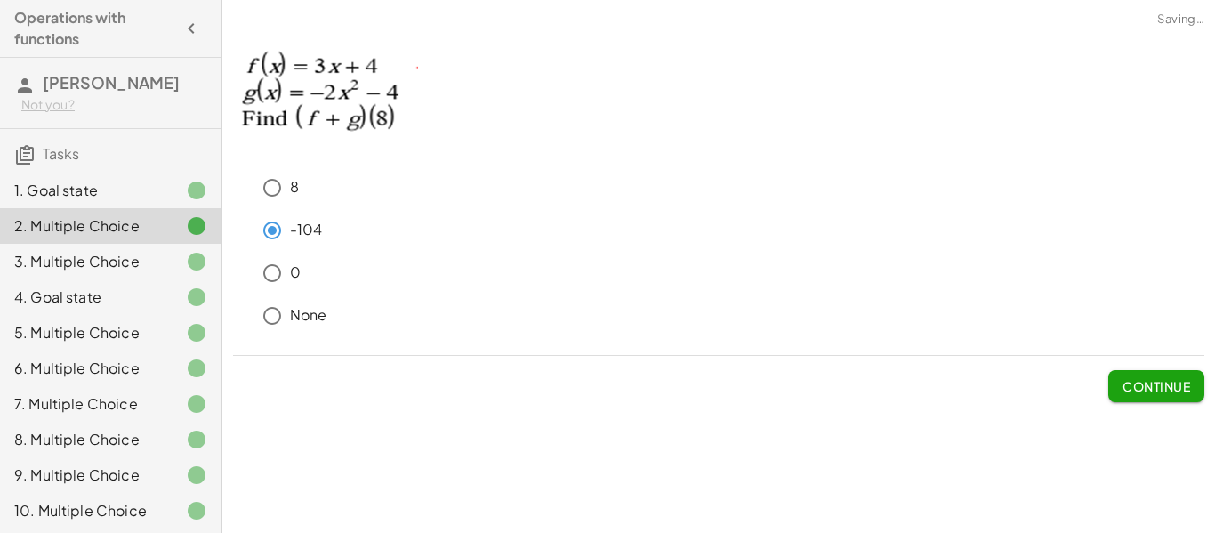
click at [1150, 362] on span "Continue" at bounding box center [1156, 379] width 96 height 46
click at [1152, 379] on span "Continue" at bounding box center [1156, 386] width 68 height 16
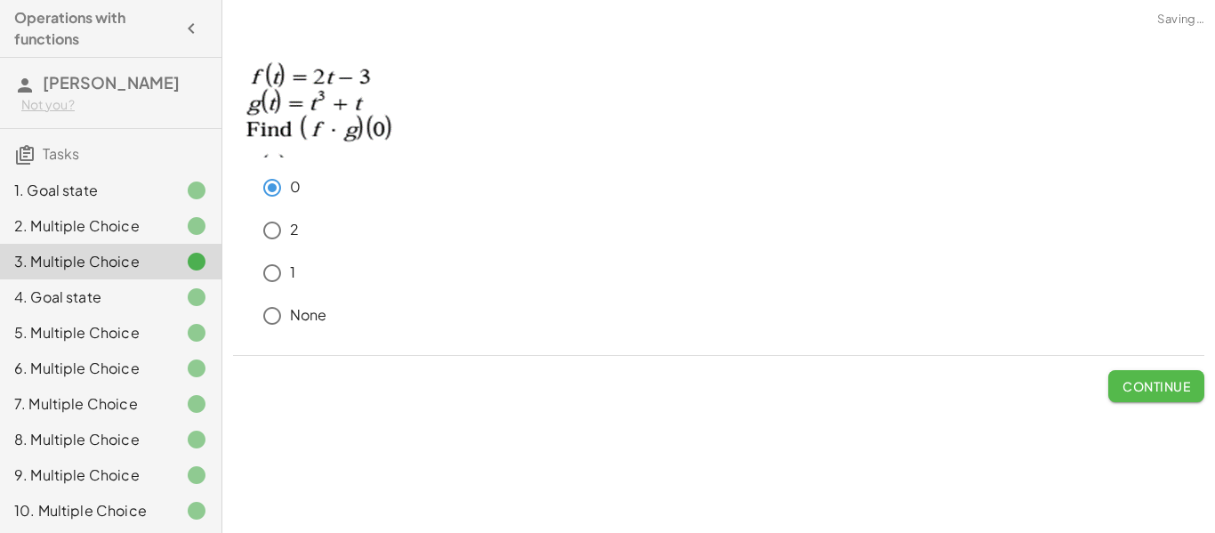
click at [1138, 392] on span "Continue" at bounding box center [1156, 386] width 68 height 16
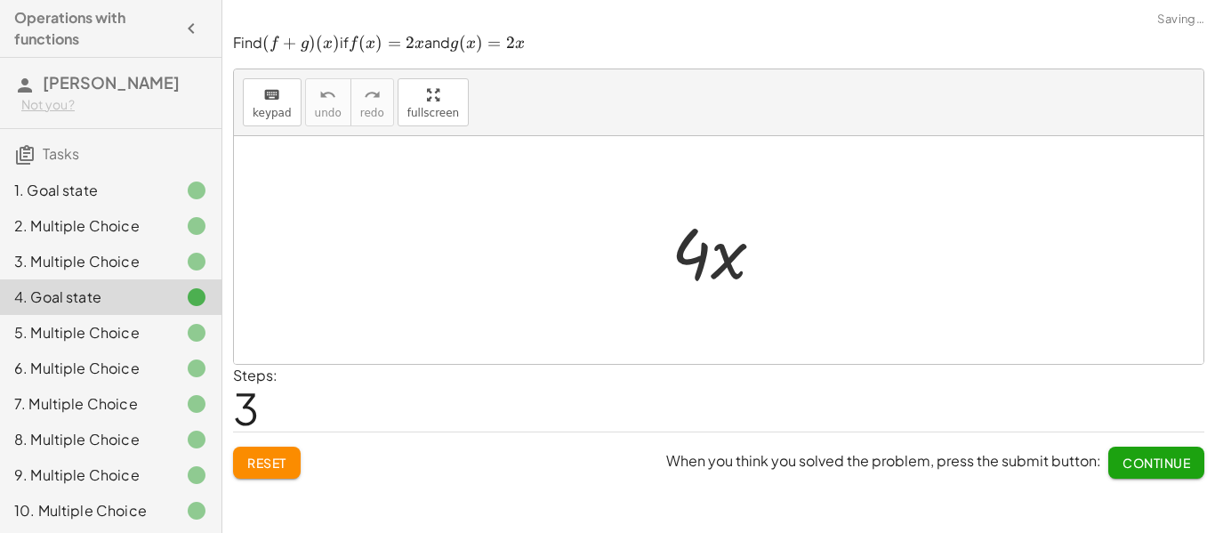
click at [1140, 469] on span "Continue" at bounding box center [1156, 462] width 68 height 16
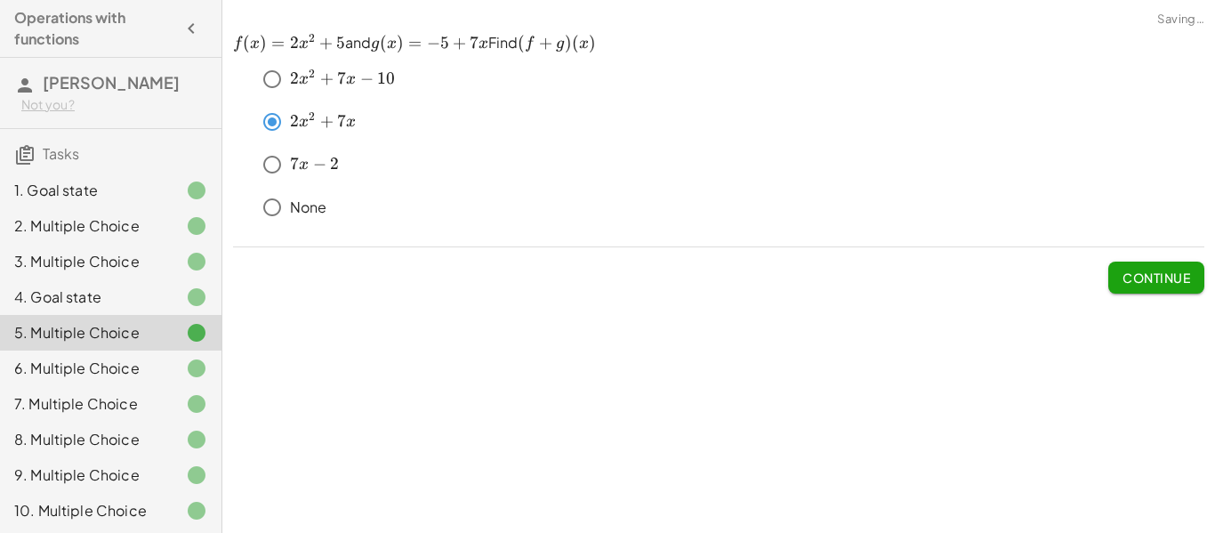
click at [1144, 270] on span "Continue" at bounding box center [1156, 277] width 68 height 16
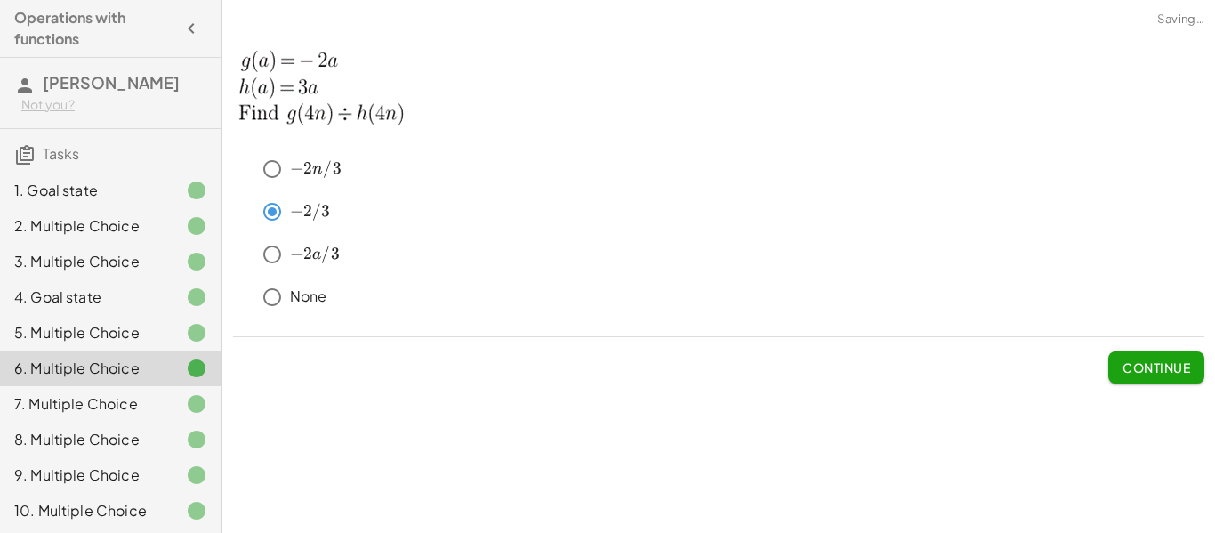
click at [1132, 357] on button "Continue" at bounding box center [1156, 367] width 96 height 32
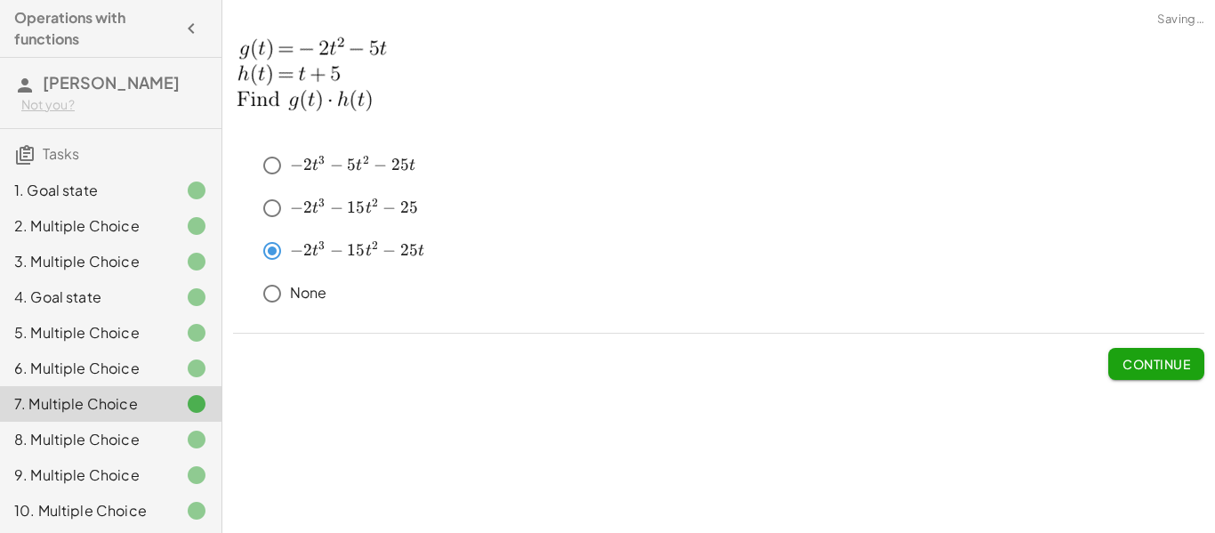
click at [1132, 357] on span "Continue" at bounding box center [1156, 364] width 68 height 16
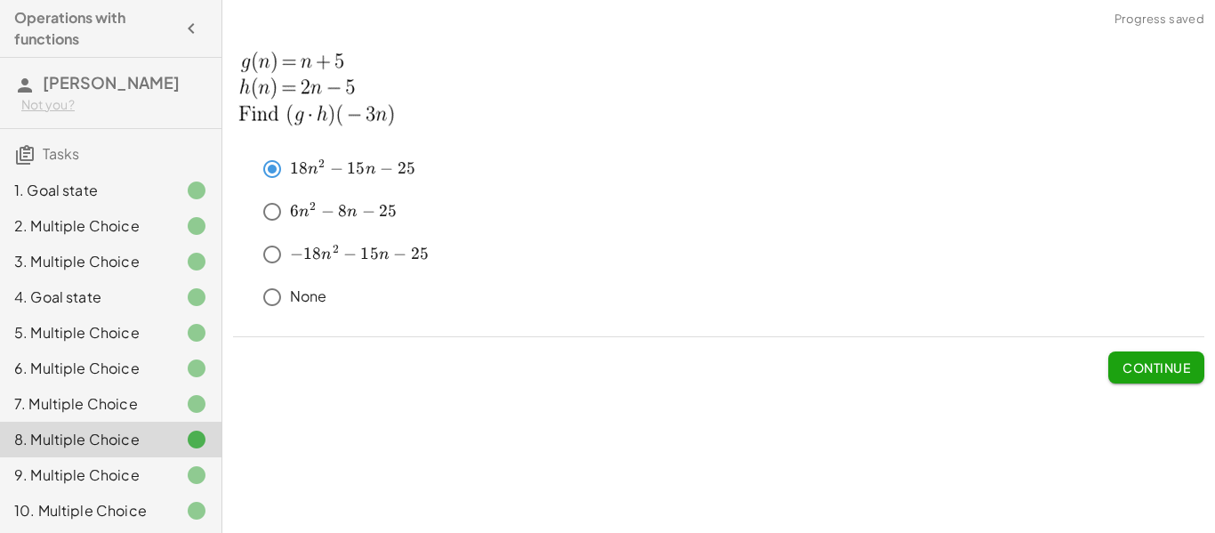
click at [1132, 357] on button "Continue" at bounding box center [1156, 367] width 96 height 32
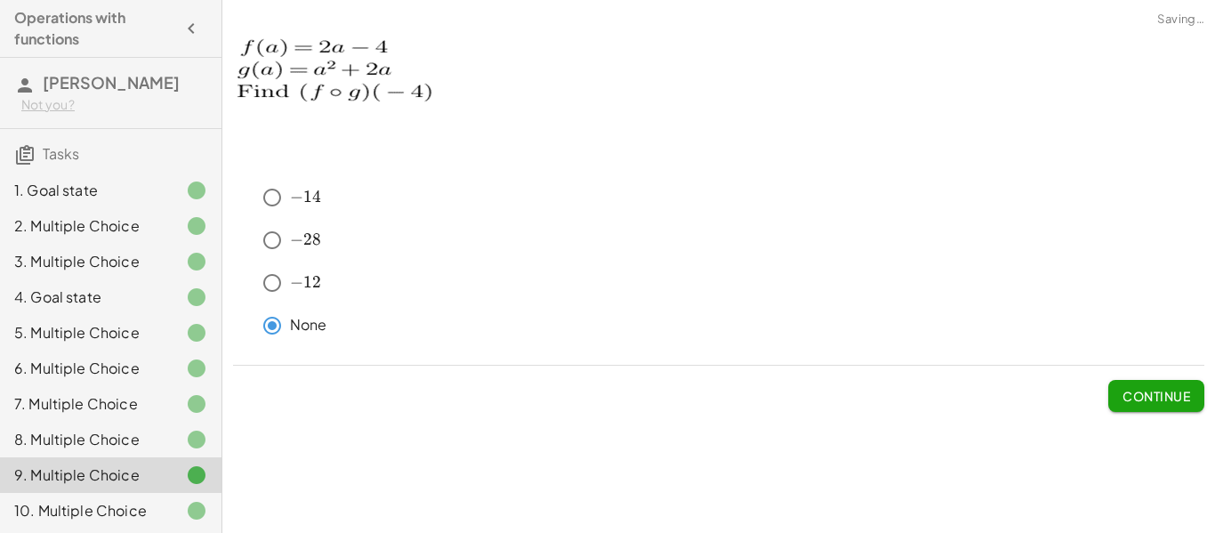
click at [1154, 405] on button "Continue" at bounding box center [1156, 396] width 96 height 32
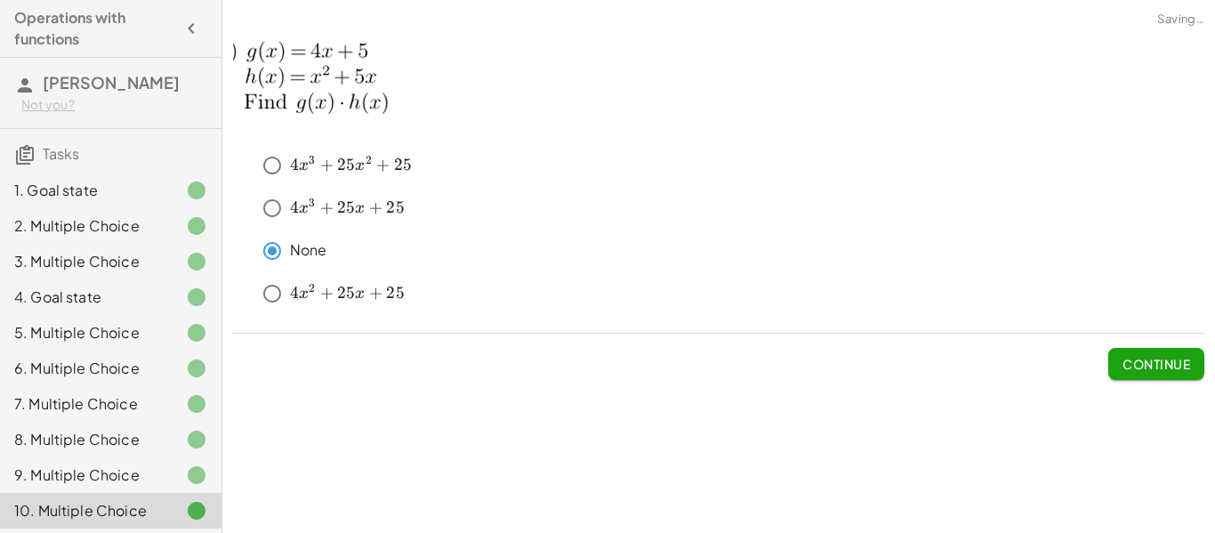
click at [1146, 356] on span "Continue" at bounding box center [1156, 364] width 68 height 16
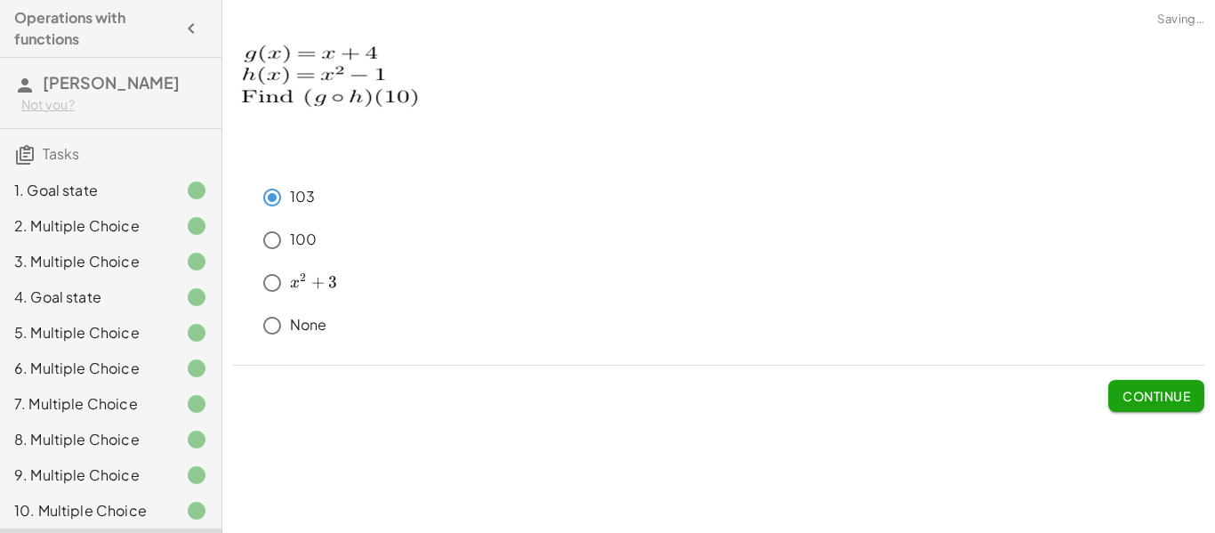
click at [1141, 402] on span "Continue" at bounding box center [1156, 396] width 68 height 16
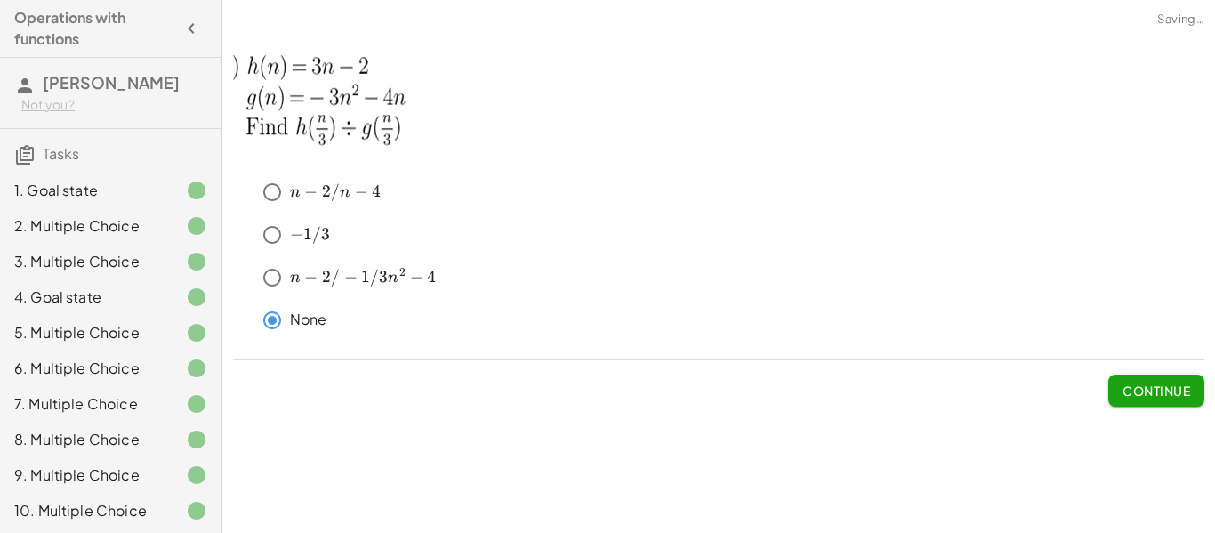
click at [1143, 390] on span "Continue" at bounding box center [1156, 390] width 68 height 16
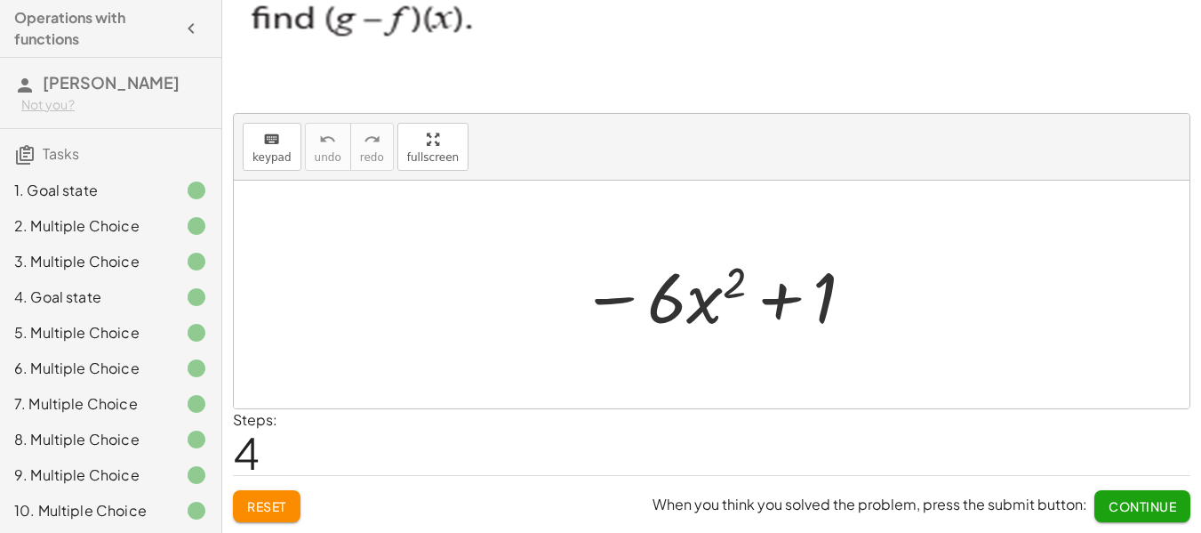
click at [1134, 487] on div "When you think you solved the problem, press the submit button: Continue" at bounding box center [922, 499] width 538 height 46
click at [1132, 502] on span "Continue" at bounding box center [1143, 506] width 68 height 16
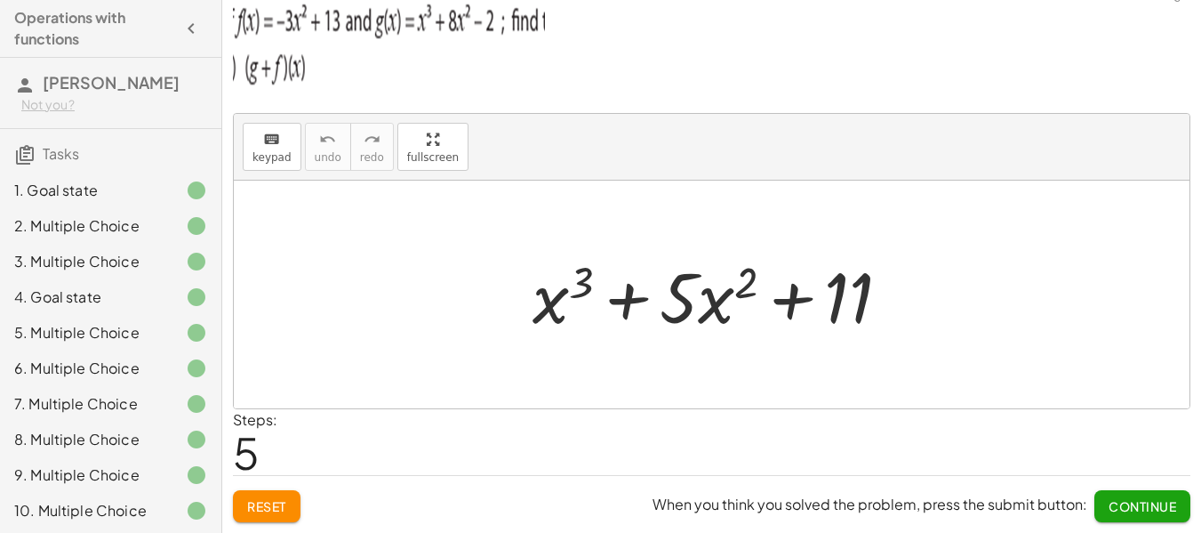
click at [1132, 501] on span "Continue" at bounding box center [1143, 506] width 68 height 16
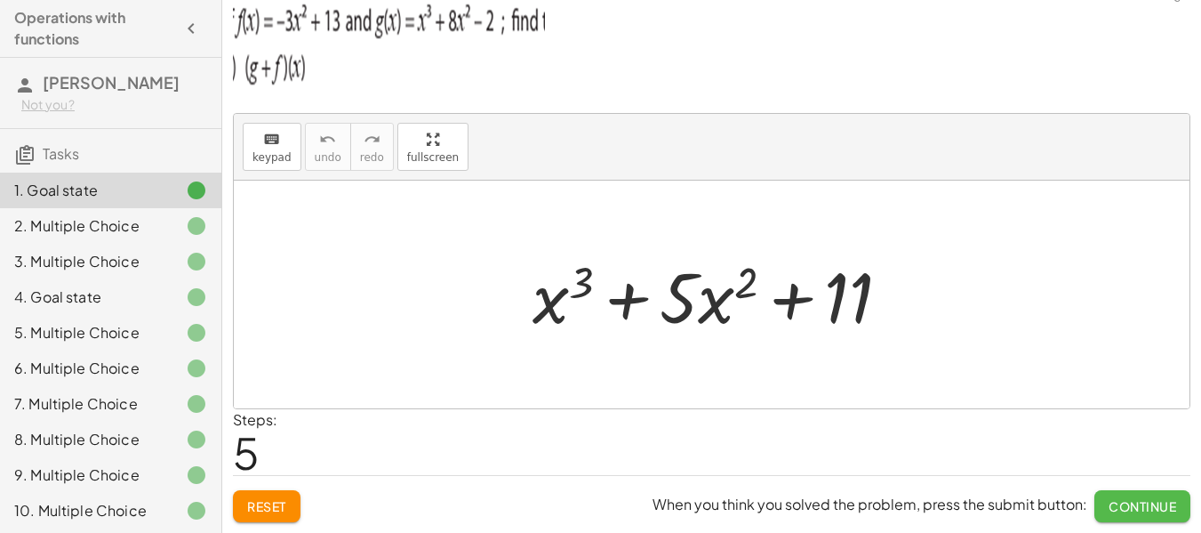
click at [1132, 501] on span "Continue" at bounding box center [1143, 506] width 68 height 16
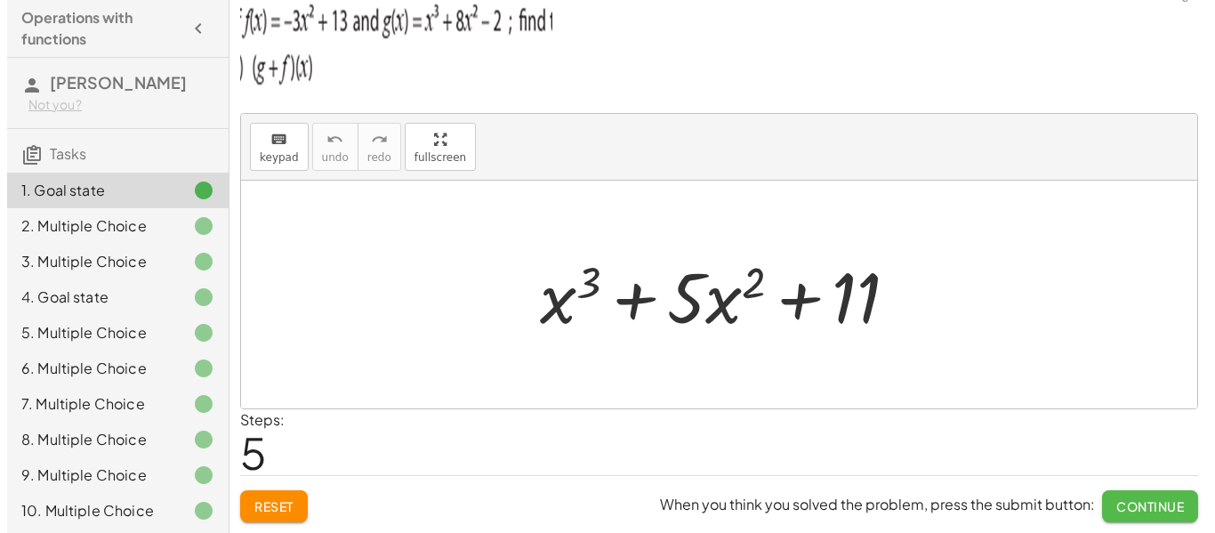
scroll to position [0, 0]
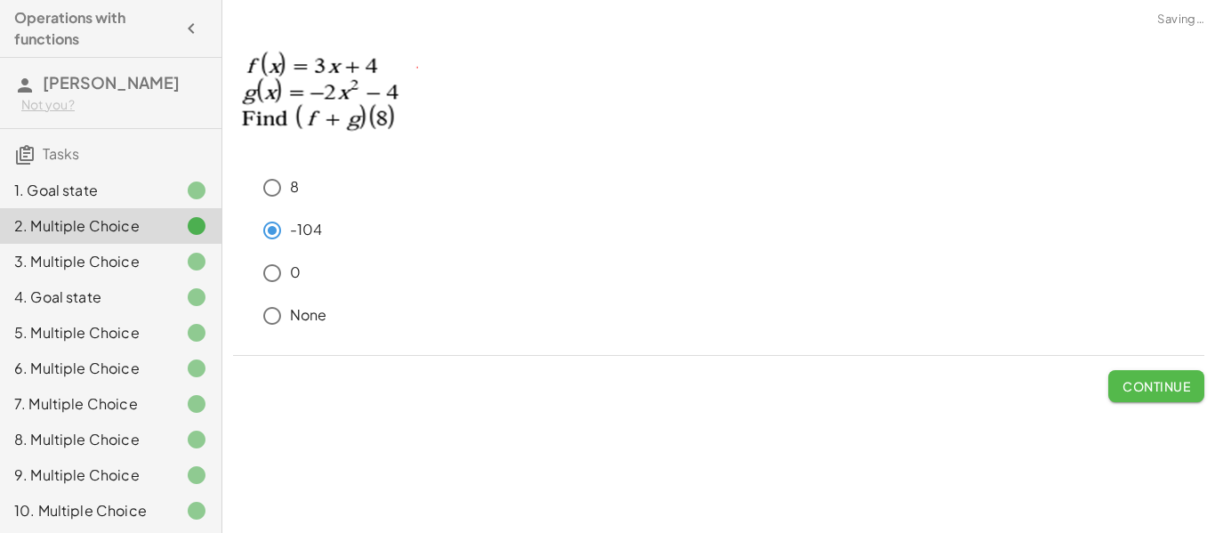
click at [1144, 397] on button "Continue" at bounding box center [1156, 386] width 96 height 32
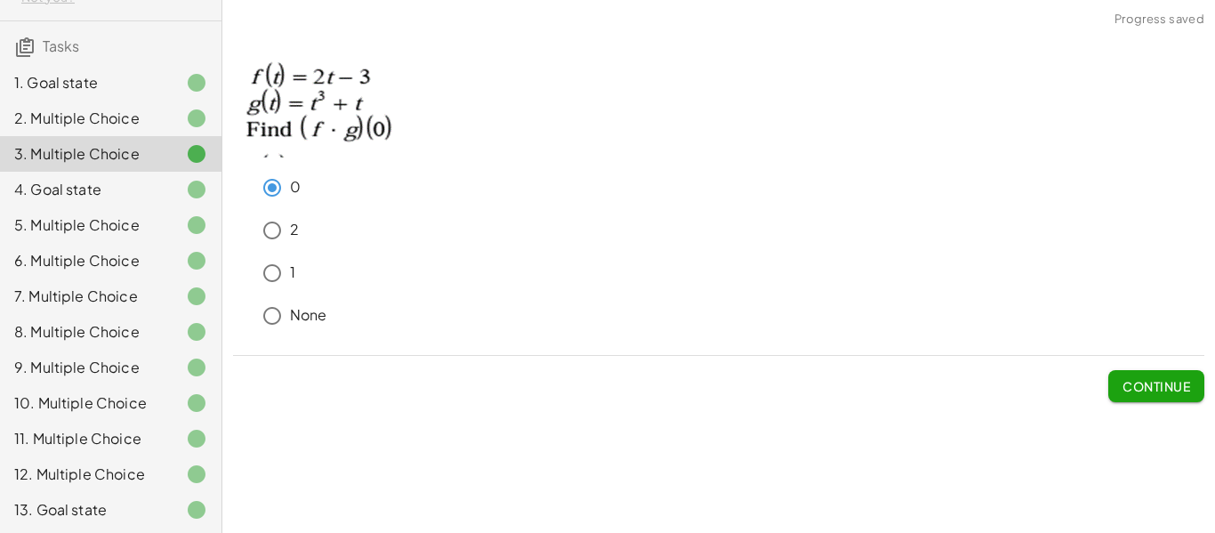
scroll to position [191, 0]
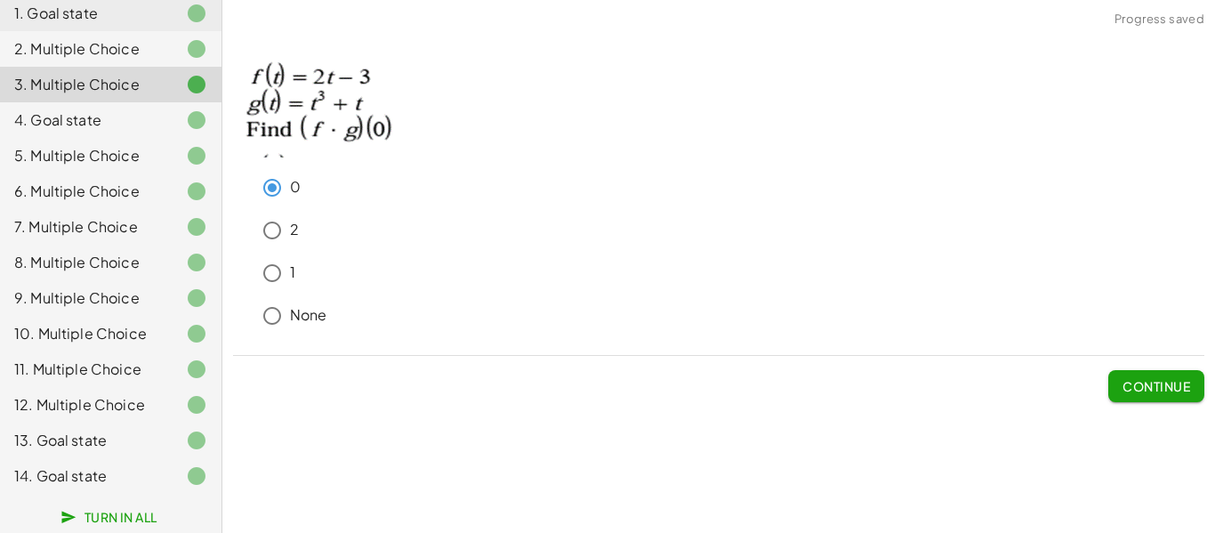
click at [106, 523] on span "Turn In All" at bounding box center [110, 517] width 93 height 16
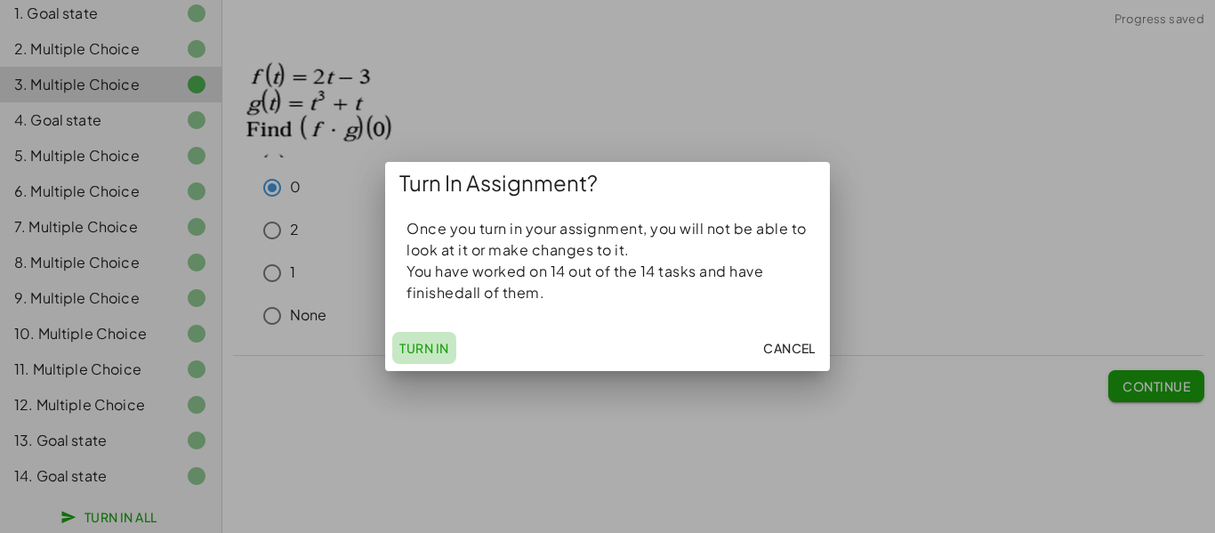
click at [427, 358] on button "Turn In" at bounding box center [424, 348] width 64 height 32
click at [427, 357] on button "Turn In" at bounding box center [424, 348] width 64 height 32
click at [427, 356] on span "Turn In" at bounding box center [424, 348] width 50 height 16
click at [427, 357] on button "Turn In" at bounding box center [424, 348] width 64 height 32
click at [428, 360] on button "Turn In" at bounding box center [424, 348] width 64 height 32
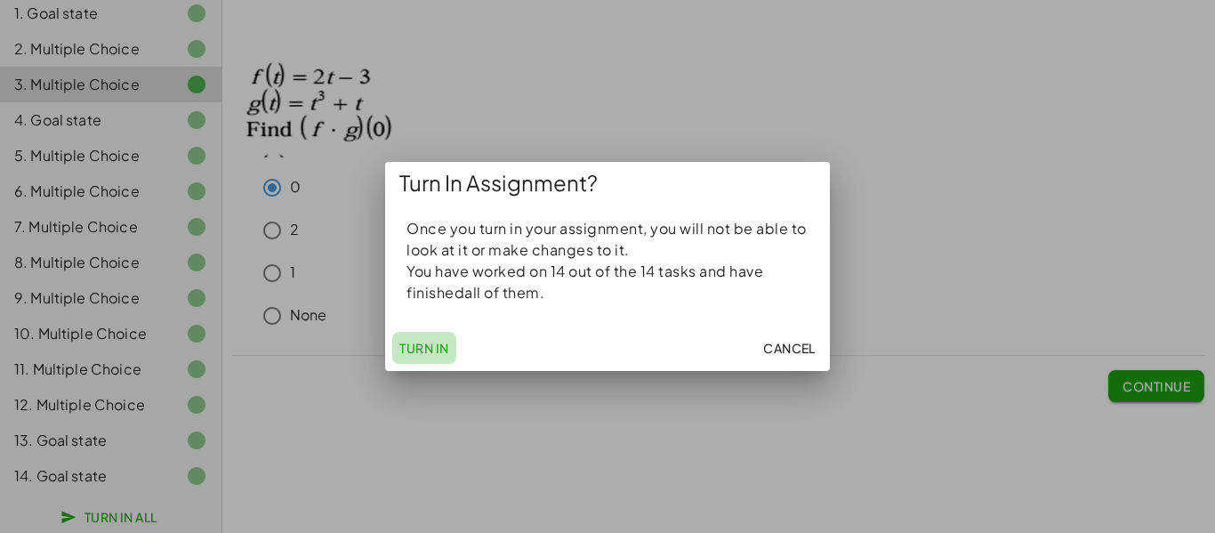
click at [428, 362] on button "Turn In" at bounding box center [424, 348] width 64 height 32
click at [427, 365] on div "Turn In Cancel" at bounding box center [607, 348] width 445 height 46
click at [425, 366] on div "Turn In Cancel" at bounding box center [607, 348] width 445 height 46
click at [426, 368] on div "Turn In Cancel" at bounding box center [607, 348] width 445 height 46
click at [426, 370] on div "Turn In Cancel" at bounding box center [607, 348] width 445 height 46
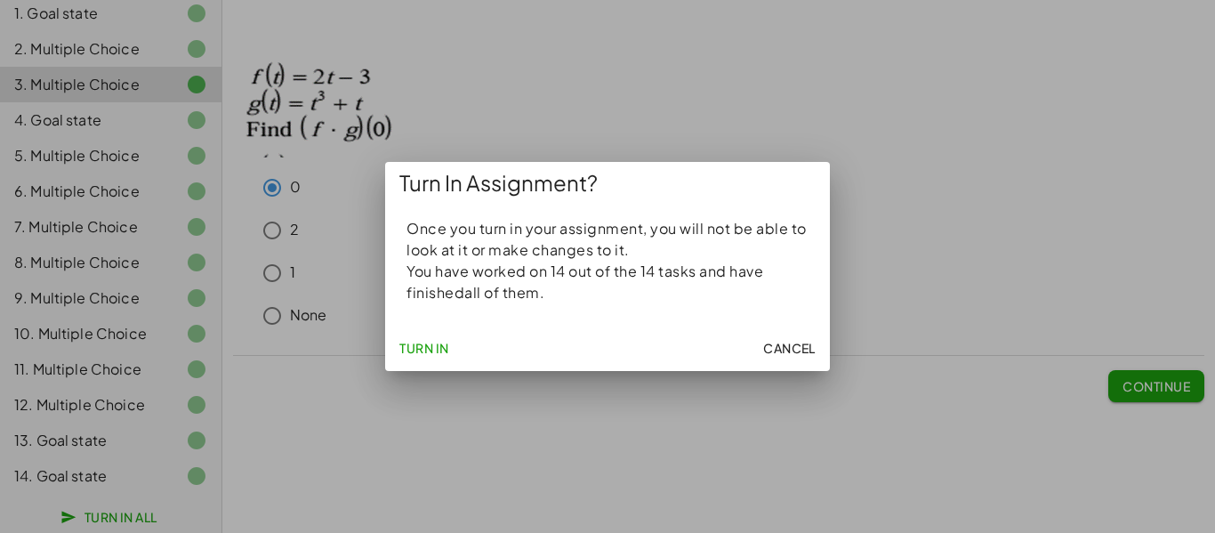
click at [428, 372] on div "Turn In Assignment? Once you turn in your assignment, you will not be able to l…" at bounding box center [607, 266] width 1215 height 533
click at [428, 373] on div at bounding box center [607, 266] width 1215 height 533
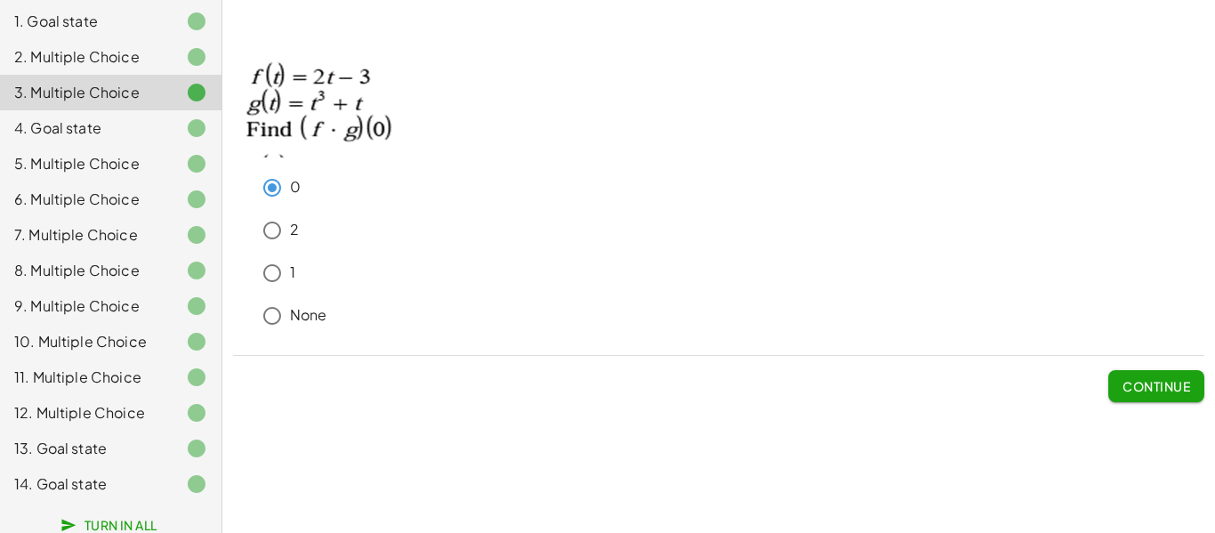
scroll to position [165, 0]
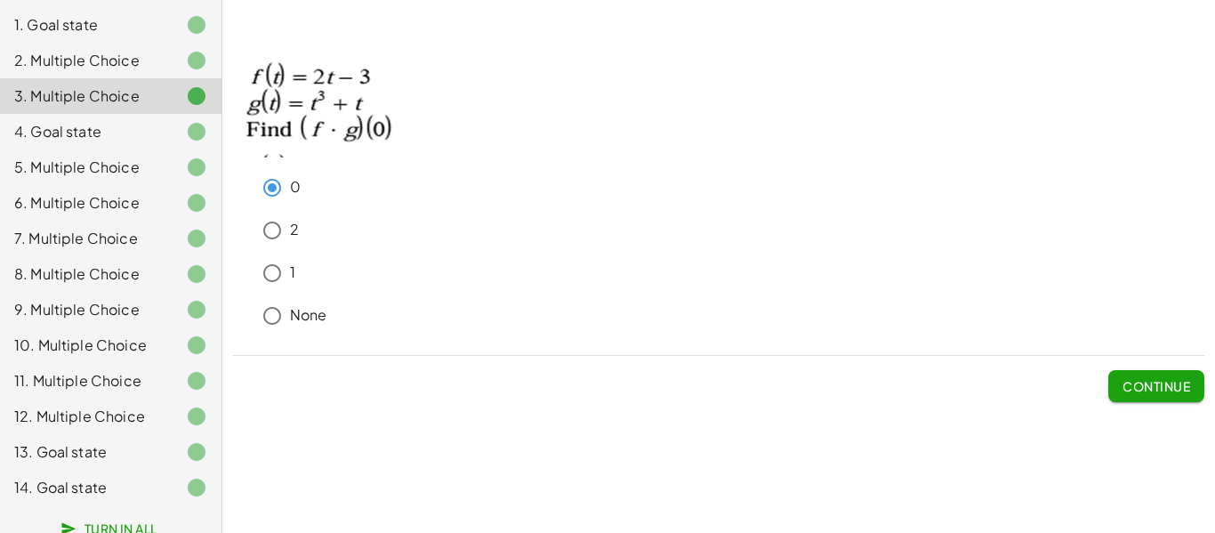
click at [376, 436] on div "keyboard keypad undo undo redo redo fullscreen + g + f + x 3 + · 8 · x 2 − 2 + …" at bounding box center [718, 266] width 992 height 533
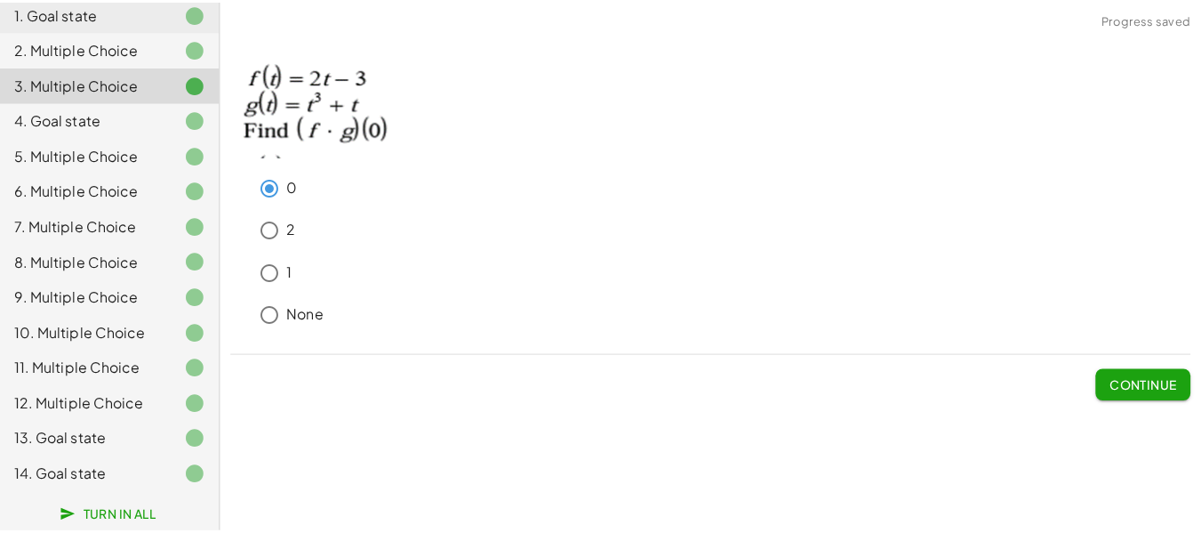
scroll to position [191, 0]
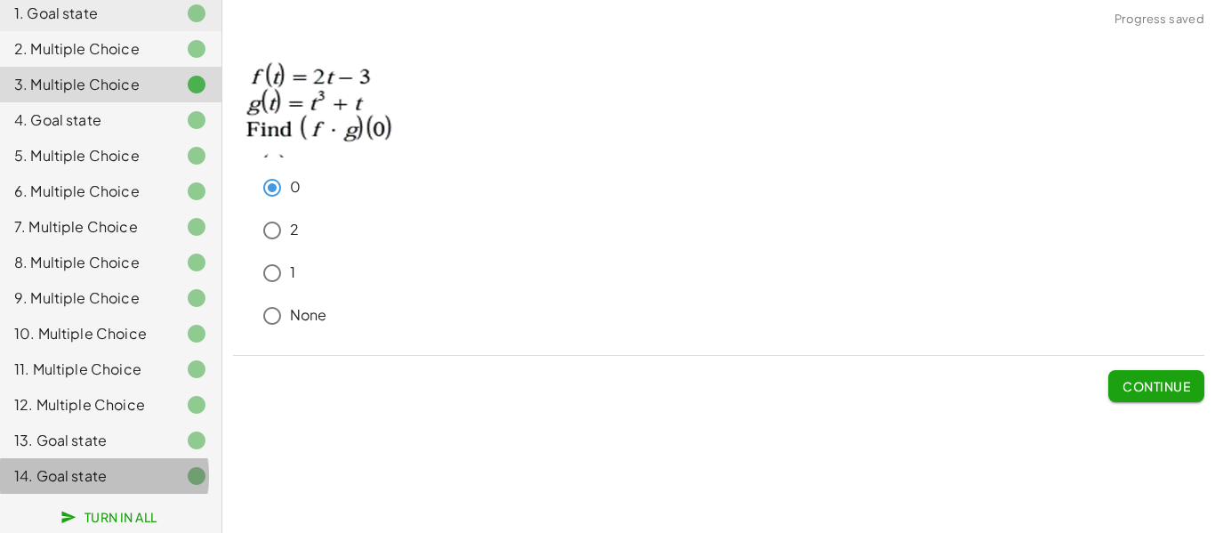
click at [115, 460] on div "14. Goal state" at bounding box center [110, 476] width 221 height 36
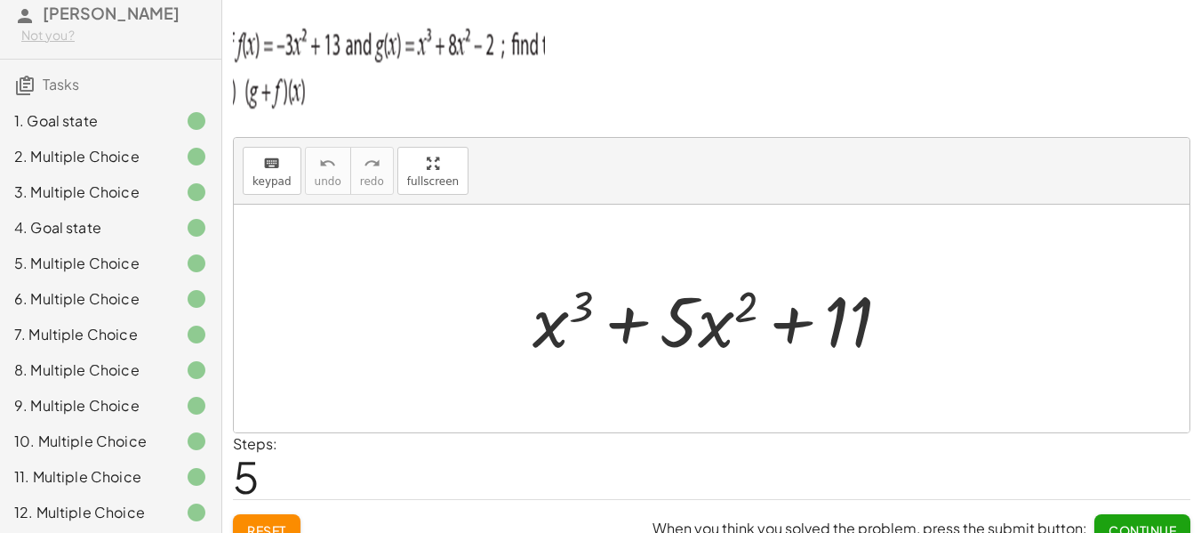
scroll to position [0, 0]
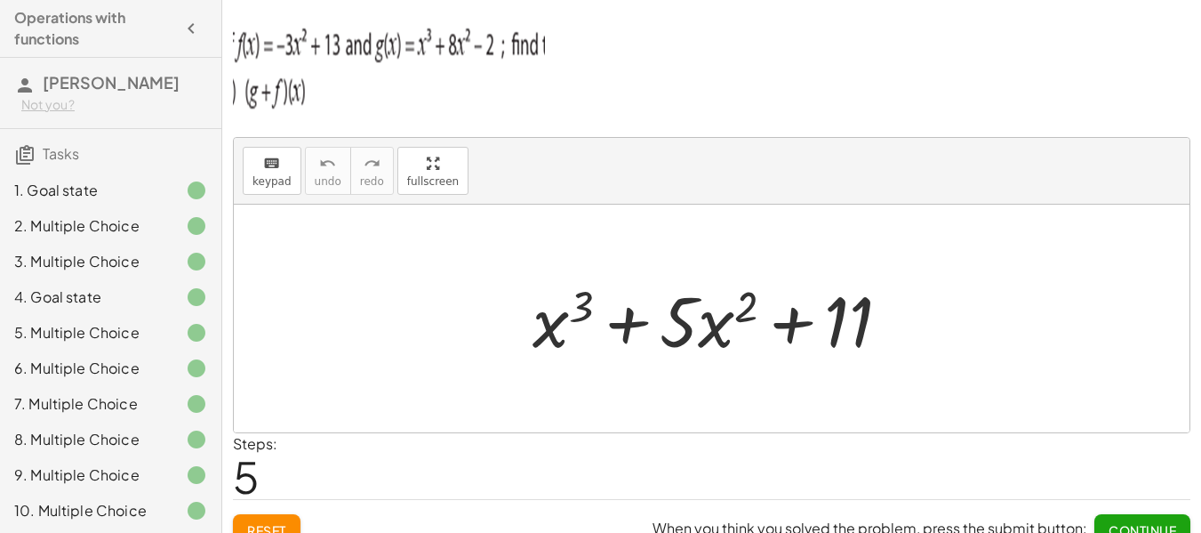
click at [112, 189] on div "1. Goal state" at bounding box center [85, 190] width 143 height 21
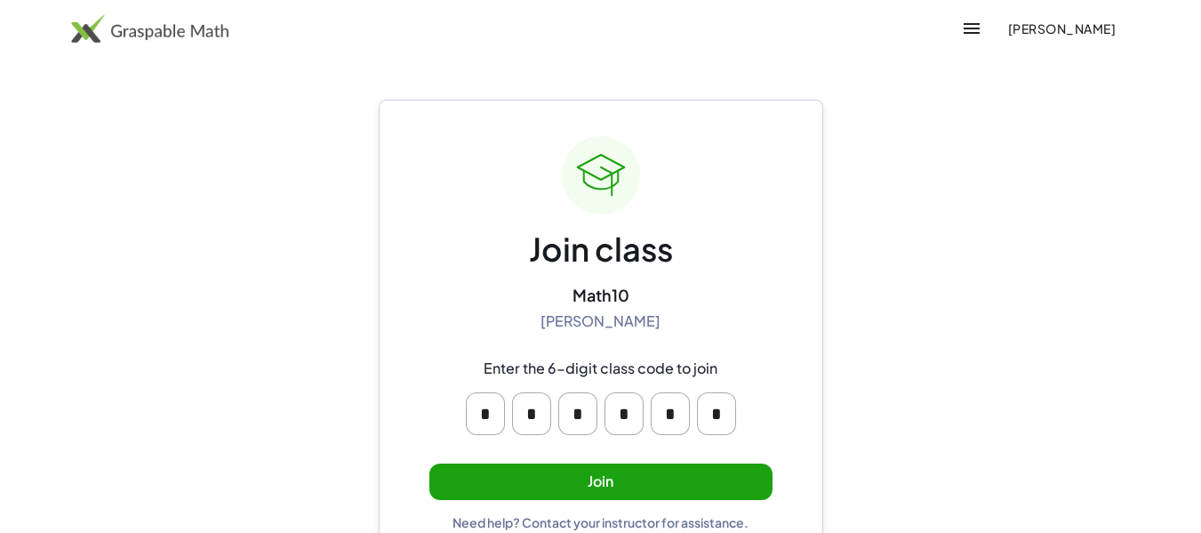
click at [654, 463] on button "Join" at bounding box center [600, 481] width 343 height 36
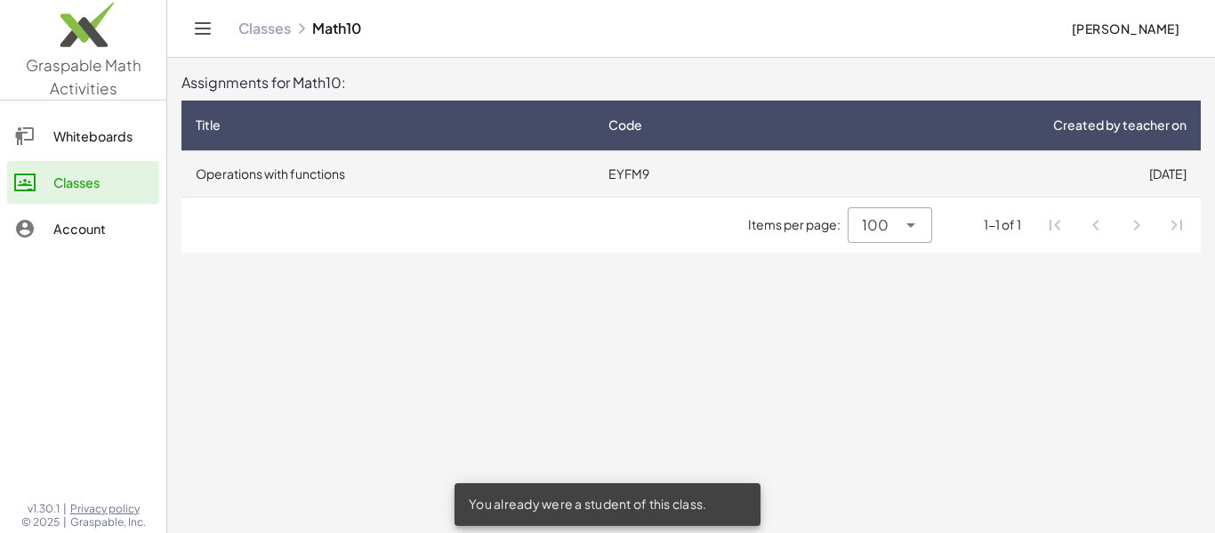
click at [558, 180] on td "Operations with functions" at bounding box center [387, 173] width 413 height 46
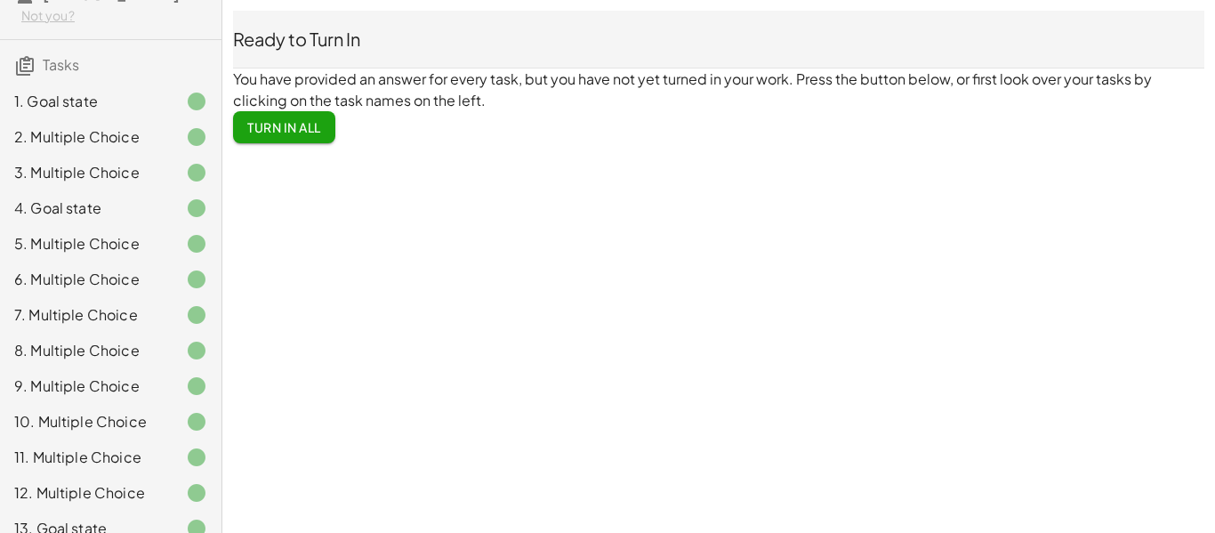
scroll to position [191, 0]
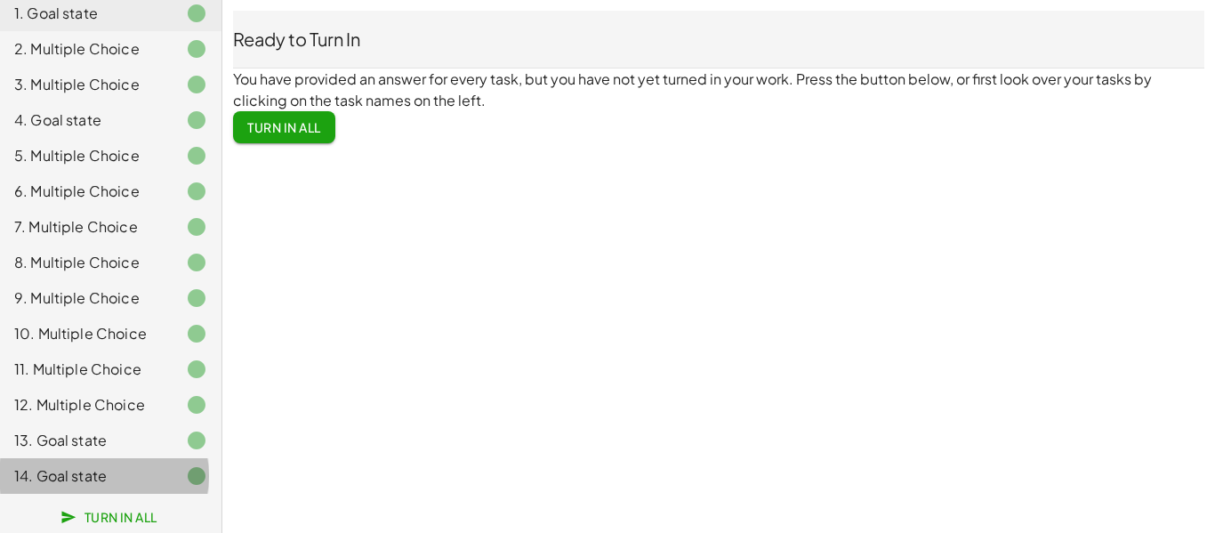
click at [157, 468] on div at bounding box center [182, 475] width 50 height 21
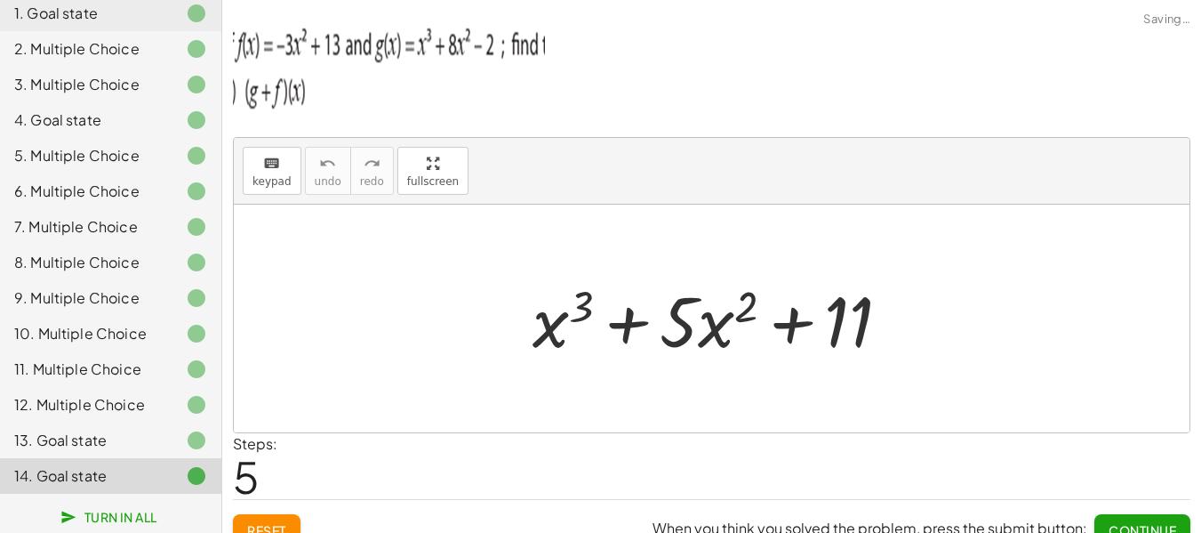
click at [108, 458] on div "12. Multiple Choice" at bounding box center [110, 476] width 221 height 36
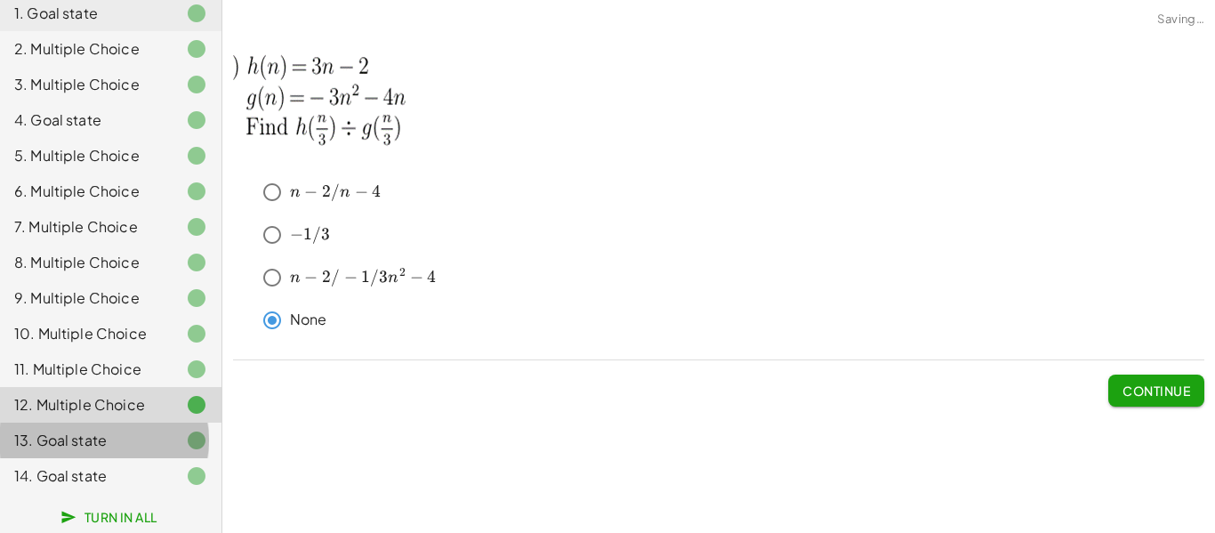
click at [97, 448] on div "13. Goal state" at bounding box center [85, 439] width 143 height 21
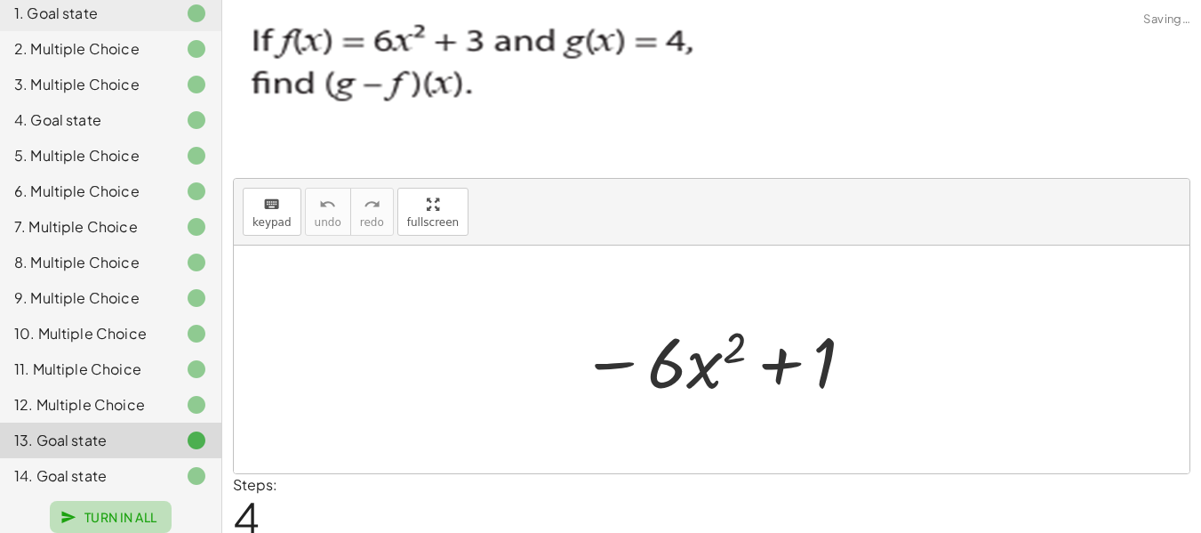
click at [120, 527] on button "Turn In All" at bounding box center [111, 517] width 122 height 32
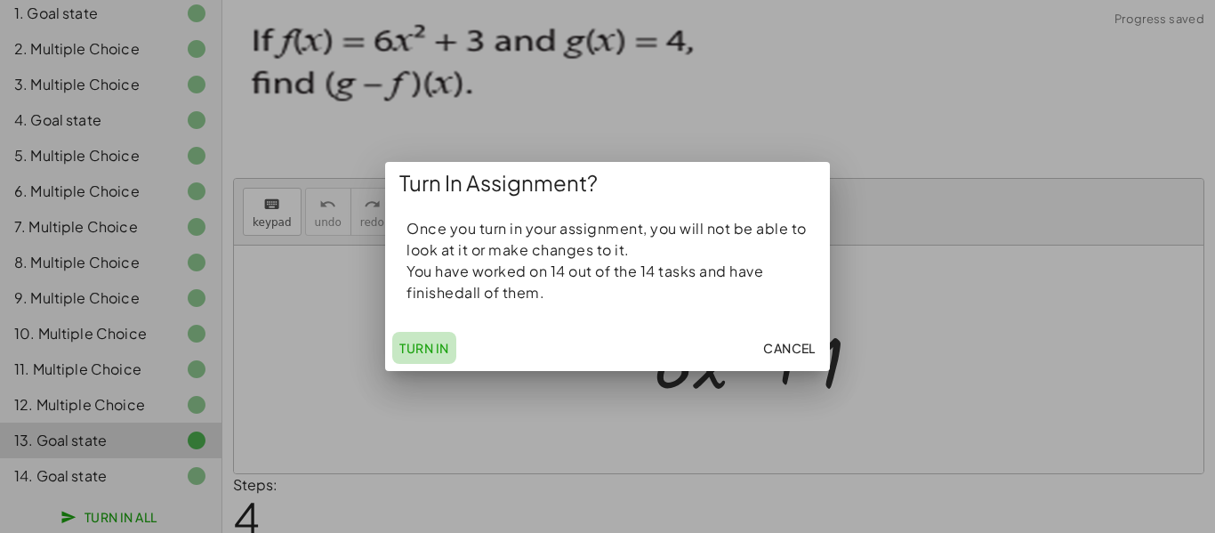
click at [431, 355] on span "Turn In" at bounding box center [424, 348] width 50 height 16
